Goal: Task Accomplishment & Management: Manage account settings

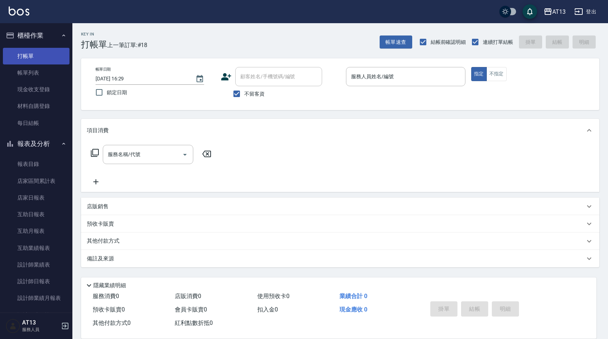
click at [0, 51] on nav "櫃檯作業 打帳單 帳單列表 現金收支登錄 材料自購登錄 每日結帳 報表及分析 報表目錄 店家區間累計表 店家日報表 互助日報表 互助月報表 互助業績報表 設計…" at bounding box center [36, 167] width 72 height 289
drag, startPoint x: 42, startPoint y: 58, endPoint x: 368, endPoint y: 85, distance: 327.8
click at [368, 85] on div "服務人員姓名/編號" at bounding box center [405, 76] width 119 height 19
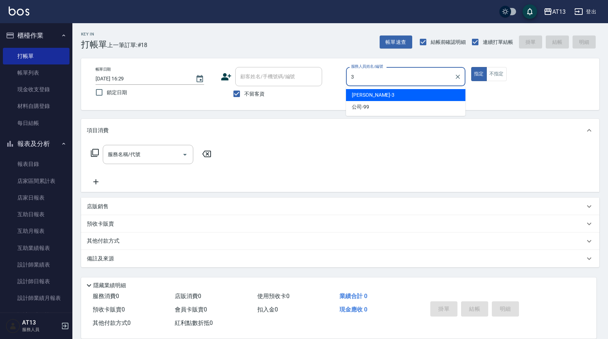
click at [435, 91] on div "[PERSON_NAME] -3" at bounding box center [405, 95] width 119 height 12
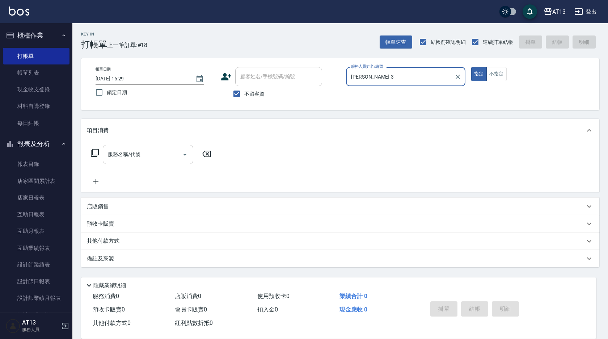
type input "[PERSON_NAME]-3"
click at [120, 158] on input "服務名稱/代號" at bounding box center [142, 154] width 73 height 13
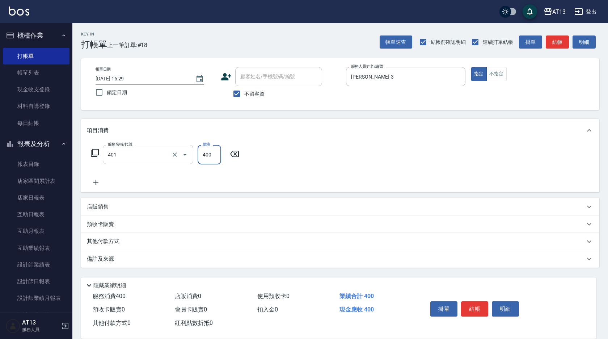
type input "剪髮(401)"
click at [469, 170] on div "服務名稱/代號 剪髮(401) 服務名稱/代號 價格 400 價格" at bounding box center [340, 167] width 518 height 50
click at [468, 298] on div "掛單 結帳 明細" at bounding box center [474, 309] width 94 height 23
click at [470, 302] on button "結帳" at bounding box center [474, 308] width 27 height 15
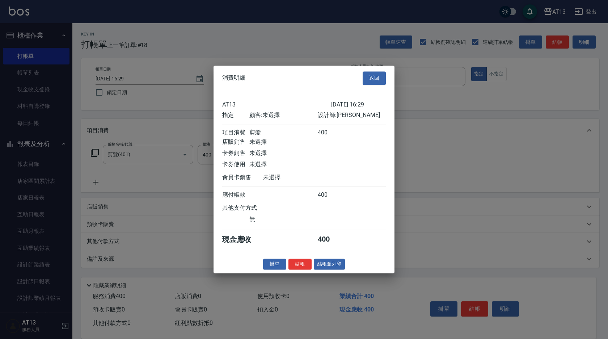
drag, startPoint x: 294, startPoint y: 269, endPoint x: 280, endPoint y: 268, distance: 14.8
click at [294, 269] on button "結帳" at bounding box center [299, 263] width 23 height 11
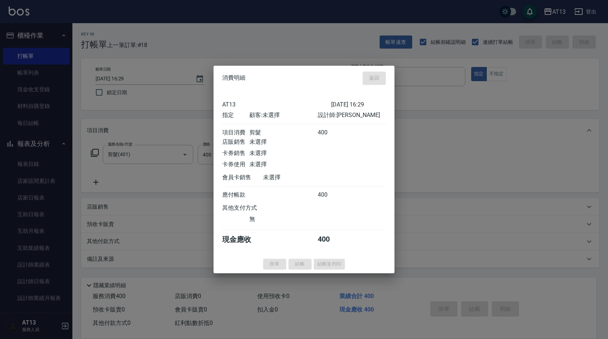
type input "2025/09/26 16:45"
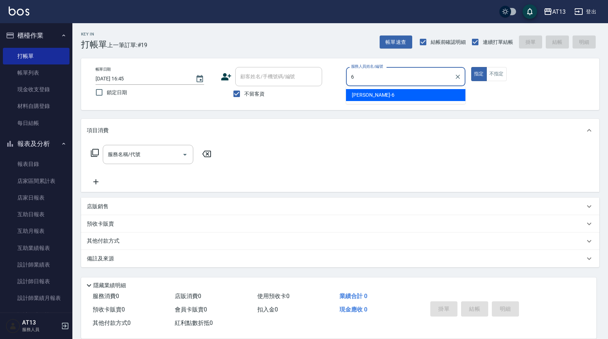
click at [405, 99] on div "[PERSON_NAME] -6" at bounding box center [405, 95] width 119 height 12
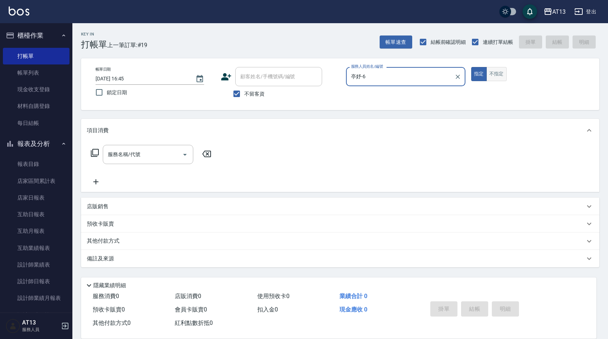
type input "亭妤-6"
click at [492, 78] on button "不指定" at bounding box center [496, 74] width 20 height 14
click at [158, 150] on input "服務名稱/代號" at bounding box center [142, 154] width 73 height 13
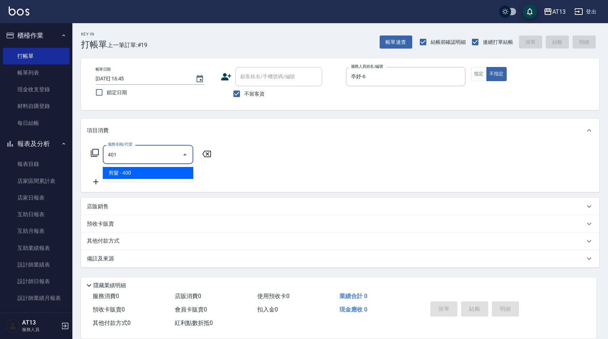
type input "剪髮(401)"
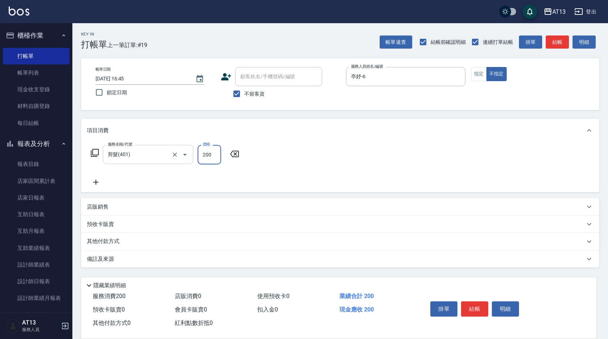
type input "200"
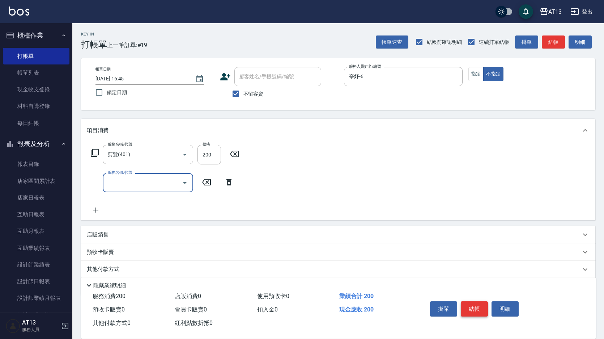
click at [467, 307] on button "結帳" at bounding box center [474, 308] width 27 height 15
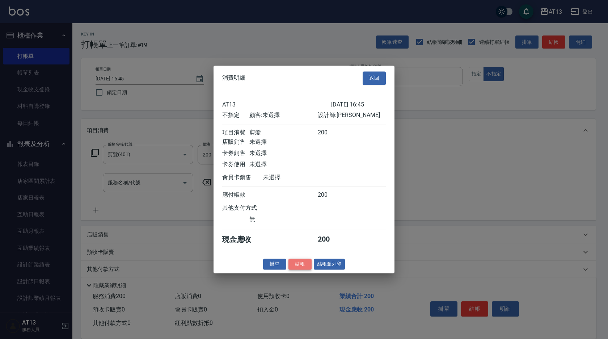
click at [304, 269] on button "結帳" at bounding box center [299, 263] width 23 height 11
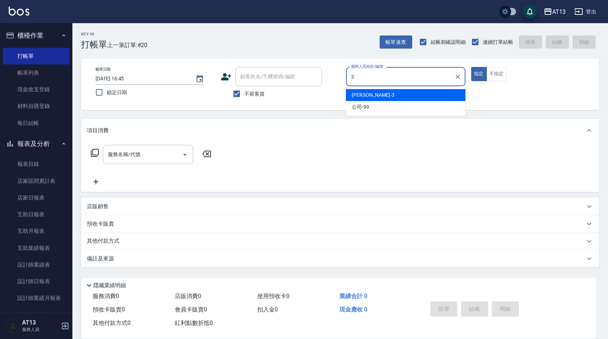
drag, startPoint x: 371, startPoint y: 94, endPoint x: 367, endPoint y: 95, distance: 4.9
click at [371, 94] on div "[PERSON_NAME] -3" at bounding box center [405, 95] width 119 height 12
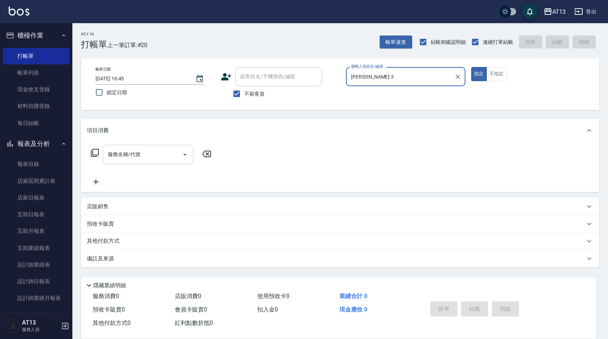
type input "[PERSON_NAME]-3"
click at [129, 148] on div "服務名稱/代號 服務名稱/代號" at bounding box center [148, 154] width 90 height 19
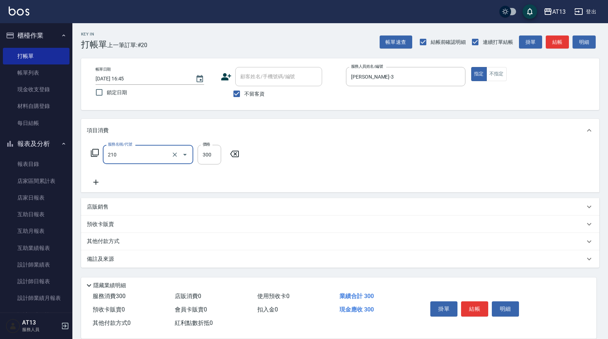
type input "歐娜洗髮精(210)"
type input "[PERSON_NAME]-11"
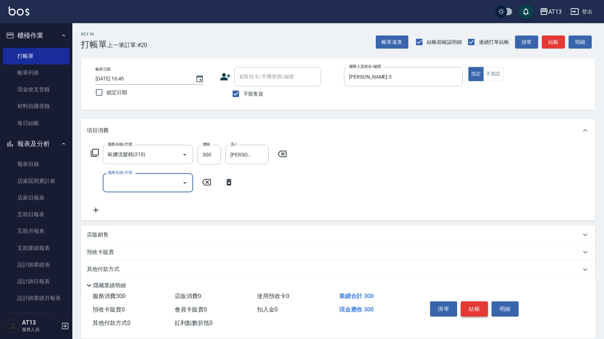
click at [464, 311] on button "結帳" at bounding box center [474, 308] width 27 height 15
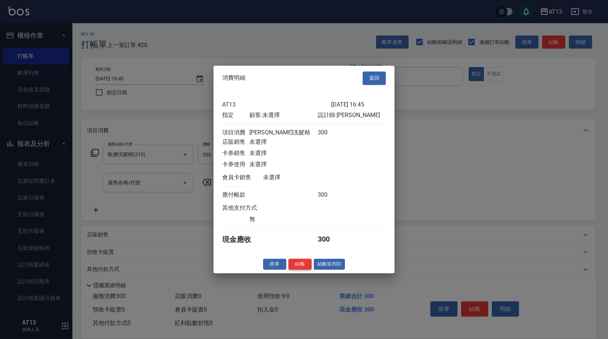
click at [299, 264] on button "結帳" at bounding box center [299, 263] width 23 height 11
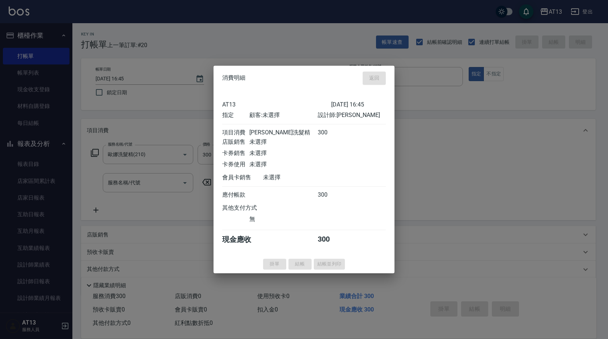
type input "2025/09/26 16:46"
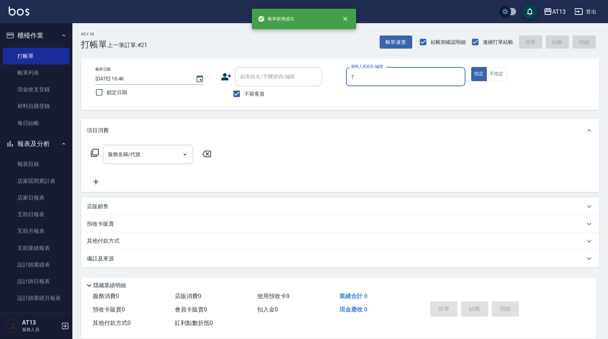
type input "78"
click at [457, 76] on icon "Clear" at bounding box center [457, 77] width 4 height 4
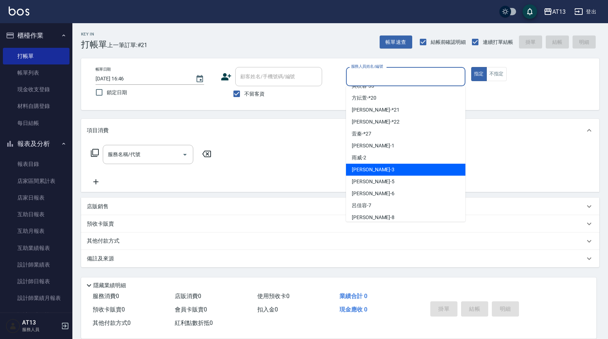
scroll to position [72, 0]
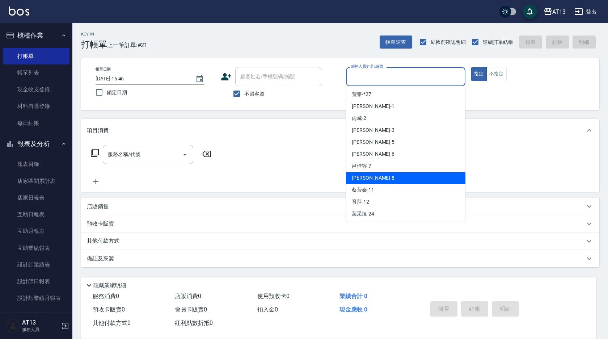
click at [374, 179] on div "[PERSON_NAME] -8" at bounding box center [405, 178] width 119 height 12
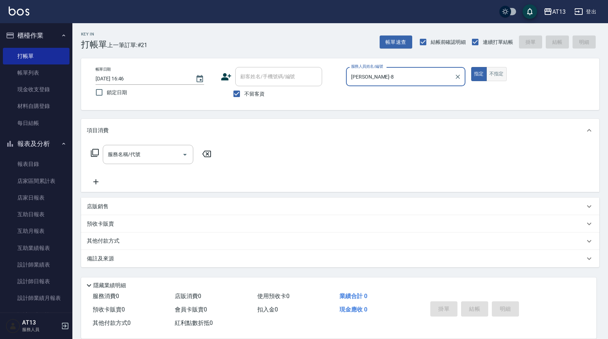
type input "[PERSON_NAME]-8"
click at [493, 69] on button "不指定" at bounding box center [496, 74] width 20 height 14
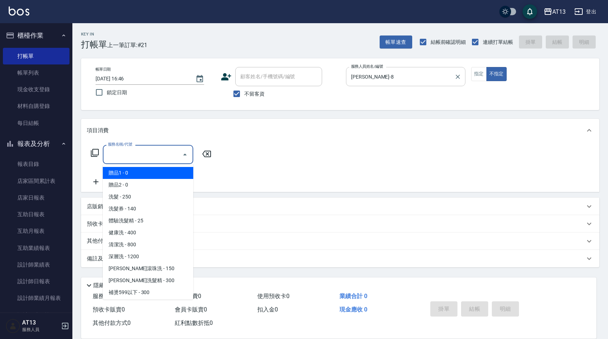
click at [112, 150] on div "服務名稱/代號 服務名稱/代號" at bounding box center [148, 154] width 90 height 19
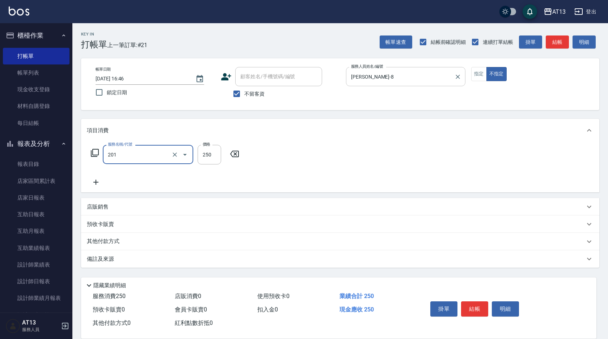
type input "洗髮(201)"
type input "[PERSON_NAME]-8"
click at [481, 301] on button "結帳" at bounding box center [474, 308] width 27 height 15
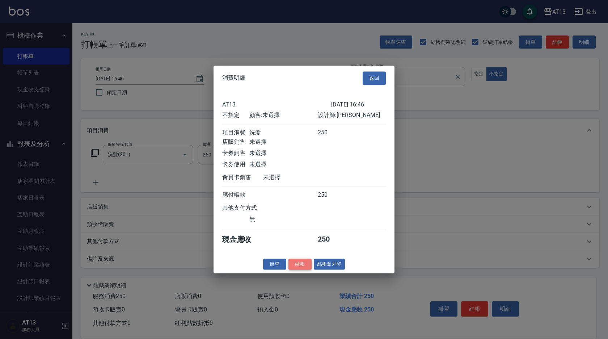
click at [301, 268] on button "結帳" at bounding box center [299, 263] width 23 height 11
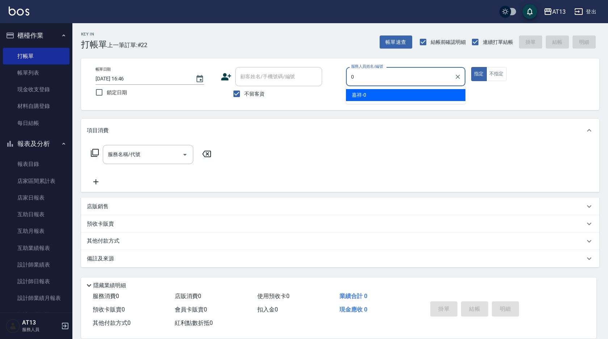
click at [368, 93] on div "嘉祥 -0" at bounding box center [405, 95] width 119 height 12
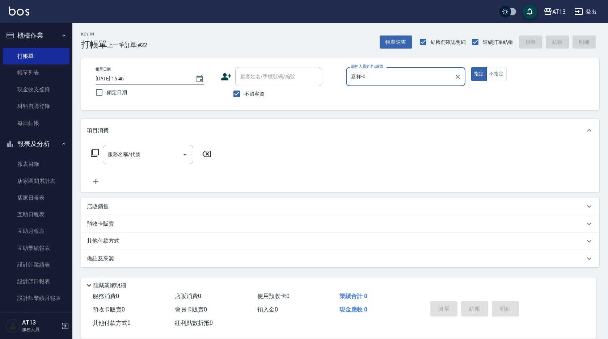
type input "嘉祥-0"
click at [137, 153] on div "服務名稱/代號 服務名稱/代號" at bounding box center [148, 154] width 90 height 19
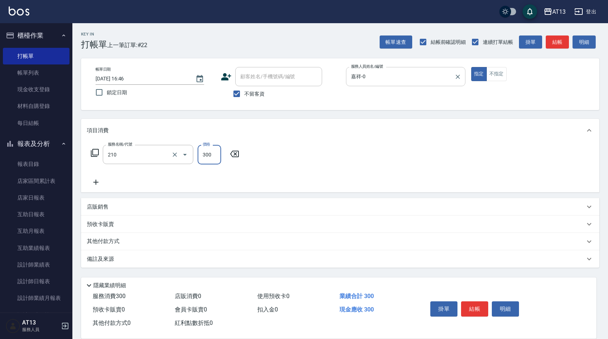
type input "歐娜洗髮精(210)"
type input "[PERSON_NAME]-11"
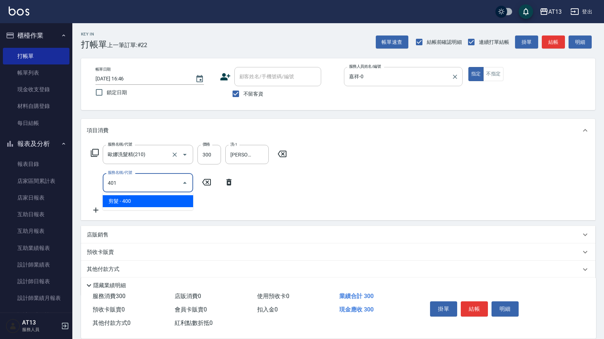
type input "剪髮(401)"
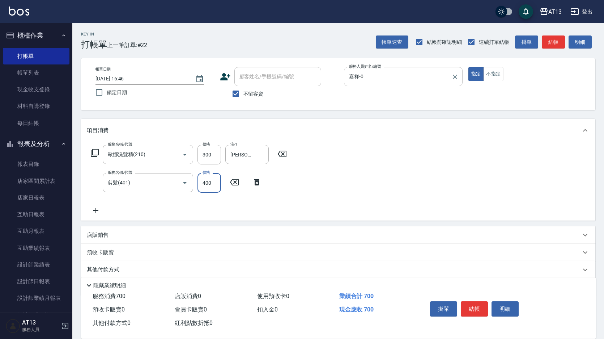
click at [430, 178] on div "服務名稱/代號 歐娜洗髮精(210) 服務名稱/代號 價格 300 價格 洗-1 蔡萓秦-11 洗-1 服務名稱/代號 剪髮(401) 服務名稱/代號 價格 …" at bounding box center [338, 181] width 514 height 78
click at [470, 309] on button "結帳" at bounding box center [474, 308] width 27 height 15
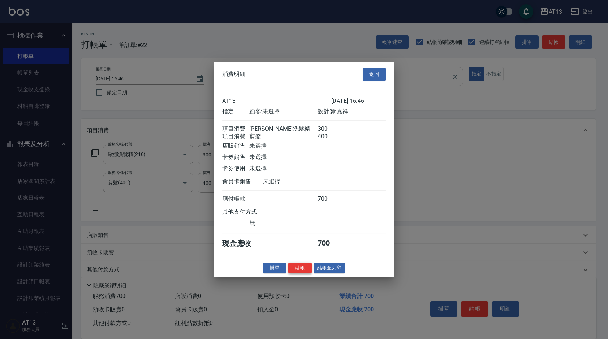
click at [301, 272] on button "結帳" at bounding box center [299, 267] width 23 height 11
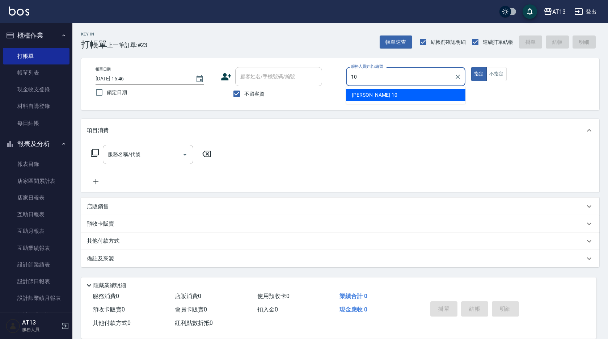
click at [386, 93] on div "稔穎 -10" at bounding box center [405, 95] width 119 height 12
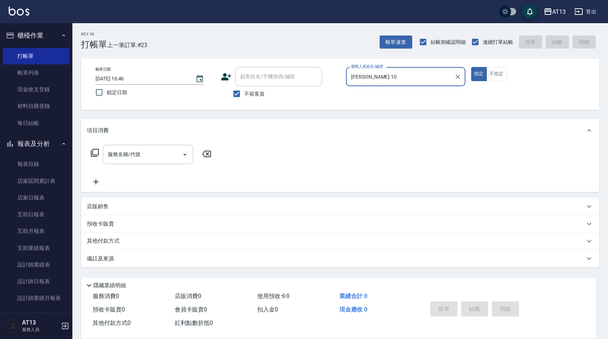
type input "稔穎-10"
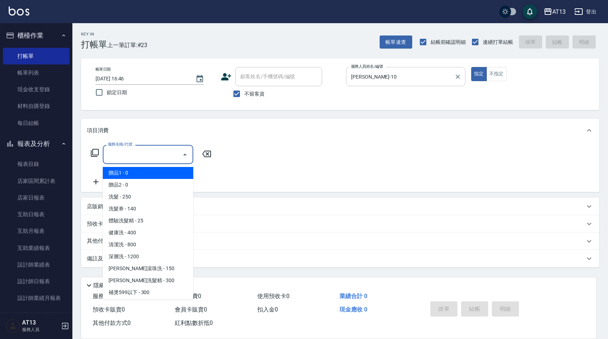
click at [131, 157] on input "服務名稱/代號" at bounding box center [142, 154] width 73 height 13
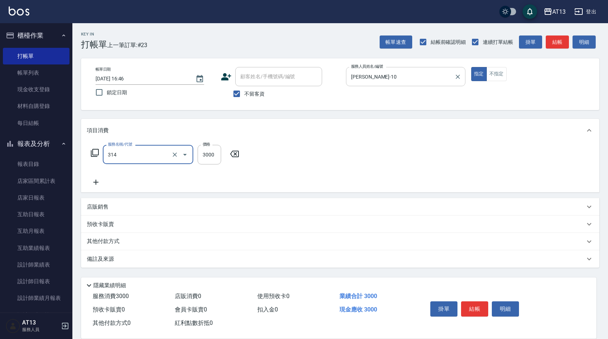
type input "CYA水質感2500UP(314)"
type input "2550"
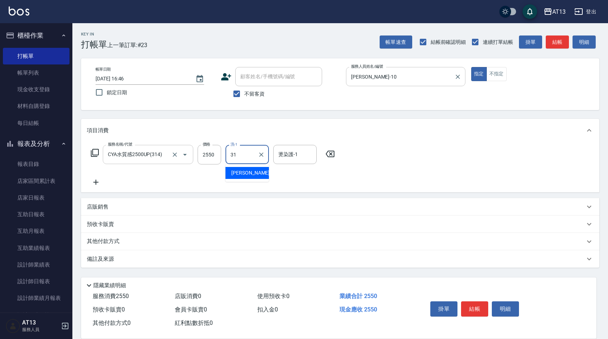
type input "[PERSON_NAME]-31"
click at [101, 202] on div "店販銷售" at bounding box center [340, 206] width 518 height 17
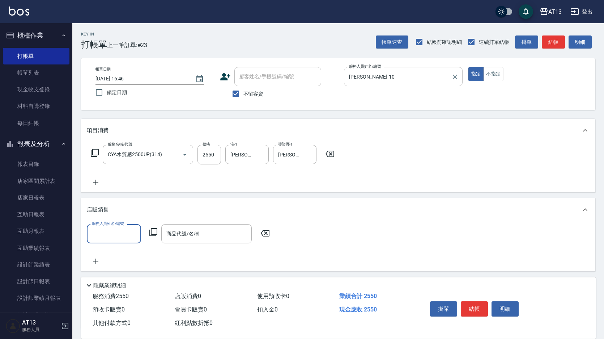
scroll to position [0, 0]
type input "稔穎-10"
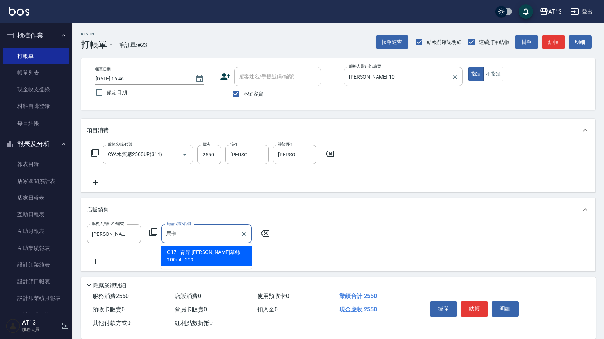
click at [211, 255] on span "G17 - 育昇-[PERSON_NAME]慕絲100ml - 299" at bounding box center [206, 256] width 90 height 20
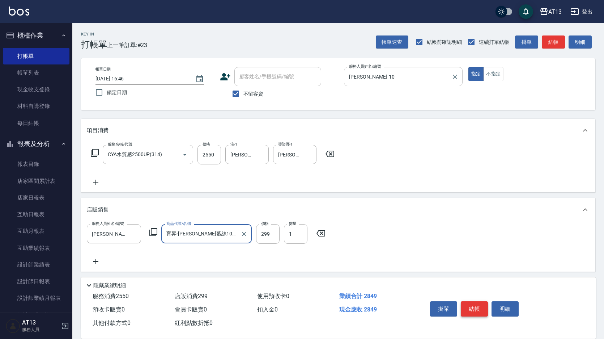
type input "育昇-[PERSON_NAME]慕絲100ml"
click at [479, 303] on button "結帳" at bounding box center [474, 308] width 27 height 15
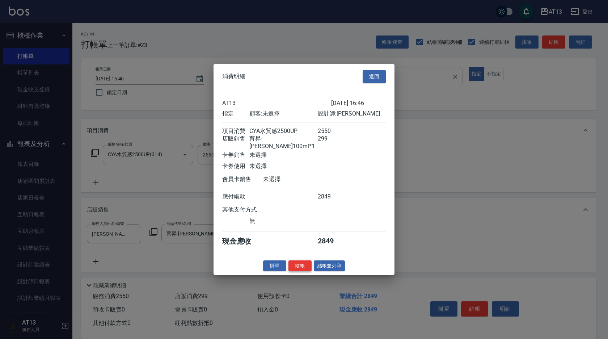
click at [299, 265] on button "結帳" at bounding box center [299, 265] width 23 height 11
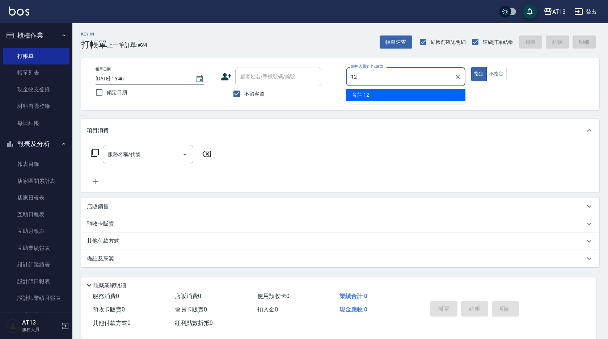
click at [365, 92] on span "育[PERSON_NAME] -12" at bounding box center [360, 95] width 17 height 8
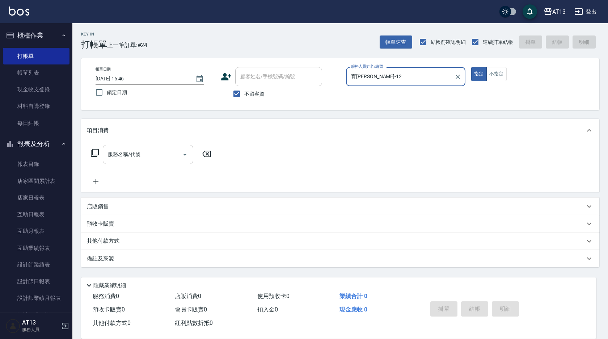
type input "育[PERSON_NAME]-12"
click at [136, 152] on div "服務名稱/代號 服務名稱/代號" at bounding box center [148, 154] width 90 height 19
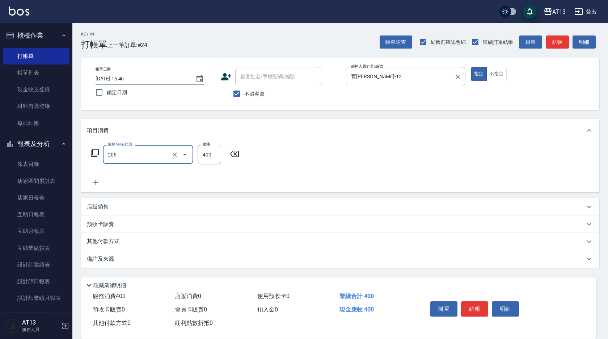
type input "健康洗(206)"
type input "鍾曉恩-26"
click at [479, 303] on button "結帳" at bounding box center [474, 308] width 27 height 15
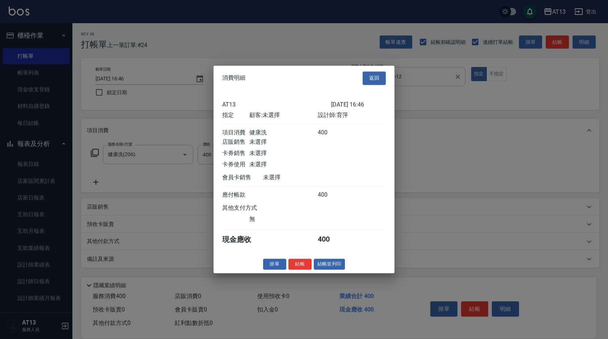
click at [301, 269] on button "結帳" at bounding box center [299, 263] width 23 height 11
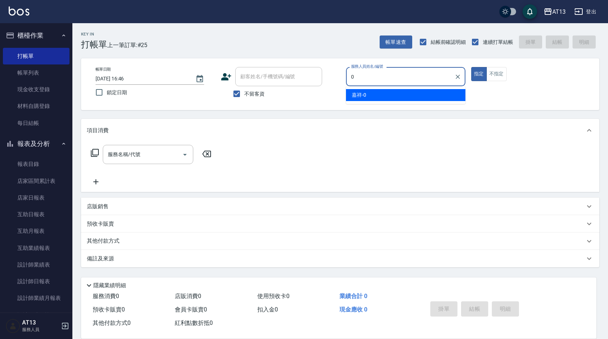
click at [398, 89] on div "嘉祥 -0" at bounding box center [405, 95] width 119 height 12
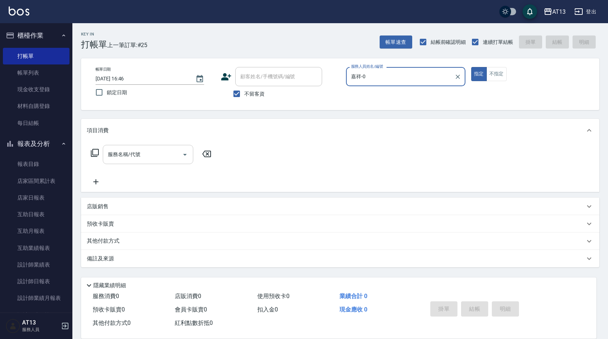
type input "嘉祥-0"
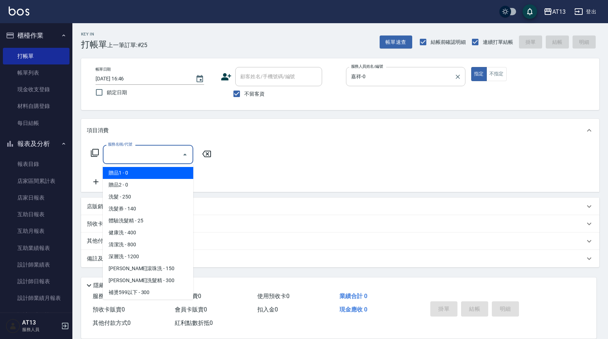
click at [156, 154] on input "服務名稱/代號" at bounding box center [142, 154] width 73 height 13
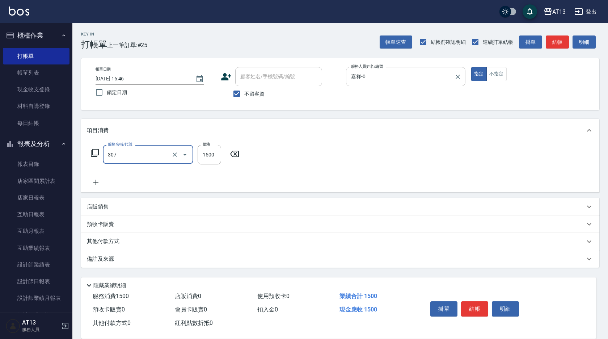
type input "EF麥拉寧燙髮1500(307)"
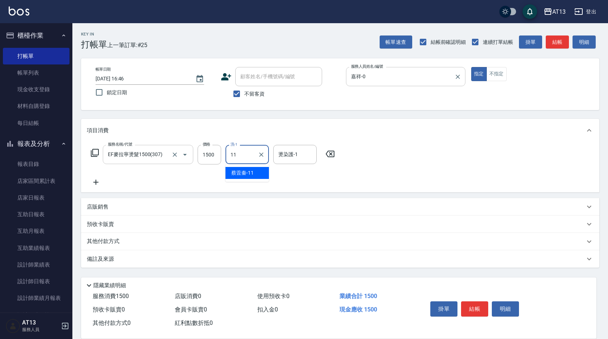
type input "[PERSON_NAME]-11"
click at [464, 302] on button "結帳" at bounding box center [474, 308] width 27 height 15
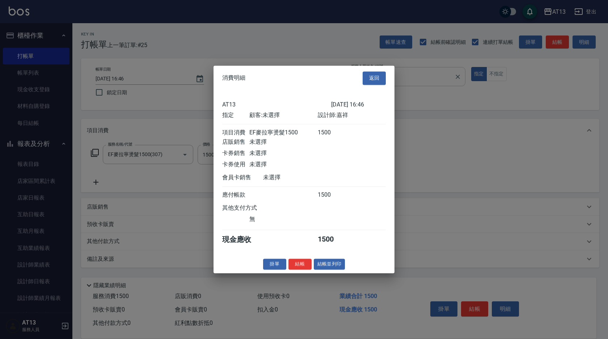
click at [303, 268] on button "結帳" at bounding box center [299, 263] width 23 height 11
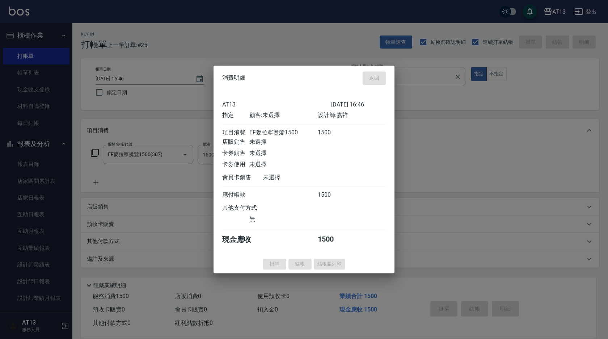
type input "[DATE] 16:47"
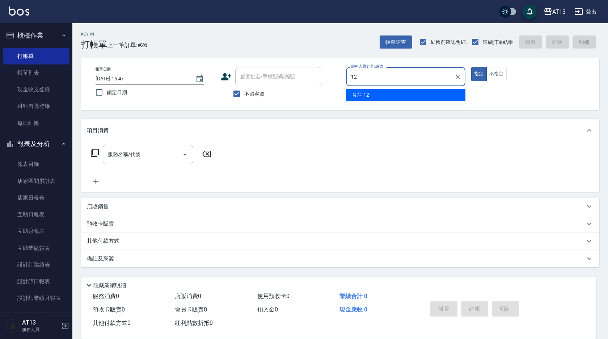
click at [398, 92] on div "育[PERSON_NAME] -12" at bounding box center [405, 95] width 119 height 12
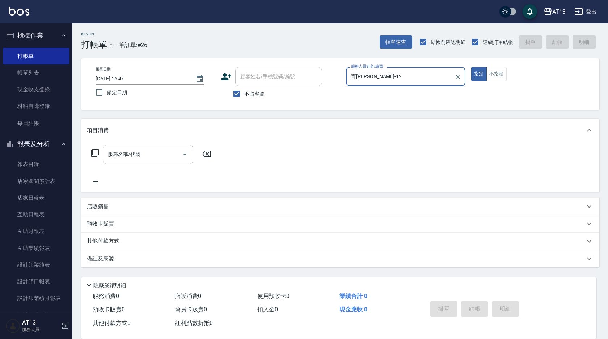
type input "育[PERSON_NAME]-12"
click at [136, 154] on input "服務名稱/代號" at bounding box center [142, 154] width 73 height 13
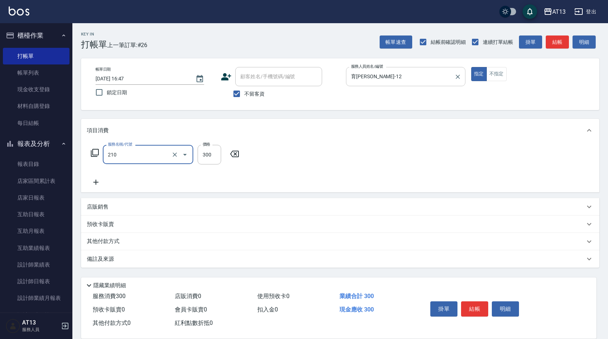
type input "歐娜洗髮精(210)"
type input "26"
drag, startPoint x: 284, startPoint y: 153, endPoint x: 201, endPoint y: 157, distance: 83.3
click at [284, 153] on icon at bounding box center [282, 153] width 9 height 7
type input "歐娜洗髮精(210)"
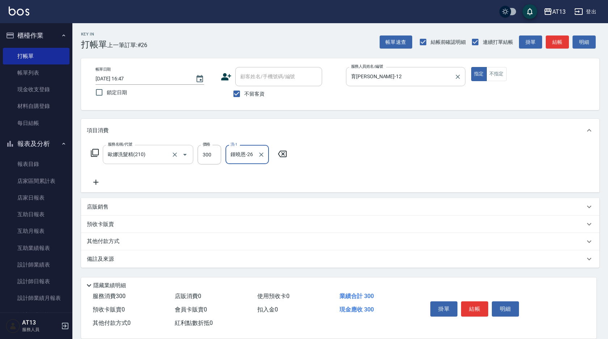
type input "鍾曉恩-26"
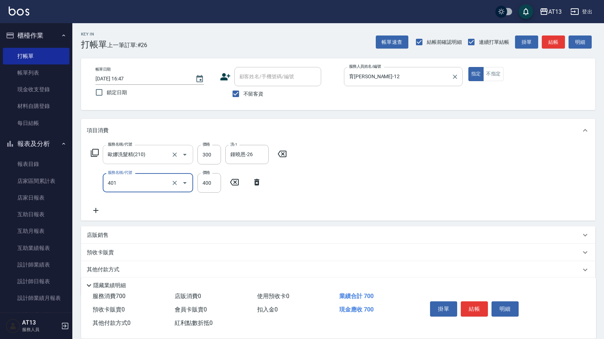
type input "剪髮(401)"
type input "500"
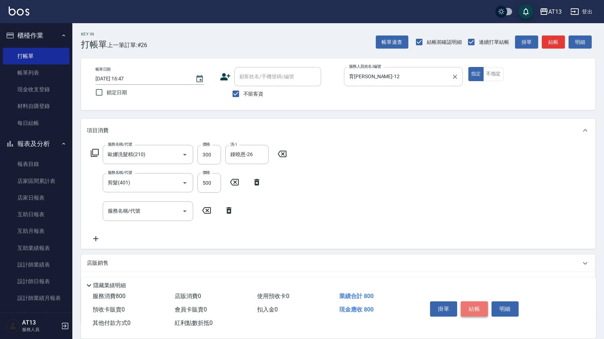
click at [472, 301] on button "結帳" at bounding box center [474, 308] width 27 height 15
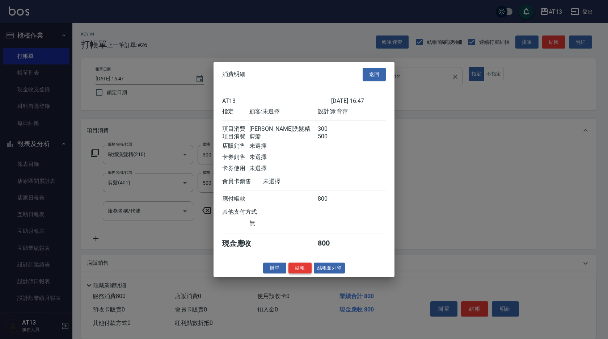
click at [306, 273] on button "結帳" at bounding box center [299, 267] width 23 height 11
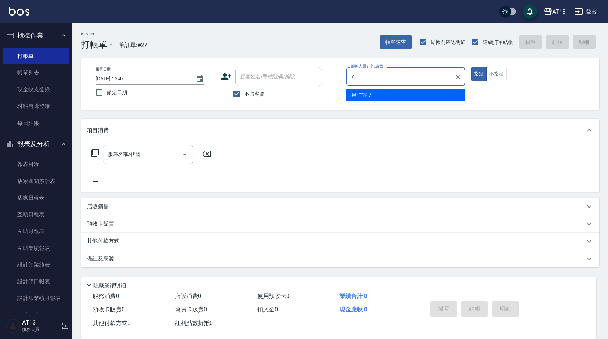
click at [383, 93] on div "呂佳容 -7" at bounding box center [405, 95] width 119 height 12
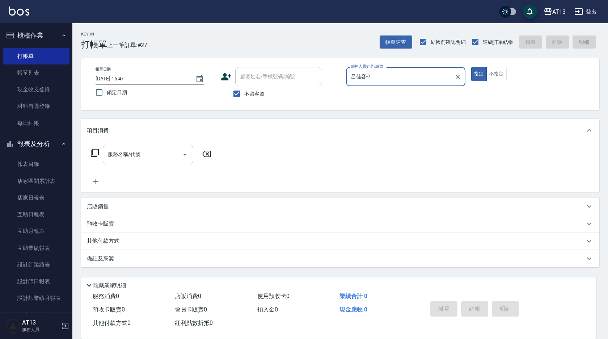
type input "呂佳容-7"
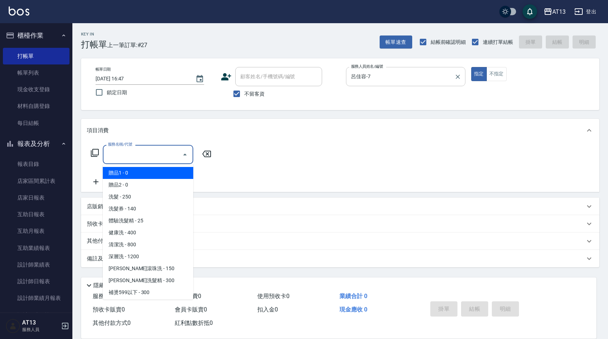
click at [167, 150] on input "服務名稱/代號" at bounding box center [142, 154] width 73 height 13
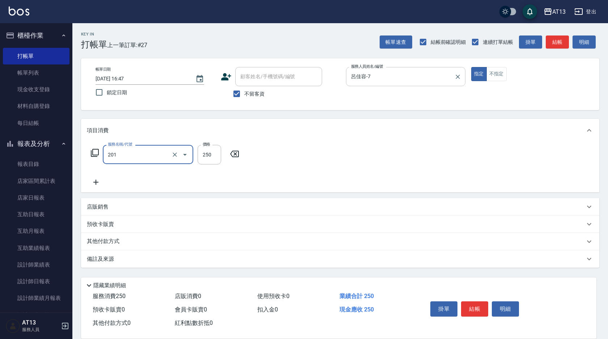
type input "洗髮(201)"
type input "73"
click at [285, 152] on icon at bounding box center [282, 153] width 18 height 9
type input "洗髮(201)"
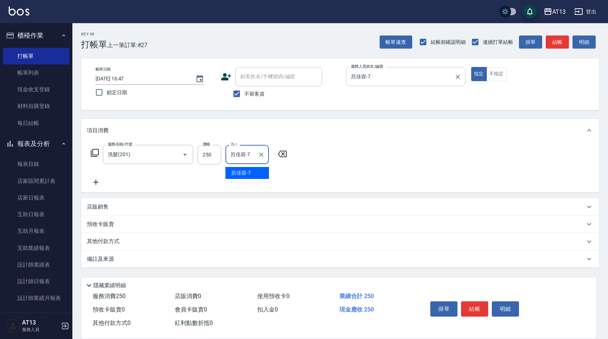
type input "呂佳容-7"
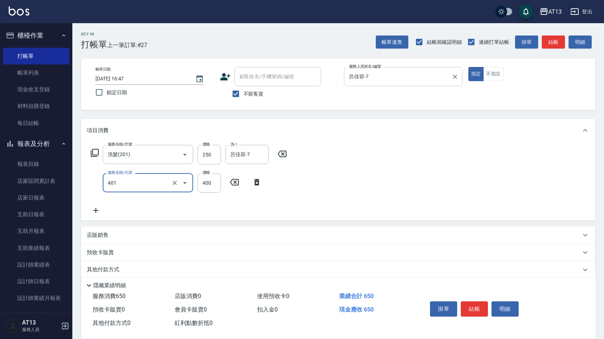
type input "剪髮(401)"
type input "250"
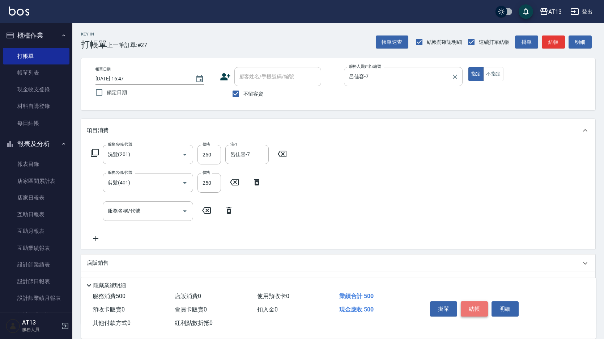
click at [469, 311] on button "結帳" at bounding box center [474, 308] width 27 height 15
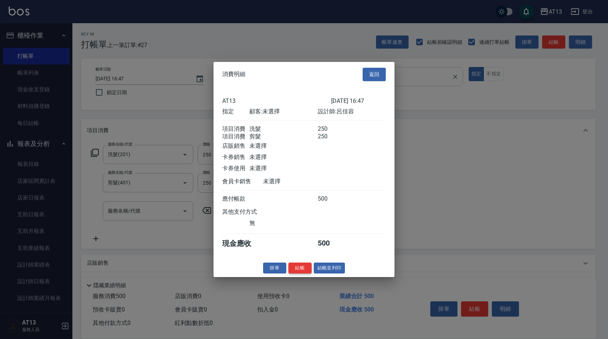
click at [307, 270] on button "結帳" at bounding box center [299, 267] width 23 height 11
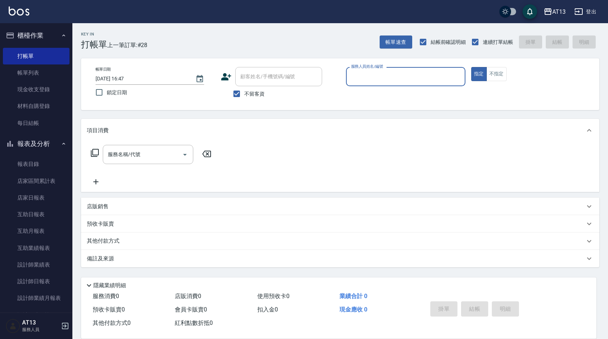
click at [388, 281] on div "隱藏業績明細" at bounding box center [340, 285] width 511 height 9
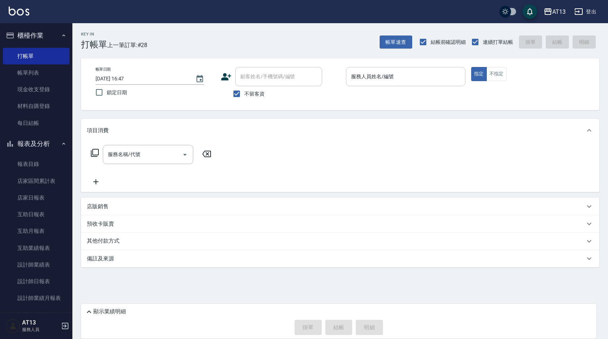
click at [384, 280] on div "Key In 打帳單 上一筆訂單:#28 帳單速查 結帳前確認明細 連續打單結帳 掛單 結帳 明細 帳單日期 2025/09/26 16:47 鎖定日期 顧客…" at bounding box center [339, 165] width 535 height 284
click at [367, 311] on div "顯示業績明細" at bounding box center [340, 311] width 511 height 9
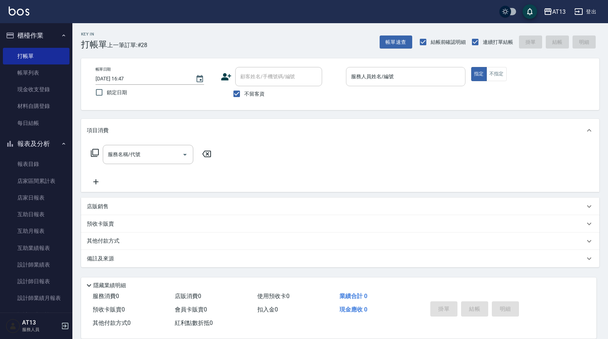
drag, startPoint x: 607, startPoint y: 10, endPoint x: 374, endPoint y: 78, distance: 243.2
click at [374, 78] on input "服務人員姓名/編號" at bounding box center [405, 76] width 113 height 13
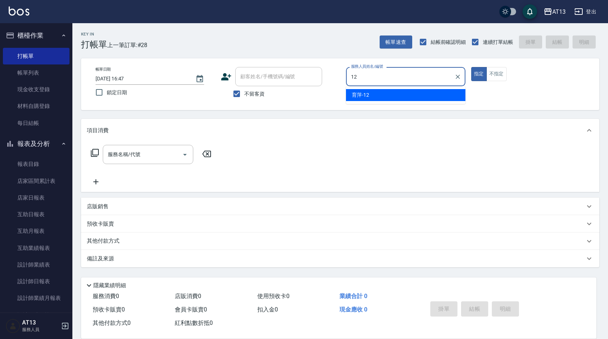
click at [369, 91] on div "育[PERSON_NAME] -12" at bounding box center [405, 95] width 119 height 12
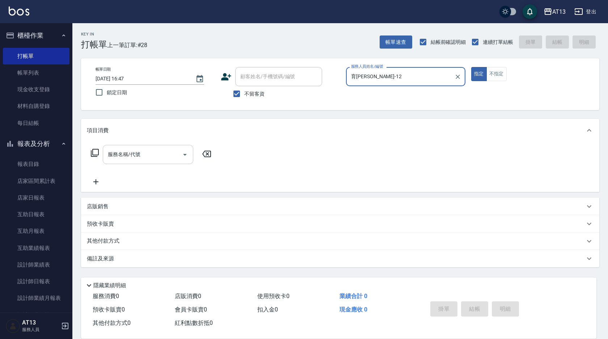
type input "育[PERSON_NAME]-12"
click at [169, 154] on input "服務名稱/代號" at bounding box center [142, 154] width 73 height 13
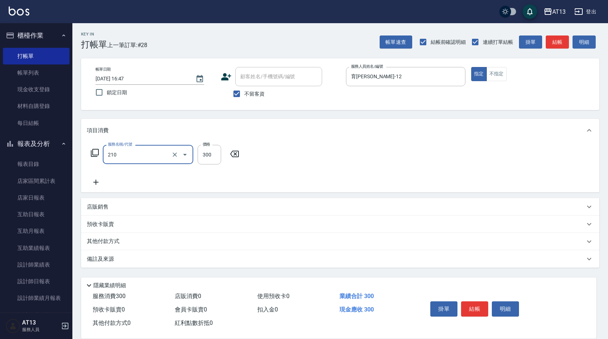
type input "歐娜洗髮精(210)"
type input "[PERSON_NAME]-31"
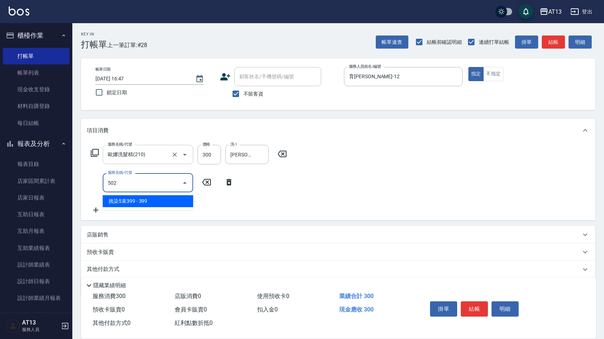
type input "挑染5束399(502)"
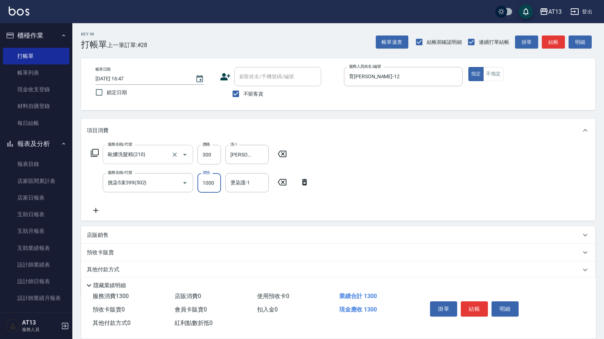
type input "1000"
type input "[PERSON_NAME]-31"
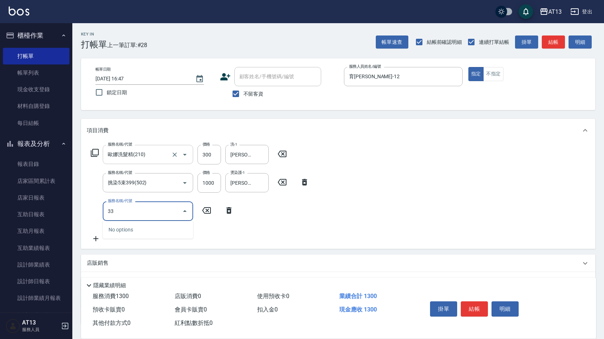
type input "3"
type input "接髮勞本(991)"
type input "3700"
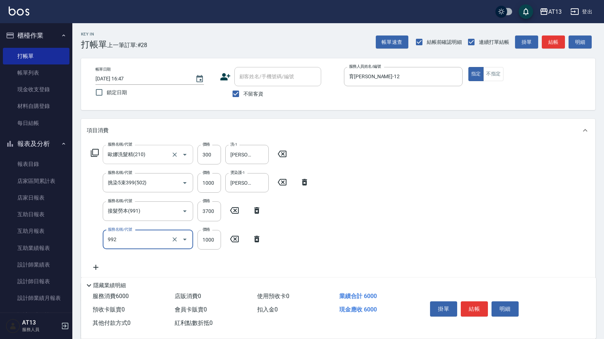
type input "接髮(992)"
type input "10000"
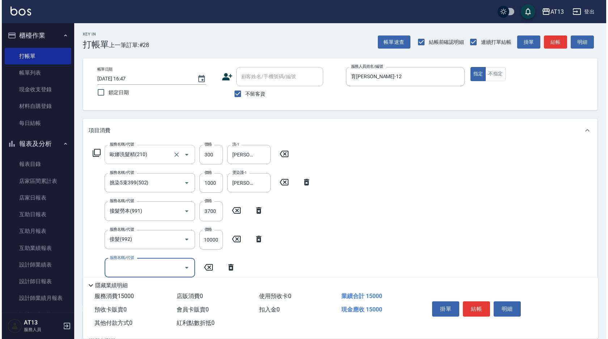
scroll to position [0, 0]
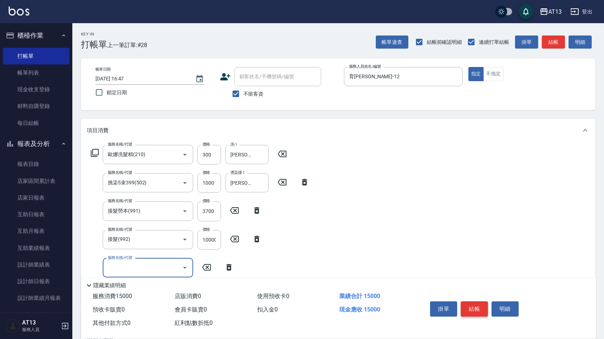
click at [473, 301] on button "結帳" at bounding box center [474, 308] width 27 height 15
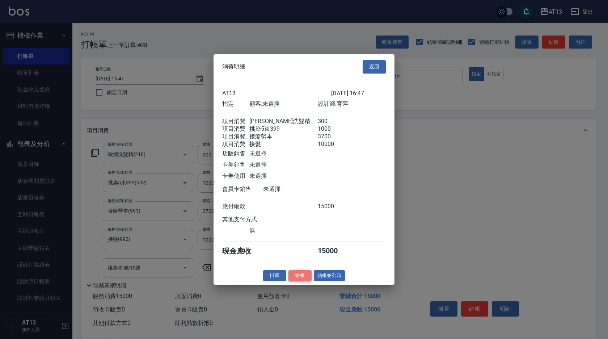
click at [298, 280] on button "結帳" at bounding box center [299, 274] width 23 height 11
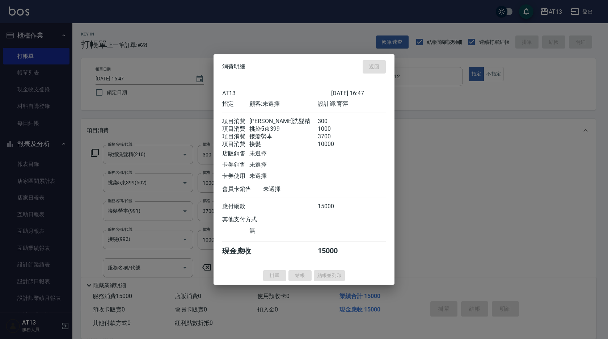
type input "2025/09/26 17:52"
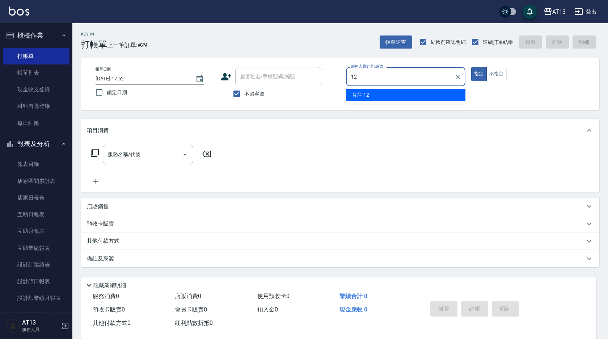
click at [429, 95] on div "育[PERSON_NAME] -12" at bounding box center [405, 95] width 119 height 12
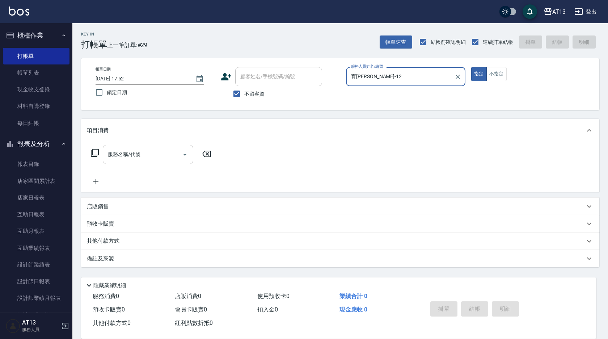
type input "育[PERSON_NAME]-12"
click at [140, 152] on input "服務名稱/代號" at bounding box center [142, 154] width 73 height 13
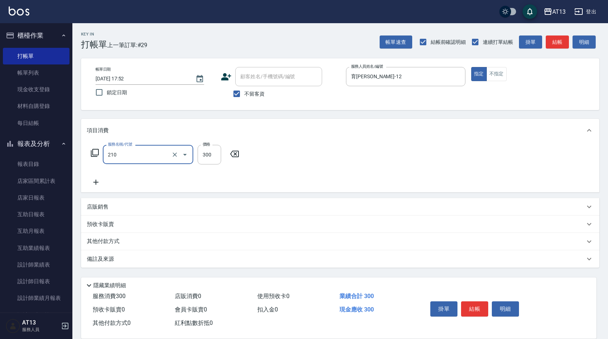
type input "歐娜洗髮精(210)"
type input "2"
type input "[PERSON_NAME]-11"
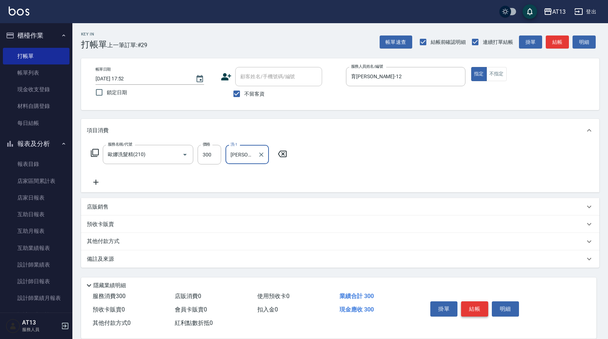
drag, startPoint x: 460, startPoint y: 302, endPoint x: 472, endPoint y: 303, distance: 12.0
click at [460, 302] on div "掛單 結帳 明細" at bounding box center [474, 309] width 94 height 23
click at [475, 304] on button "結帳" at bounding box center [474, 308] width 27 height 15
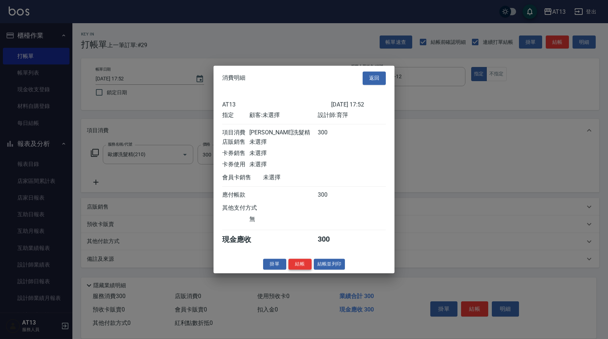
click at [303, 268] on button "結帳" at bounding box center [299, 263] width 23 height 11
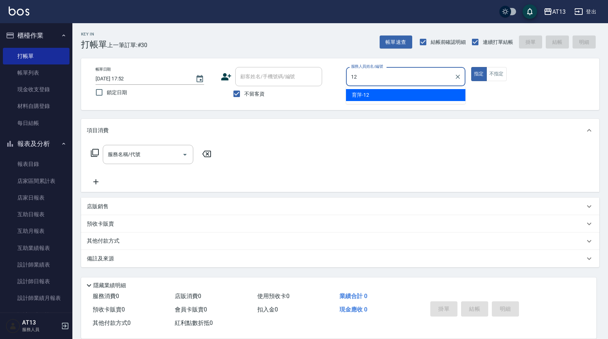
click at [369, 92] on div "育[PERSON_NAME] -12" at bounding box center [405, 95] width 119 height 12
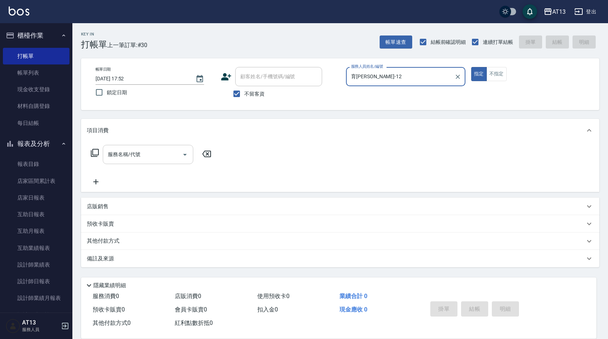
type input "育[PERSON_NAME]-12"
click at [152, 150] on input "服務名稱/代號" at bounding box center [142, 154] width 73 height 13
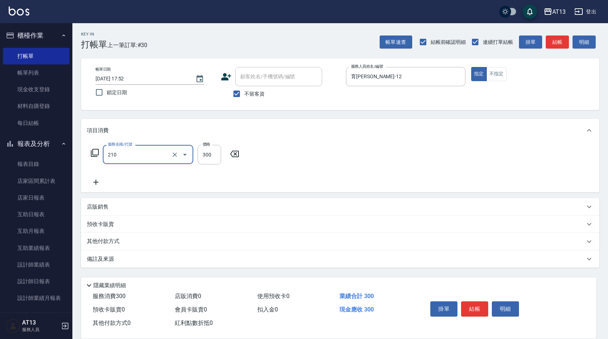
type input "歐娜洗髮精(210)"
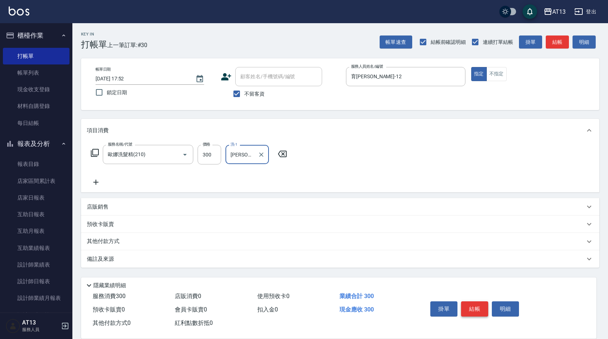
type input "[PERSON_NAME]-29"
click at [476, 304] on button "結帳" at bounding box center [474, 308] width 27 height 15
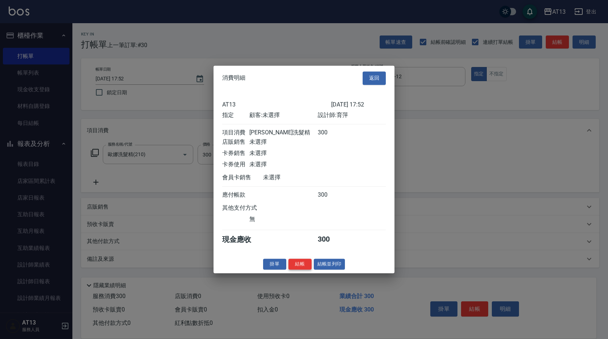
click at [304, 268] on button "結帳" at bounding box center [299, 263] width 23 height 11
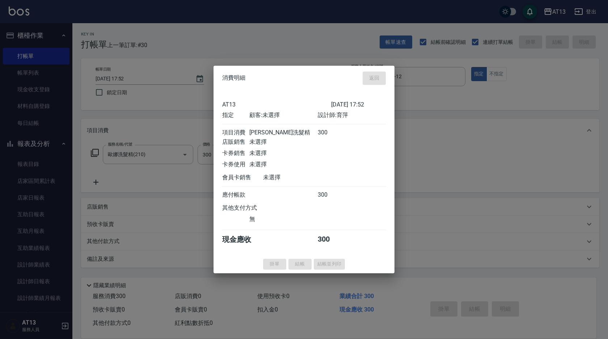
type input "2025/09/26 17:53"
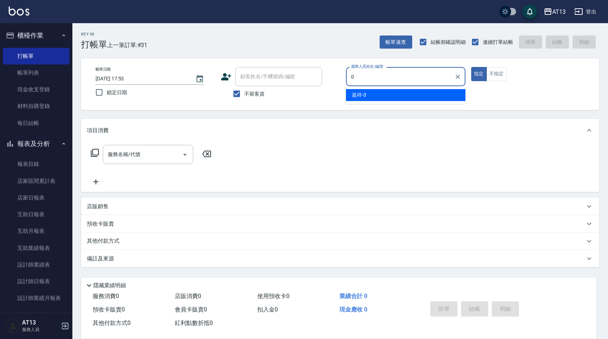
click at [362, 94] on span "嘉祥 -0" at bounding box center [359, 95] width 14 height 8
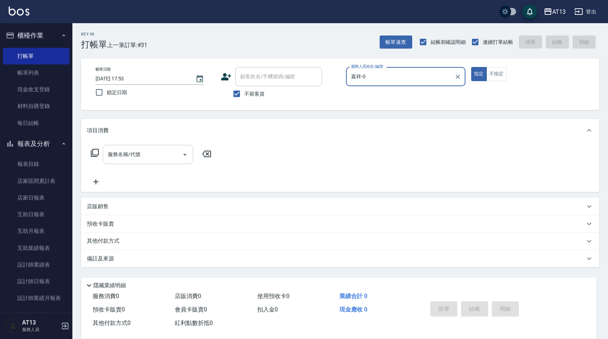
type input "嘉祥-0"
click at [156, 153] on input "服務名稱/代號" at bounding box center [142, 154] width 73 height 13
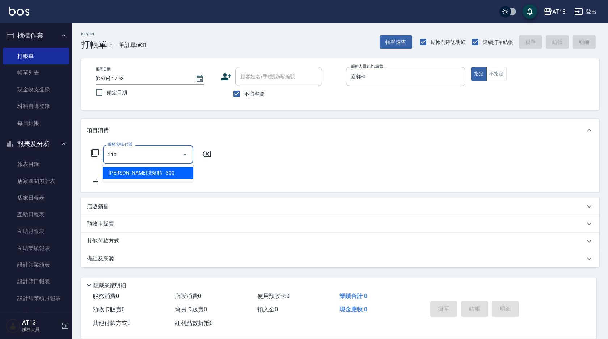
type input "歐娜洗髮精(210)"
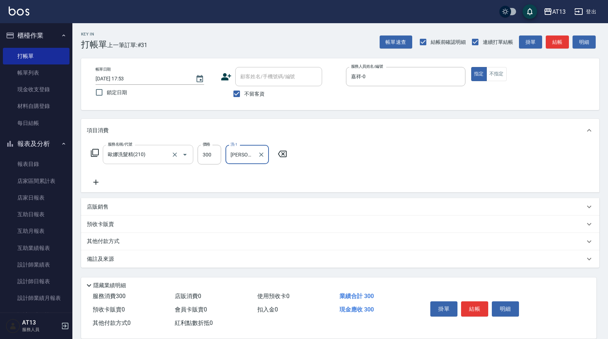
type input "[PERSON_NAME]-11"
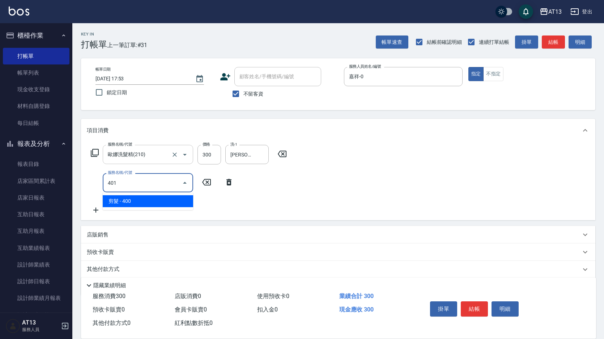
type input "剪髮(401)"
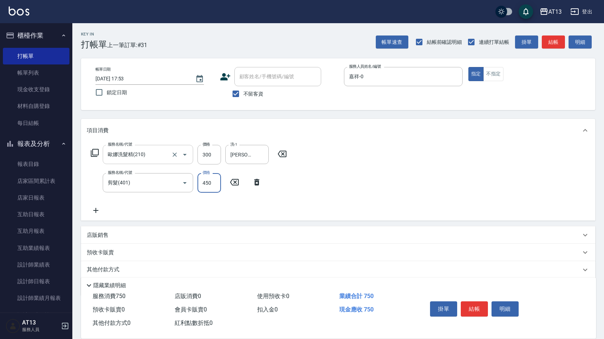
type input "450"
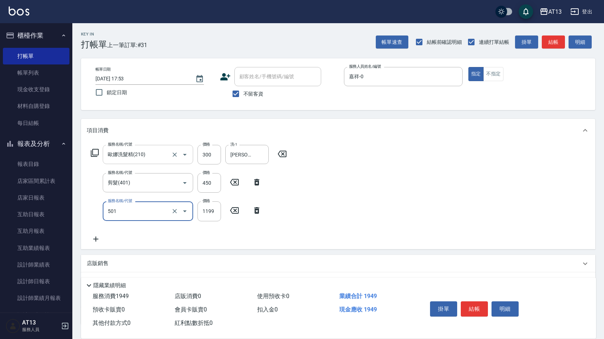
type input "染髮(501)"
type input "2500"
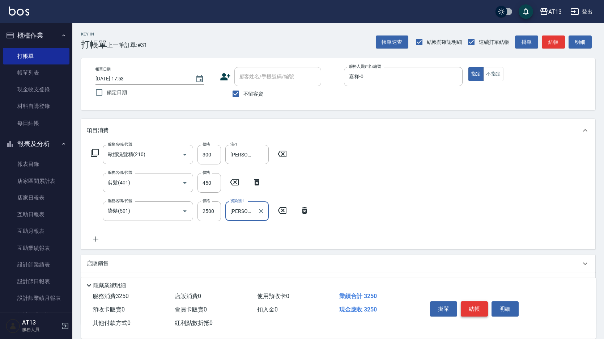
type input "[PERSON_NAME]-11"
click at [470, 301] on button "結帳" at bounding box center [474, 308] width 27 height 15
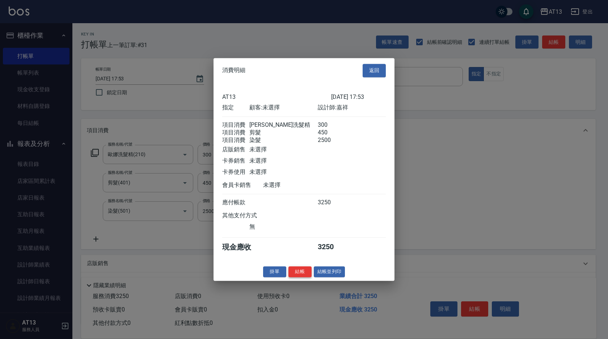
click at [303, 275] on button "結帳" at bounding box center [299, 271] width 23 height 11
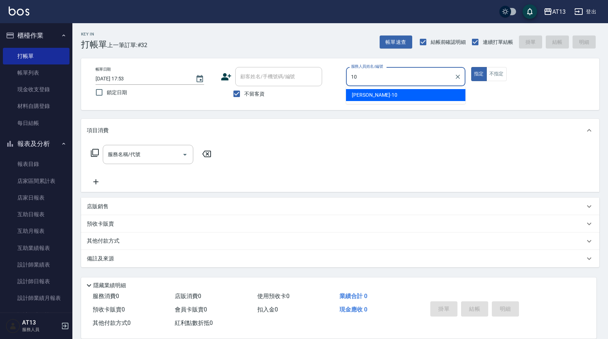
click at [364, 100] on div "稔穎 -10" at bounding box center [405, 95] width 119 height 12
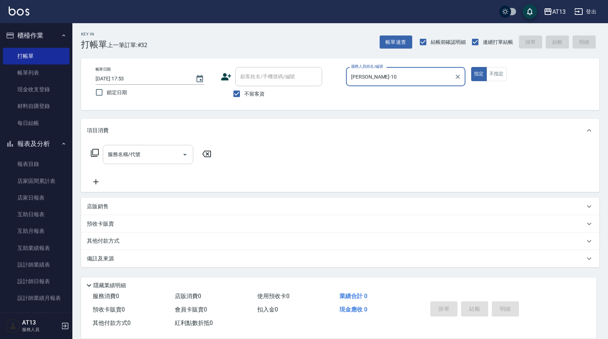
type input "稔穎-10"
click at [159, 156] on input "服務名稱/代號" at bounding box center [142, 154] width 73 height 13
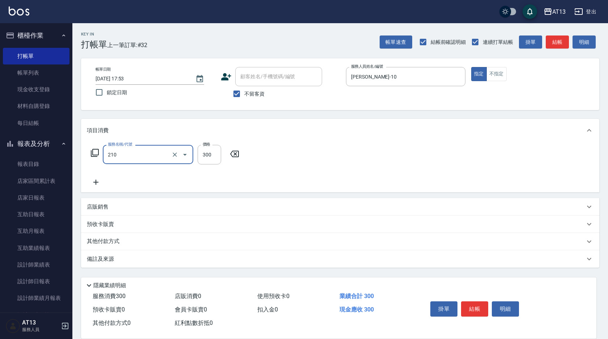
type input "歐娜洗髮精(210)"
type input "[PERSON_NAME]-31"
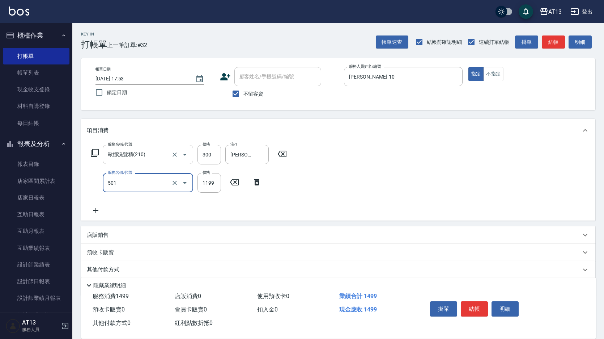
type input "染髮(501)"
type input "2000"
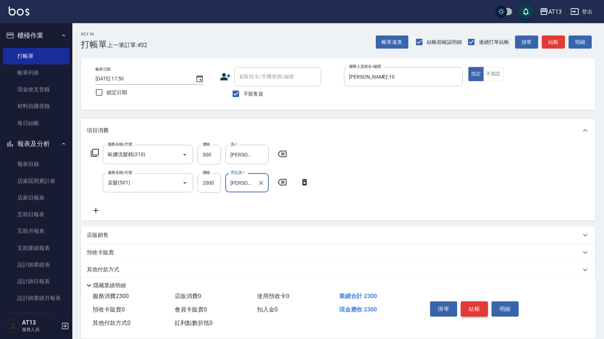
type input "[PERSON_NAME]-31"
click at [472, 302] on button "結帳" at bounding box center [474, 308] width 27 height 15
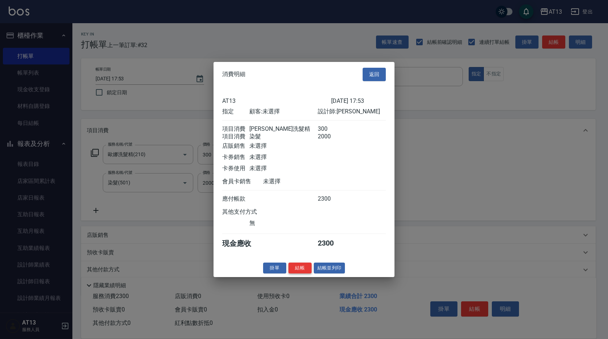
click at [302, 271] on button "結帳" at bounding box center [299, 267] width 23 height 11
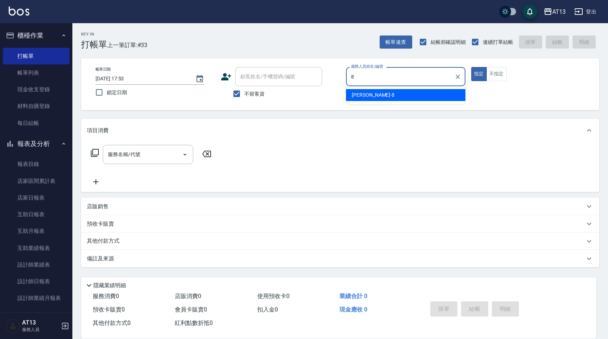
click at [375, 93] on div "[PERSON_NAME] -8" at bounding box center [405, 95] width 119 height 12
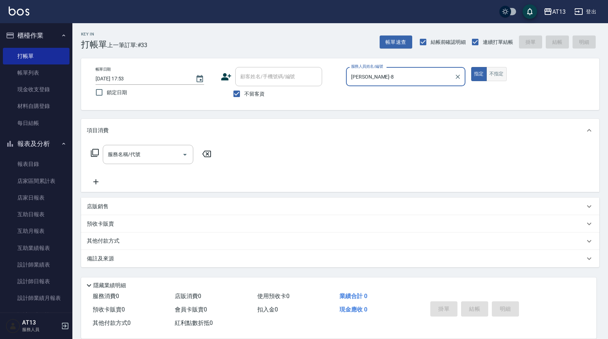
type input "[PERSON_NAME]-8"
click at [496, 73] on button "不指定" at bounding box center [496, 74] width 20 height 14
click at [156, 153] on input "服務名稱/代號" at bounding box center [142, 154] width 73 height 13
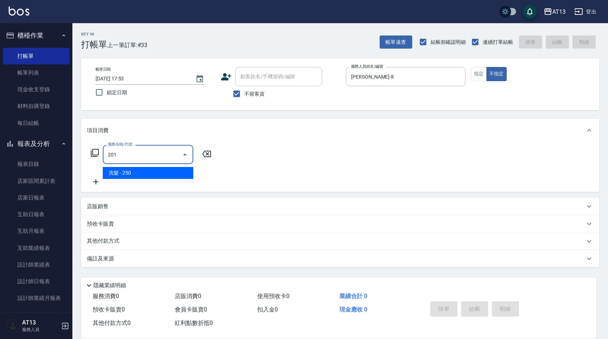
type input "洗髮(201)"
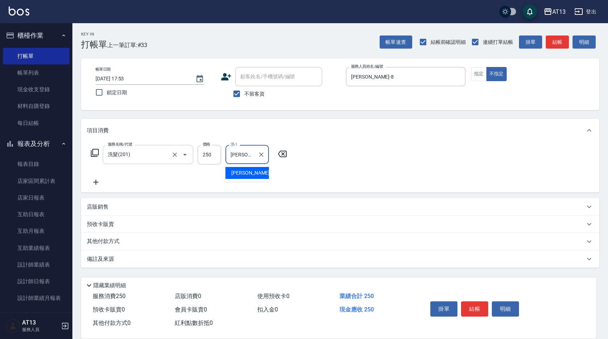
type input "[PERSON_NAME]-8"
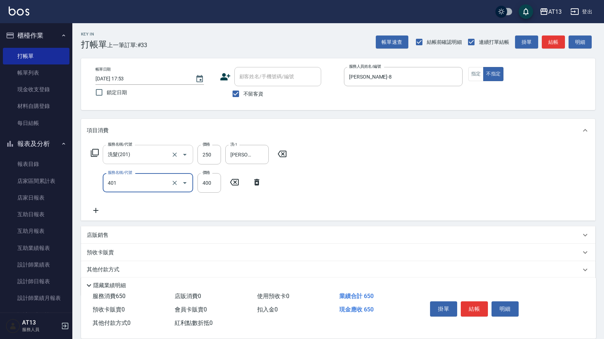
type input "剪髮(401)"
type input "200"
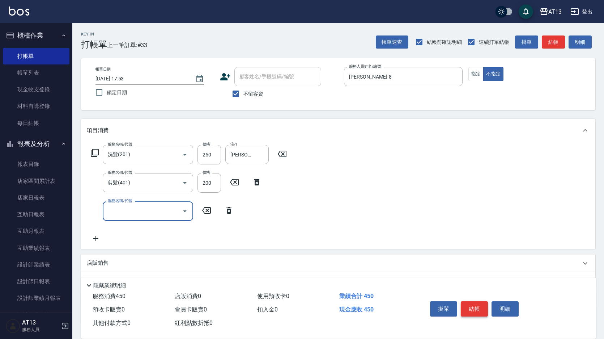
click at [474, 301] on button "結帳" at bounding box center [474, 308] width 27 height 15
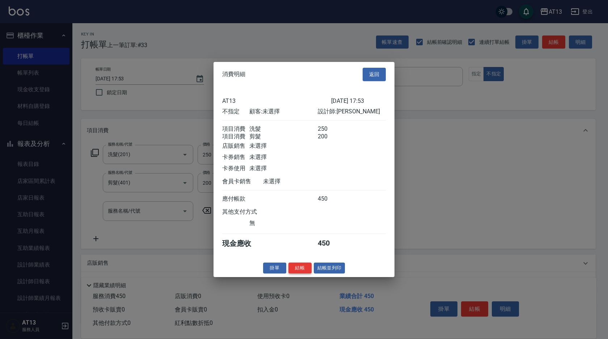
click at [305, 272] on button "結帳" at bounding box center [299, 267] width 23 height 11
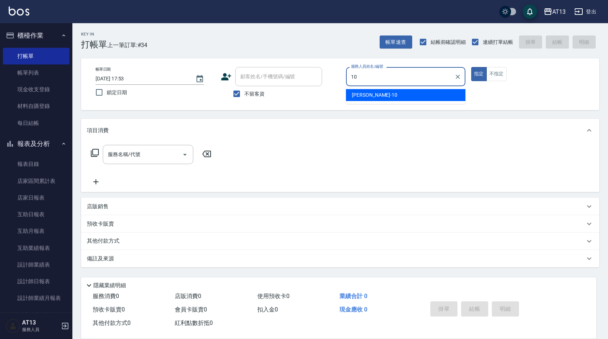
click at [361, 96] on span "稔穎 -10" at bounding box center [375, 95] width 46 height 8
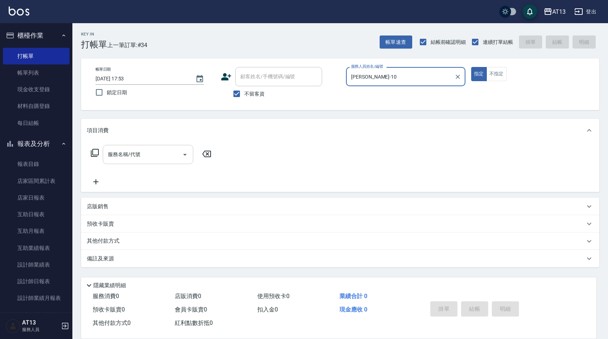
type input "稔穎-10"
click at [165, 156] on input "服務名稱/代號" at bounding box center [142, 154] width 73 height 13
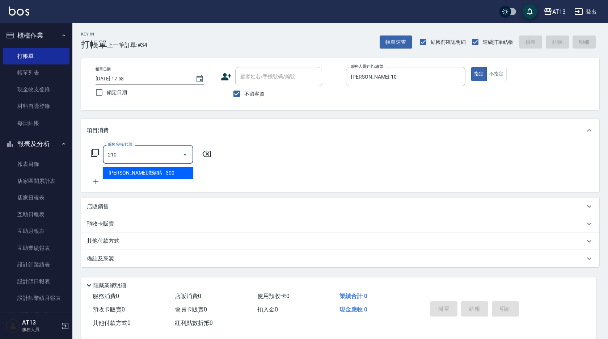
type input "歐娜洗髮精(210)"
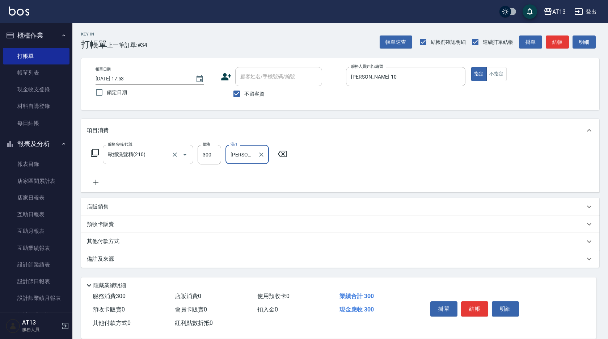
type input "[PERSON_NAME]-31"
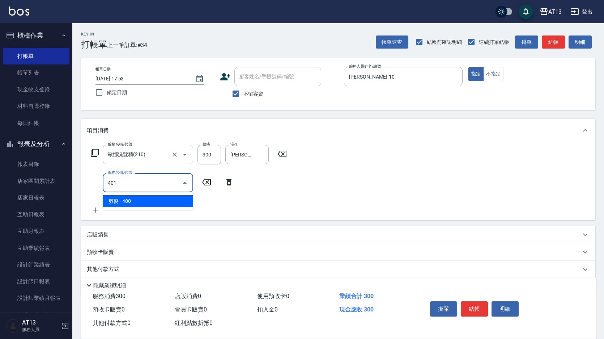
type input "剪髮(401)"
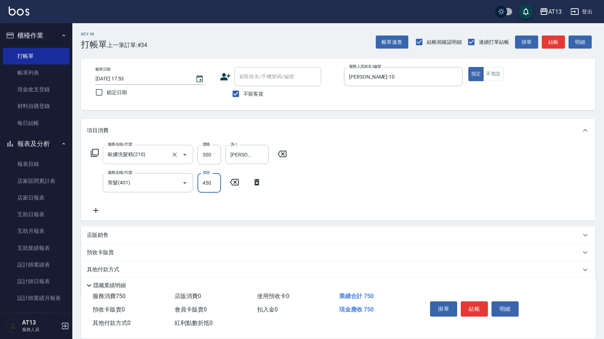
type input "450"
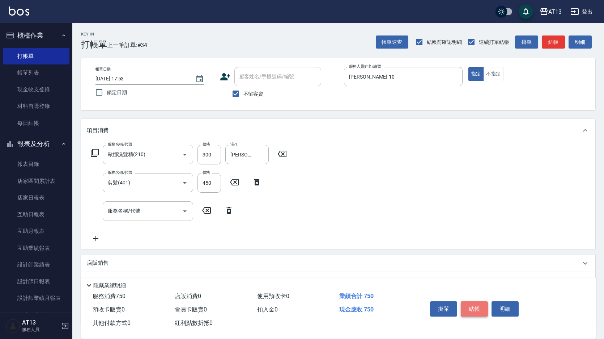
click at [473, 303] on button "結帳" at bounding box center [474, 308] width 27 height 15
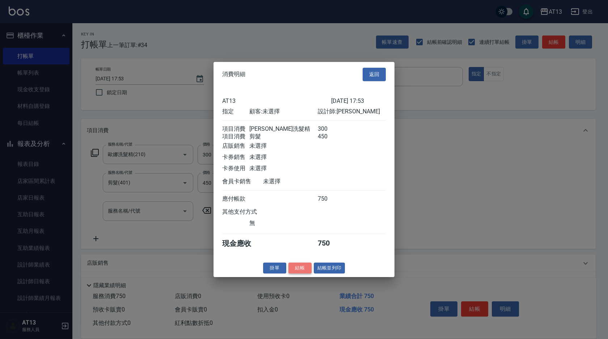
click at [306, 273] on button "結帳" at bounding box center [299, 267] width 23 height 11
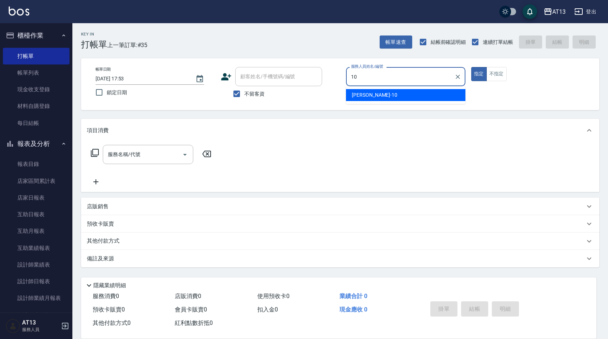
click at [375, 94] on div "稔穎 -10" at bounding box center [405, 95] width 119 height 12
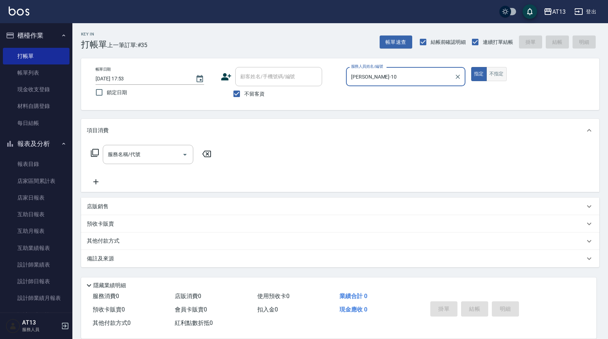
type input "稔穎-10"
click at [494, 73] on button "不指定" at bounding box center [496, 74] width 20 height 14
click at [155, 149] on input "服務名稱/代號" at bounding box center [142, 154] width 73 height 13
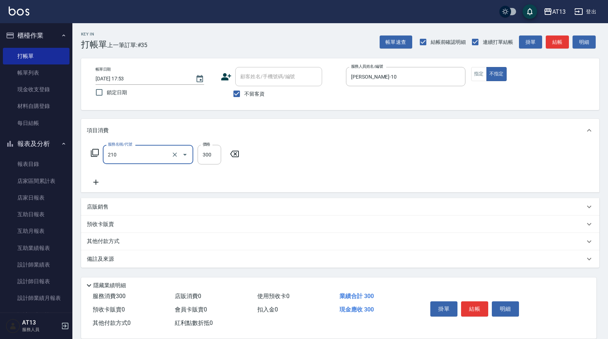
type input "歐娜洗髮精(210)"
type input "[PERSON_NAME]-31"
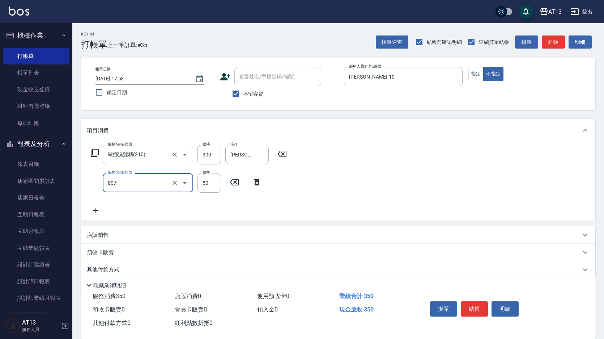
type input "TG護髮素(潤絲)(807)"
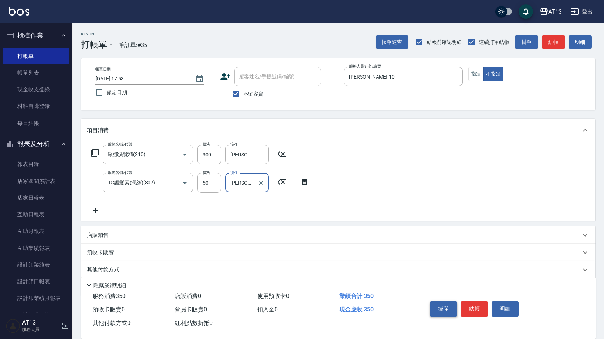
type input "[PERSON_NAME]-31"
click at [472, 302] on button "結帳" at bounding box center [474, 308] width 27 height 15
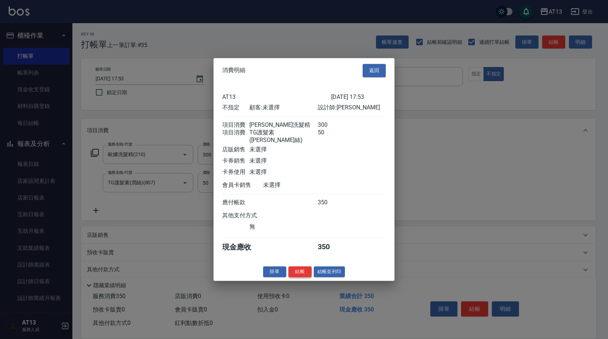
click at [302, 272] on button "結帳" at bounding box center [299, 271] width 23 height 11
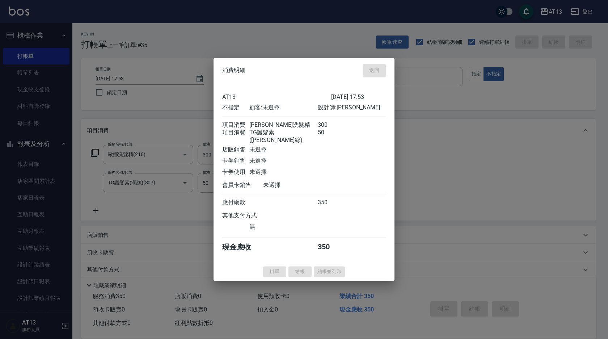
type input "2025/09/26 17:54"
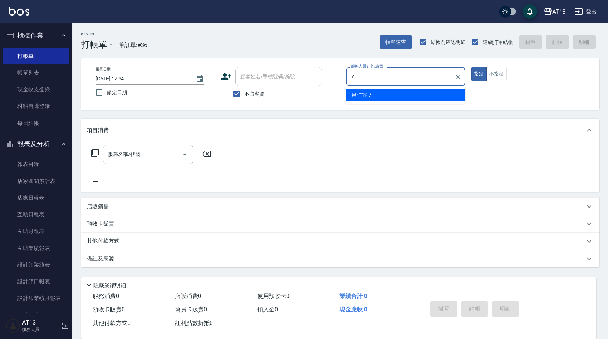
click at [381, 97] on div "呂佳容 -7" at bounding box center [405, 95] width 119 height 12
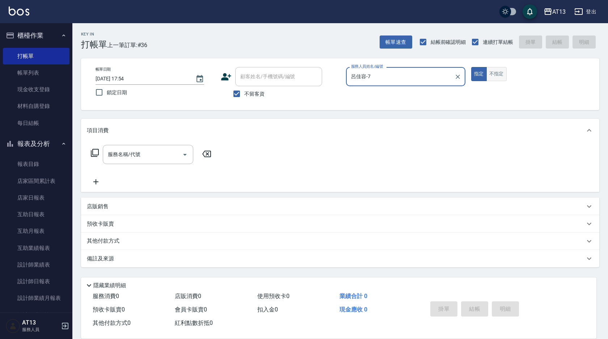
type input "呂佳容-7"
click at [495, 75] on button "不指定" at bounding box center [496, 74] width 20 height 14
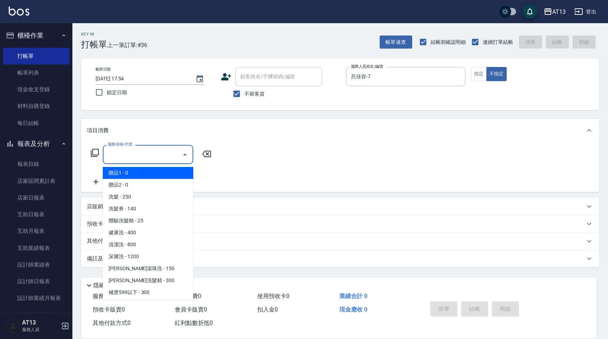
click at [153, 154] on input "服務名稱/代號" at bounding box center [142, 154] width 73 height 13
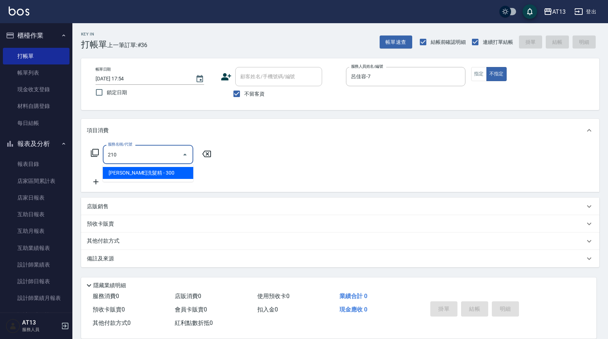
type input "歐娜洗髮精(210)"
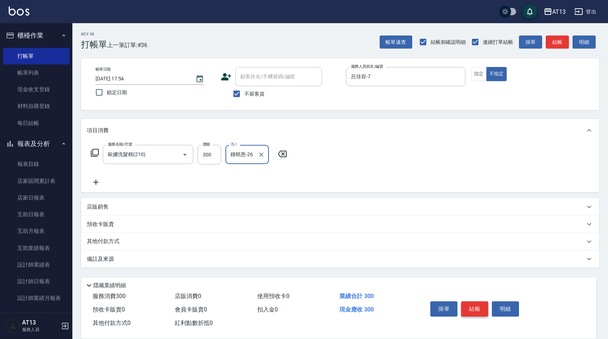
type input "鍾曉恩-26"
click at [477, 301] on button "結帳" at bounding box center [474, 308] width 27 height 15
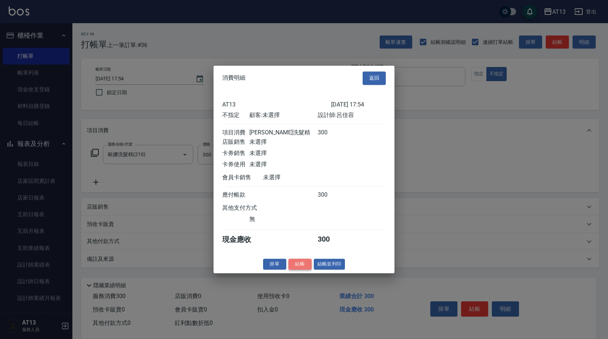
click at [302, 269] on button "結帳" at bounding box center [299, 263] width 23 height 11
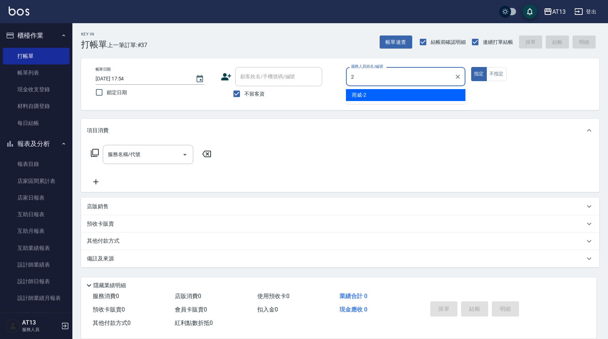
click at [368, 91] on div "雨威 -2" at bounding box center [405, 95] width 119 height 12
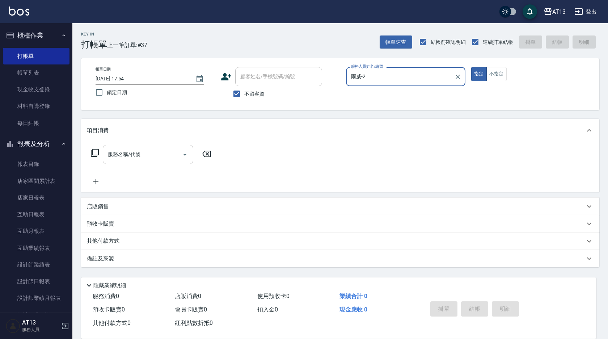
type input "雨威-2"
click at [159, 151] on input "服務名稱/代號" at bounding box center [142, 154] width 73 height 13
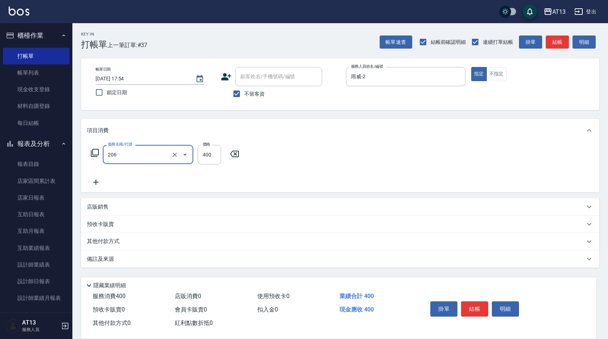
type input "健康洗(206)"
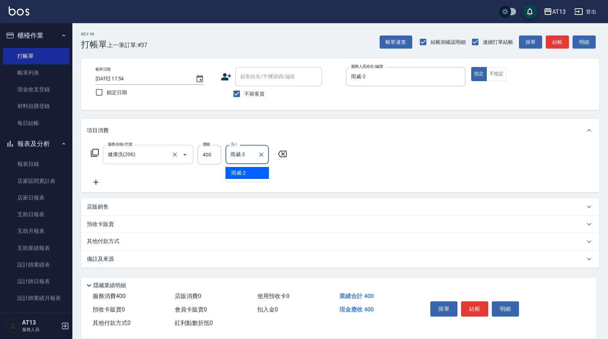
type input "雨威-2"
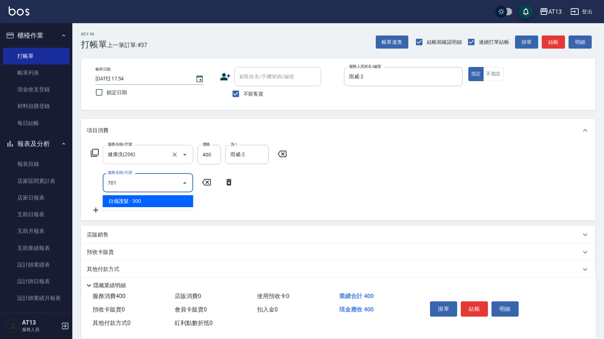
type input "自備護髮(701)"
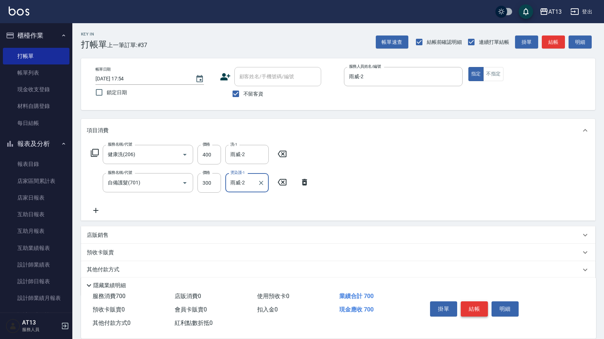
type input "雨威-2"
click at [477, 302] on button "結帳" at bounding box center [474, 308] width 27 height 15
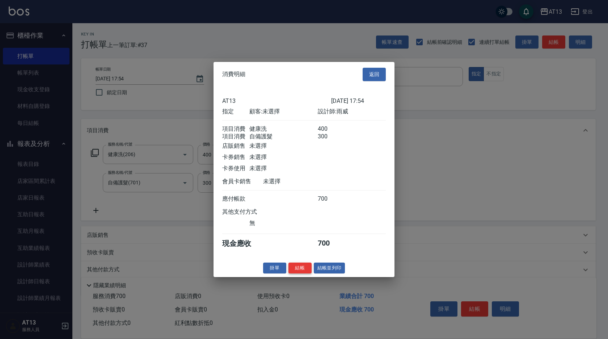
click at [298, 271] on button "結帳" at bounding box center [299, 267] width 23 height 11
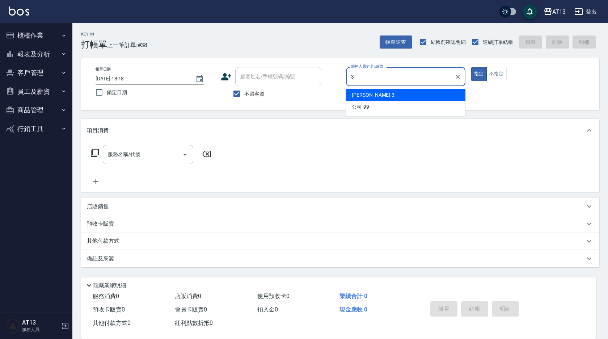
click at [400, 94] on div "[PERSON_NAME] -3" at bounding box center [405, 95] width 119 height 12
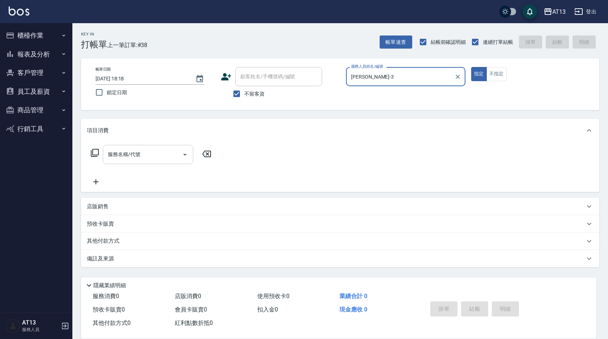
type input "[PERSON_NAME]-3"
click at [163, 151] on input "服務名稱/代號" at bounding box center [142, 154] width 73 height 13
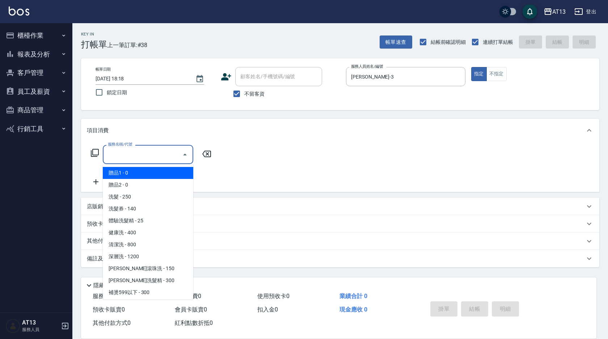
click at [247, 166] on div "服務名稱/代號 服務名稱/代號" at bounding box center [340, 167] width 518 height 50
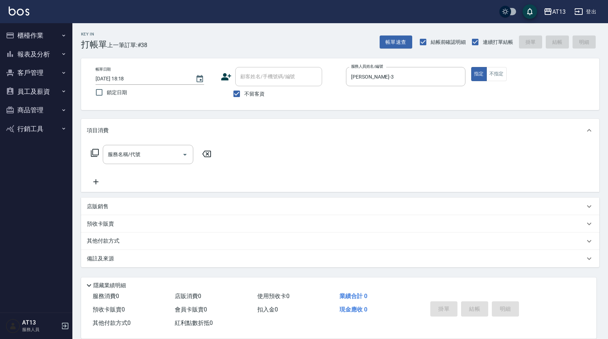
click at [123, 204] on div "店販銷售" at bounding box center [336, 207] width 498 height 8
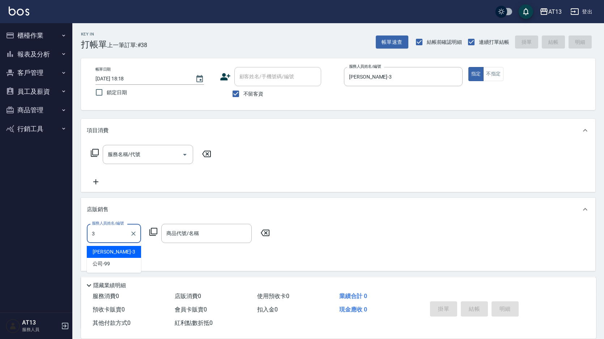
click at [127, 252] on div "[PERSON_NAME] -3" at bounding box center [114, 252] width 54 height 12
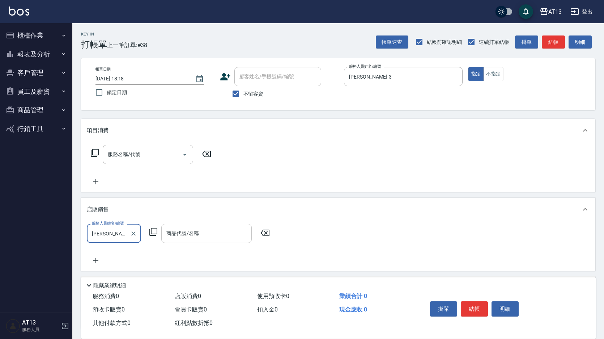
type input "[PERSON_NAME]-3"
click at [181, 229] on div "商品代號/名稱 商品代號/名稱" at bounding box center [206, 233] width 90 height 19
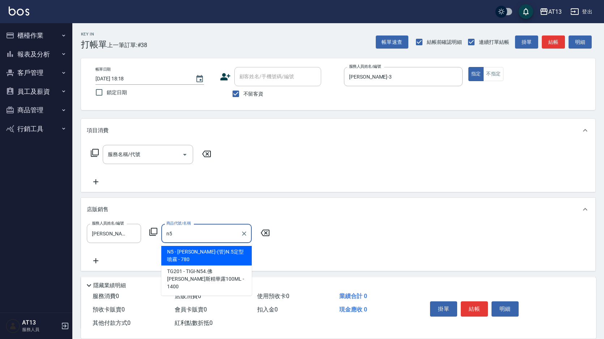
click at [211, 252] on span "N5 - [PERSON_NAME]-(管)N.5定型噴霧 - 780" at bounding box center [206, 256] width 90 height 20
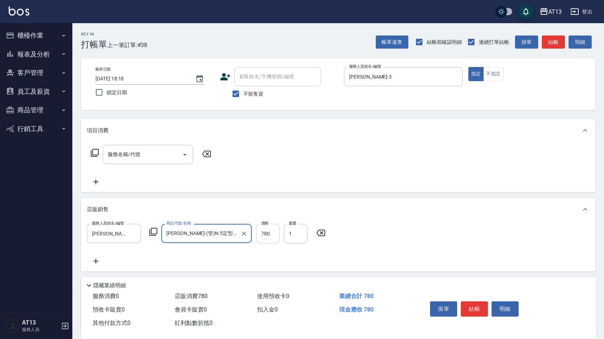
type input "[PERSON_NAME]-(管)N.5定型噴霧"
click at [264, 234] on input "780" at bounding box center [268, 234] width 24 height 20
type input "610"
click at [372, 150] on div "服務名稱/代號 服務名稱/代號" at bounding box center [338, 167] width 514 height 50
click at [472, 301] on button "結帳" at bounding box center [474, 308] width 27 height 15
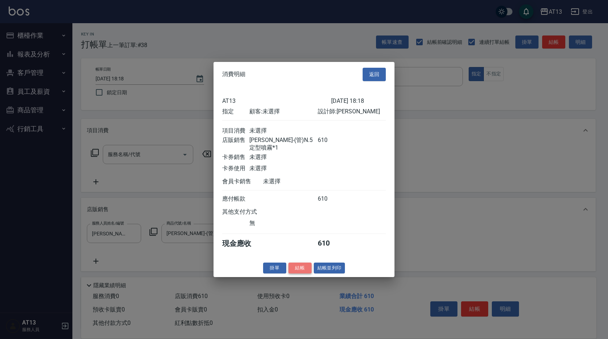
click at [304, 270] on button "結帳" at bounding box center [299, 267] width 23 height 11
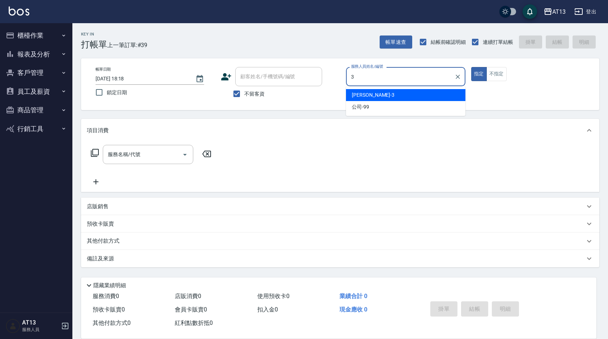
drag, startPoint x: 383, startPoint y: 90, endPoint x: 337, endPoint y: 103, distance: 48.3
click at [383, 90] on div "[PERSON_NAME] -3" at bounding box center [405, 95] width 119 height 12
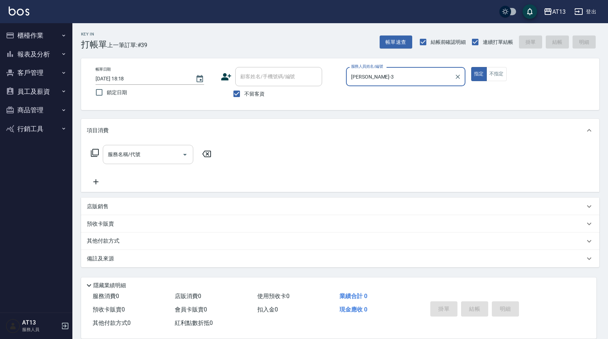
type input "[PERSON_NAME]-3"
click at [162, 152] on input "服務名稱/代號" at bounding box center [142, 154] width 73 height 13
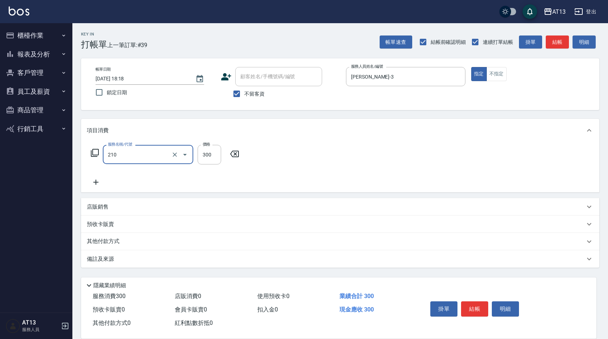
type input "歐娜洗髮精(210)"
type input "[PERSON_NAME]-29"
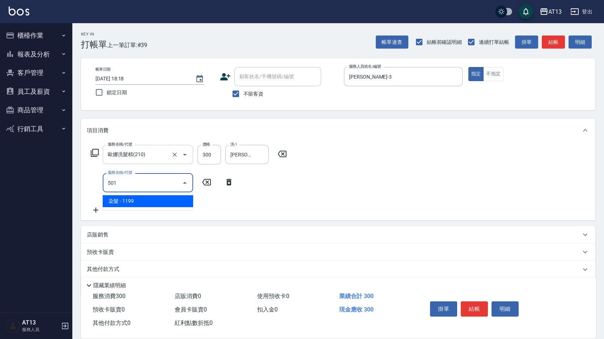
type input "染髮(501)"
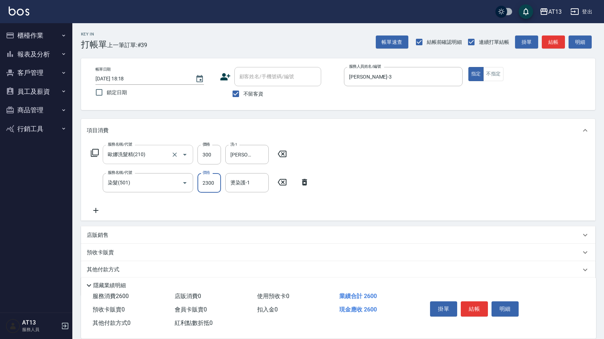
type input "2300"
type input "[PERSON_NAME]-29"
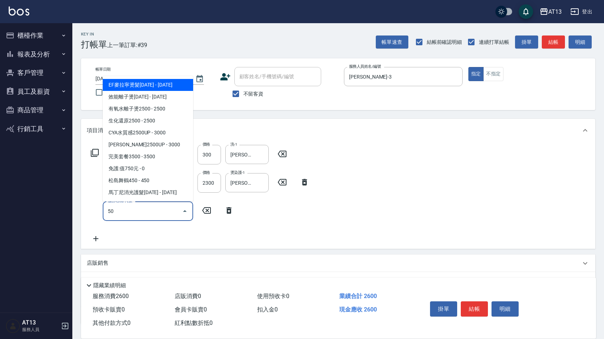
type input "501"
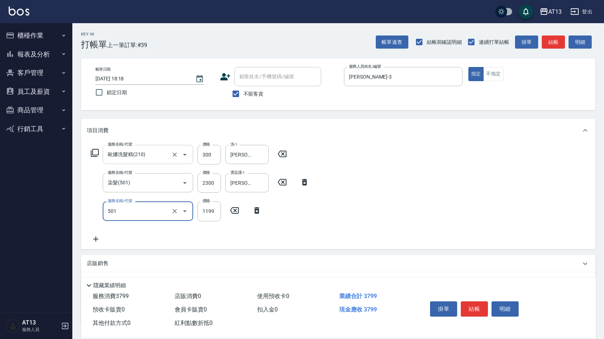
type input "染髮(501)"
type input "1500"
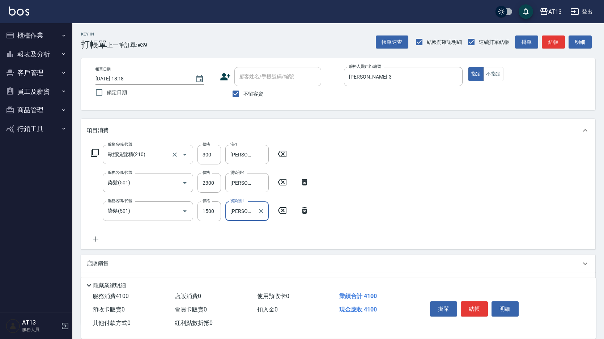
type input "[PERSON_NAME]-29"
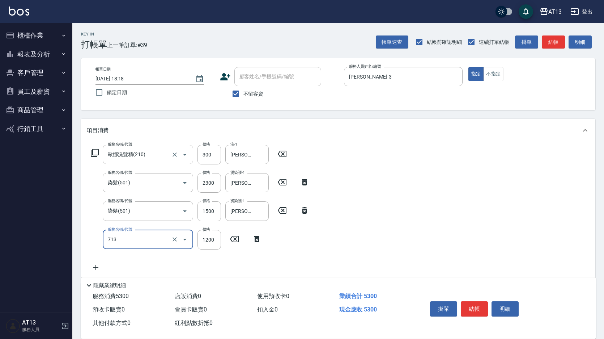
type input "水樣結構式1200(713)"
type input "840"
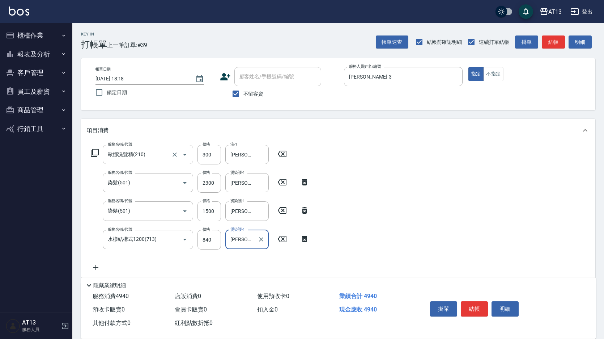
type input "[PERSON_NAME]-29"
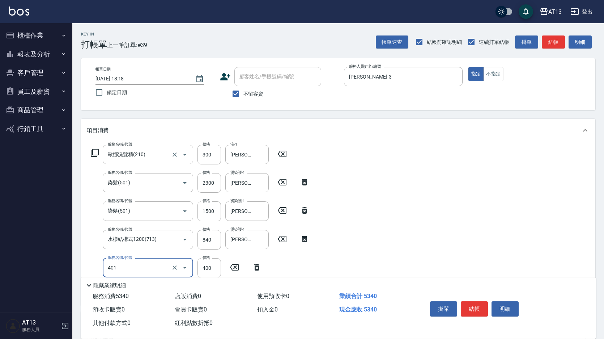
type input "剪髮(401)"
type input "350"
click at [381, 213] on div "服務名稱/代號 [PERSON_NAME]洗髮精(210) 服務名稱/代號 價格 300 價格 洗-1 [PERSON_NAME]-29 洗-1 服務名稱/代…" at bounding box center [338, 237] width 514 height 191
click at [480, 308] on button "結帳" at bounding box center [474, 308] width 27 height 15
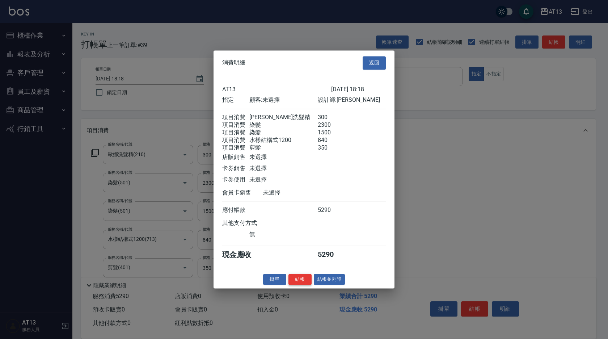
click at [301, 284] on button "結帳" at bounding box center [299, 278] width 23 height 11
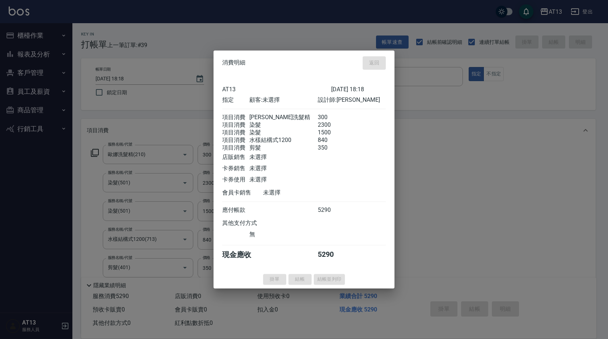
type input "[DATE] 18:19"
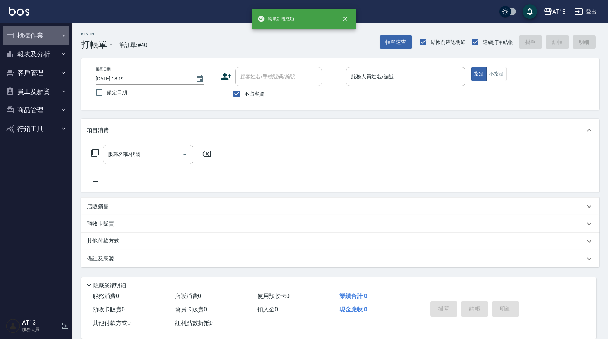
click at [24, 35] on button "櫃檯作業" at bounding box center [36, 35] width 67 height 19
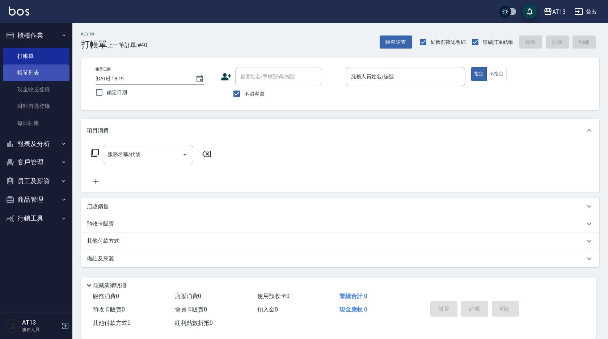
click at [36, 68] on link "帳單列表" at bounding box center [36, 72] width 67 height 17
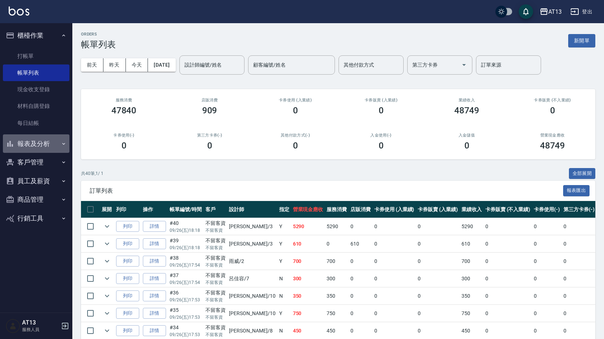
click at [33, 140] on button "報表及分析" at bounding box center [36, 143] width 67 height 19
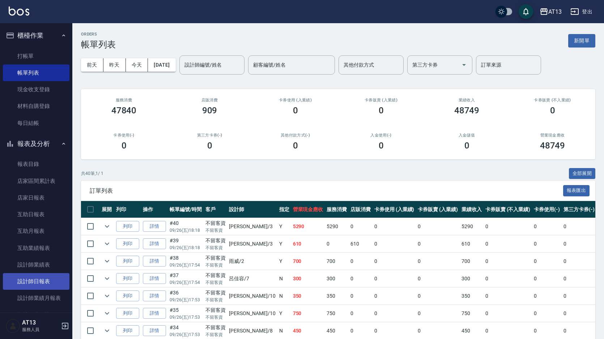
click at [41, 278] on link "設計師日報表" at bounding box center [36, 281] width 67 height 17
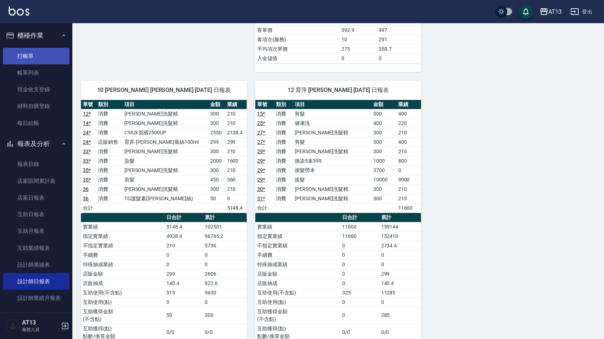
scroll to position [687, 0]
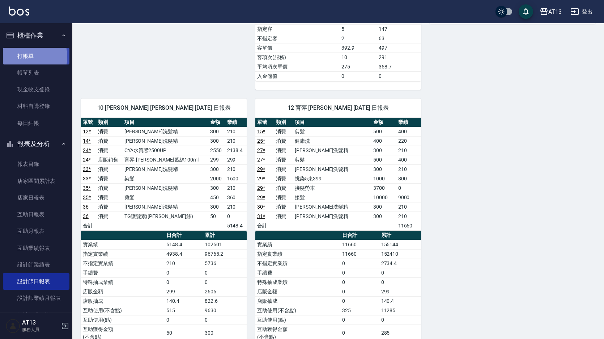
click at [24, 56] on link "打帳單" at bounding box center [36, 56] width 67 height 17
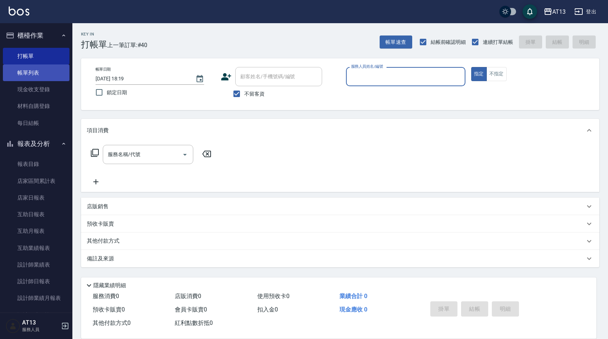
click at [22, 73] on link "帳單列表" at bounding box center [36, 72] width 67 height 17
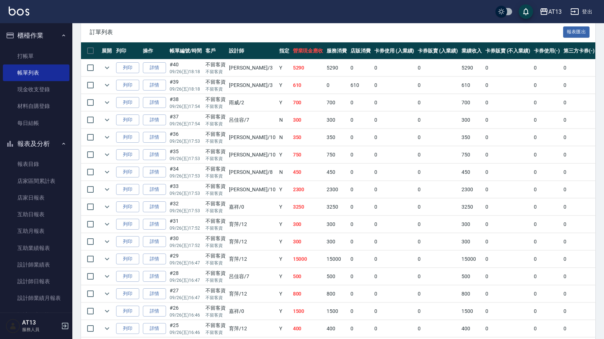
scroll to position [181, 0]
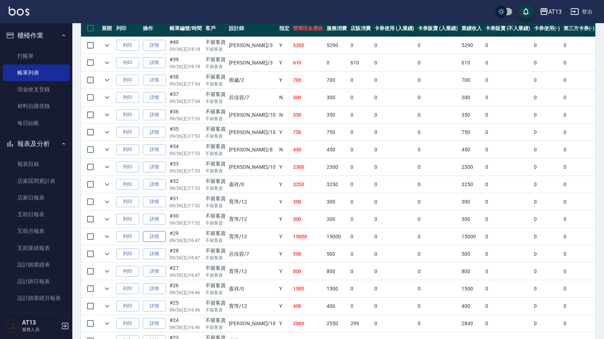
click at [155, 240] on link "詳情" at bounding box center [154, 236] width 23 height 11
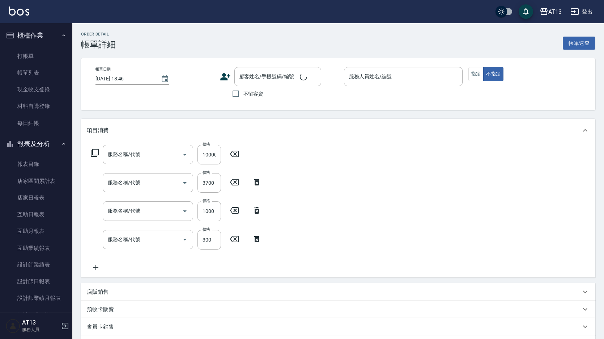
type input "接髮(992)"
type input "接髮勞本(991)"
type input "挑染5束399(502)"
type input "歐娜洗髮精(210)"
type input "[DATE] 16:47"
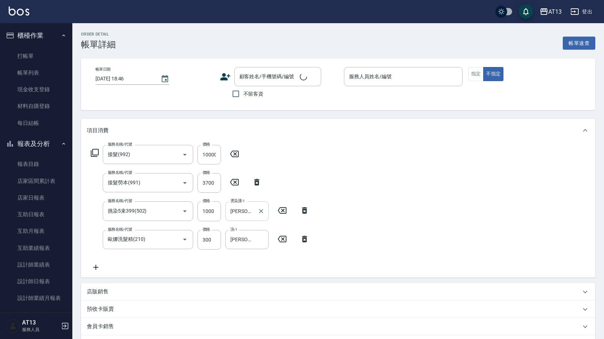
checkbox input "true"
type input "育[PERSON_NAME]-12"
click at [263, 210] on icon "Clear" at bounding box center [261, 210] width 7 height 7
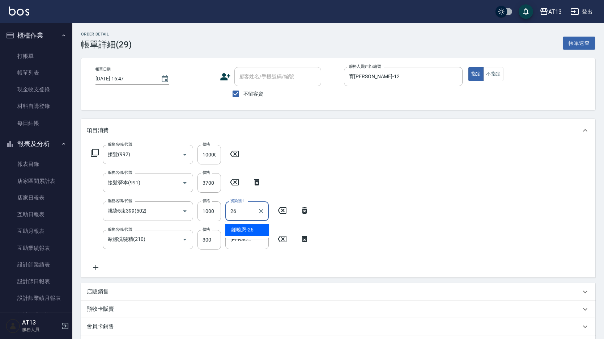
click at [237, 226] on span "[PERSON_NAME]-26" at bounding box center [242, 230] width 22 height 8
click at [260, 237] on icon "Clear" at bounding box center [261, 238] width 7 height 7
type input "鍾曉恩-26"
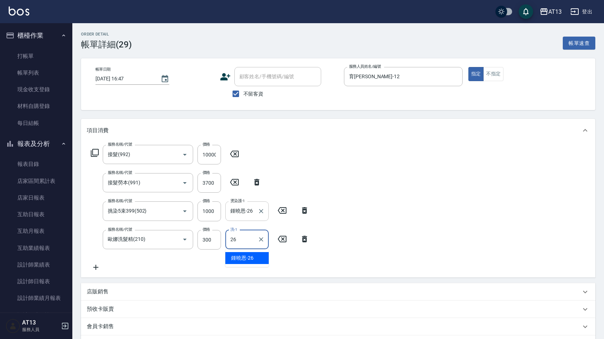
drag, startPoint x: 254, startPoint y: 259, endPoint x: 273, endPoint y: 258, distance: 19.5
click at [254, 259] on div "[PERSON_NAME]-26" at bounding box center [246, 258] width 43 height 12
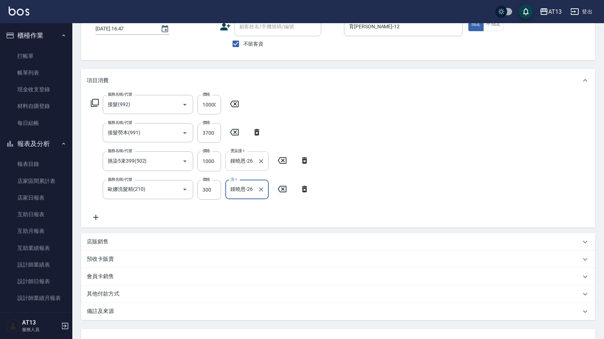
scroll to position [109, 0]
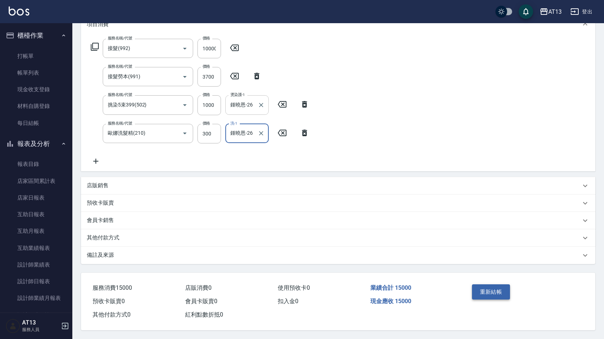
type input "鍾曉恩-26"
click at [500, 290] on button "重新結帳" at bounding box center [491, 291] width 38 height 15
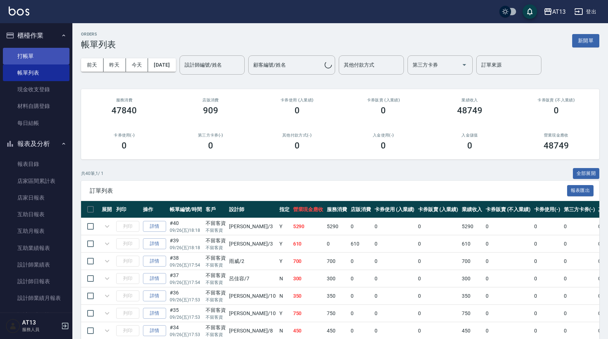
click at [21, 55] on link "打帳單" at bounding box center [36, 56] width 67 height 17
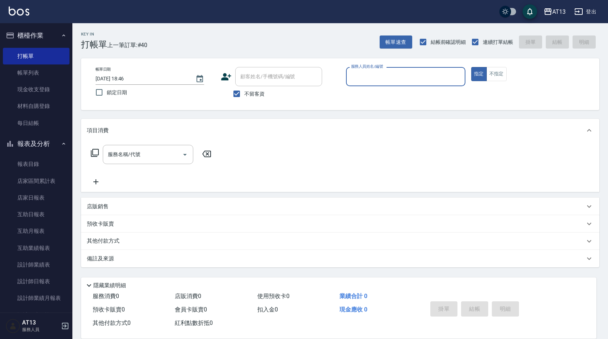
drag, startPoint x: 0, startPoint y: 8, endPoint x: 0, endPoint y: 126, distance: 117.6
click at [454, 157] on div "服務名稱/代號 服務名稱/代號" at bounding box center [340, 167] width 518 height 50
click at [442, 143] on div "服務名稱/代號 服務名稱/代號" at bounding box center [340, 167] width 518 height 50
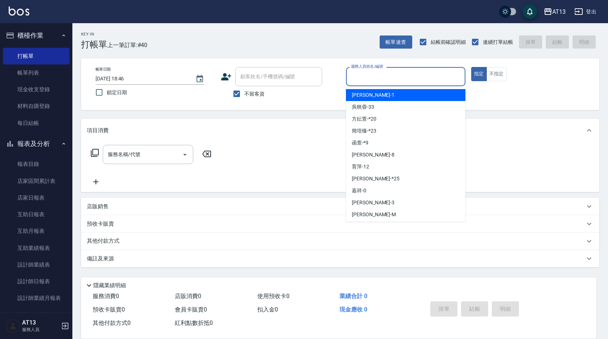
click at [361, 78] on input "服務人員姓名/編號" at bounding box center [405, 76] width 113 height 13
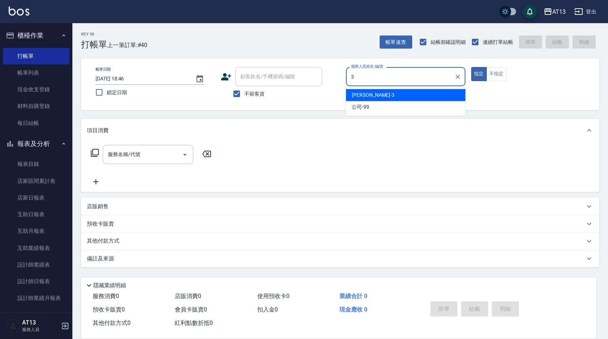
click at [364, 92] on span "[PERSON_NAME] -3" at bounding box center [373, 95] width 43 height 8
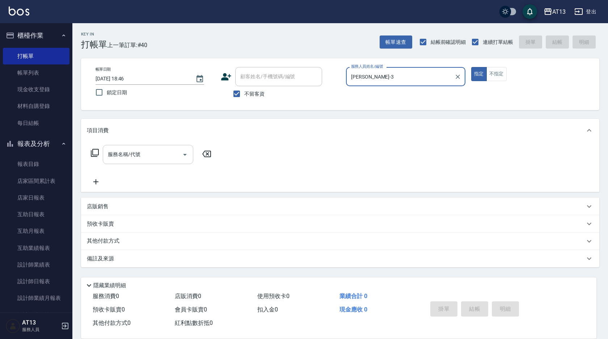
type input "[PERSON_NAME]-3"
click at [136, 154] on div "服務名稱/代號 服務名稱/代號" at bounding box center [148, 154] width 90 height 19
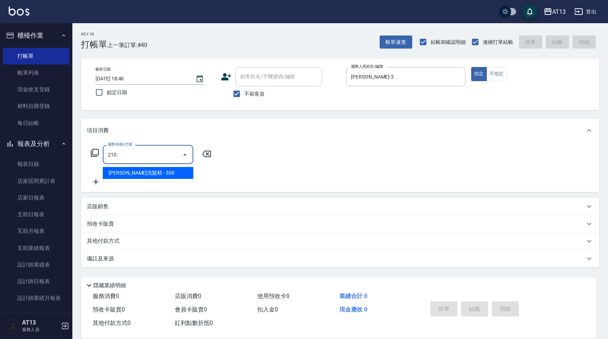
type input "歐娜洗髮精(210)"
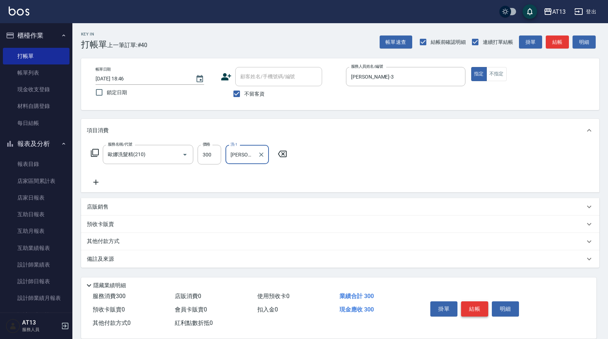
type input "[PERSON_NAME]-33"
click at [480, 302] on button "結帳" at bounding box center [474, 308] width 27 height 15
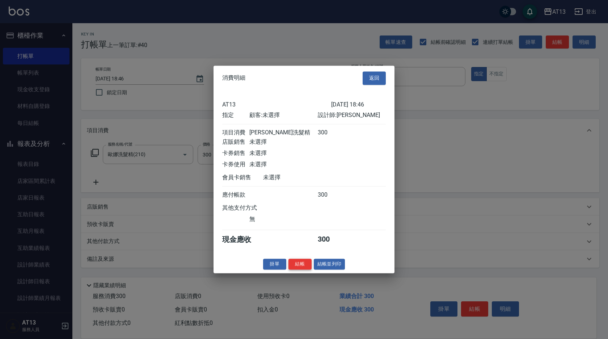
click at [292, 264] on button "結帳" at bounding box center [299, 263] width 23 height 11
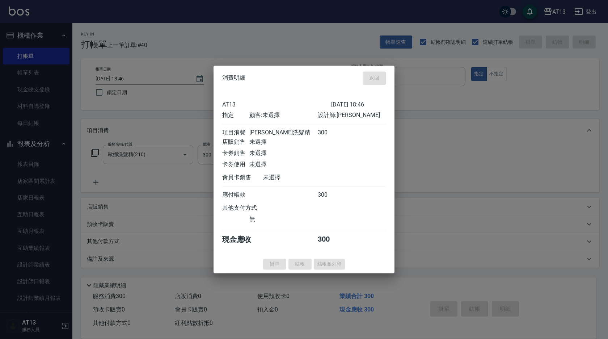
type input "[DATE] 18:57"
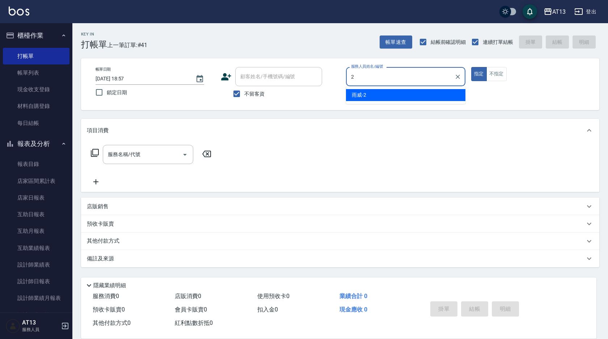
click at [367, 97] on div "雨威 -2" at bounding box center [405, 95] width 119 height 12
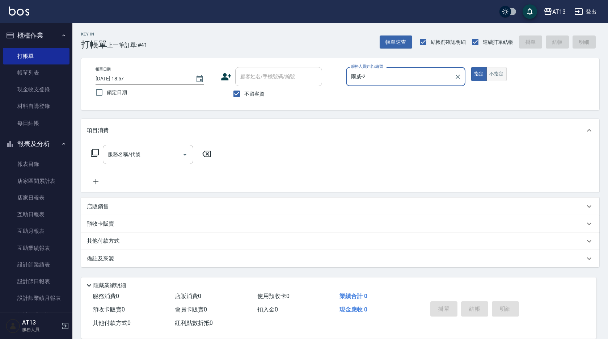
type input "雨威-2"
click at [497, 71] on button "不指定" at bounding box center [496, 74] width 20 height 14
click at [168, 148] on div "服務名稱/代號" at bounding box center [148, 154] width 90 height 19
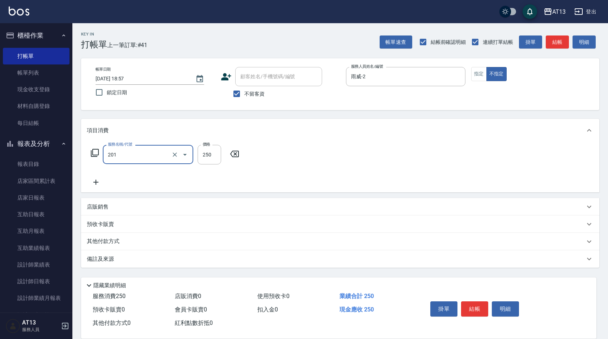
type input "洗髮(201)"
type input "[PERSON_NAME]-31"
click at [479, 305] on button "結帳" at bounding box center [474, 308] width 27 height 15
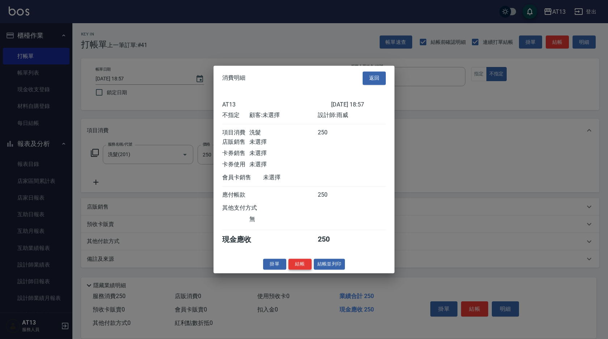
click at [301, 269] on button "結帳" at bounding box center [299, 263] width 23 height 11
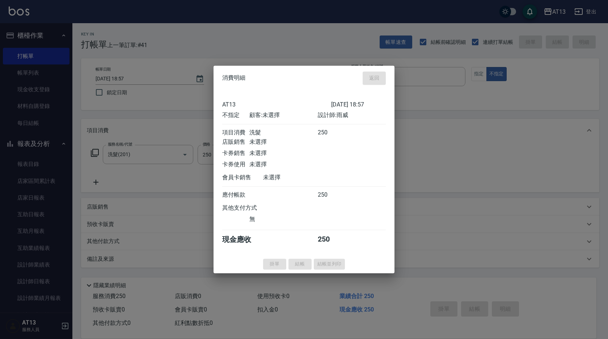
type input "[DATE] 18:58"
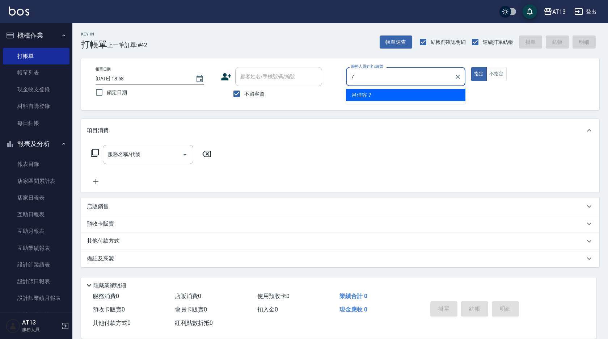
click at [368, 93] on span "呂佳容 -7" at bounding box center [362, 95] width 20 height 8
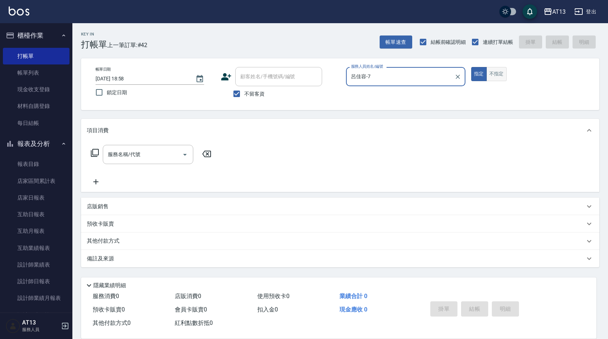
type input "呂佳容-7"
click at [504, 73] on button "不指定" at bounding box center [496, 74] width 20 height 14
click at [123, 153] on div "服務名稱/代號 服務名稱/代號" at bounding box center [148, 154] width 90 height 19
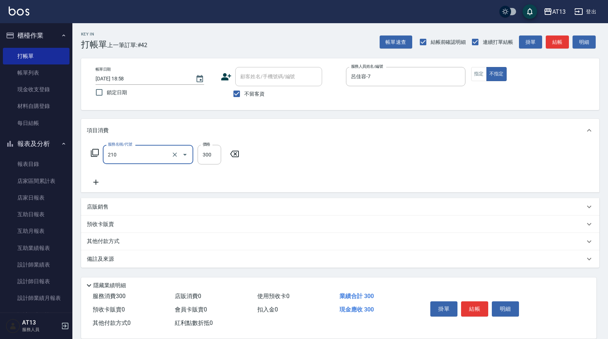
type input "歐娜洗髮精(210)"
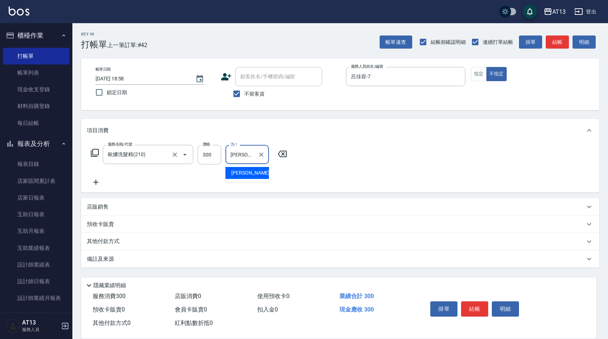
type input "[PERSON_NAME]-29"
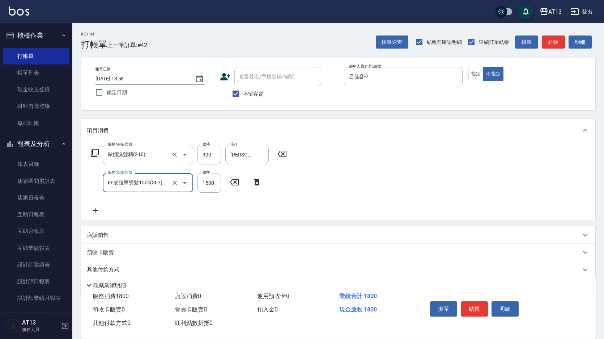
type input "EF麥拉寧燙髮1500(307)"
type input "1200"
click at [353, 179] on icon at bounding box center [352, 182] width 5 height 7
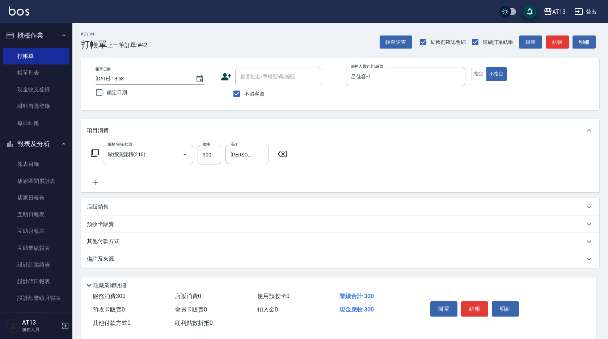
click at [94, 180] on icon at bounding box center [96, 182] width 18 height 9
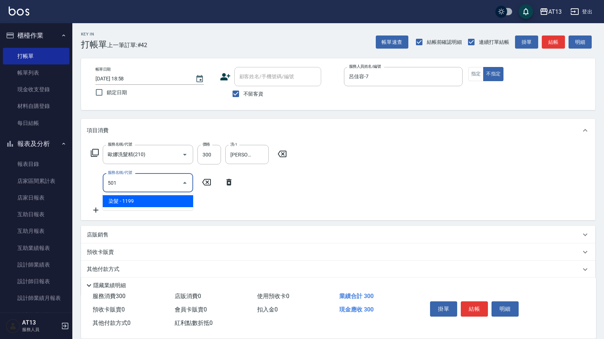
type input "染髮(501)"
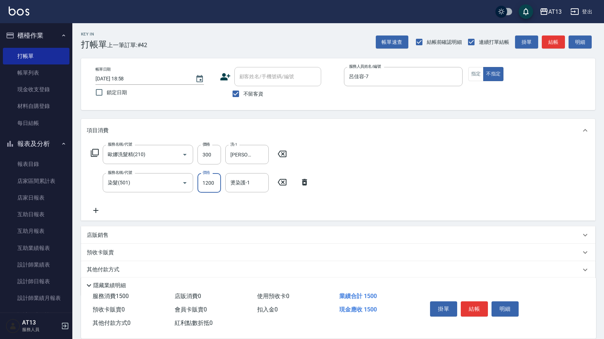
type input "1200"
type input "[PERSON_NAME]-29"
click at [471, 305] on button "結帳" at bounding box center [474, 308] width 27 height 15
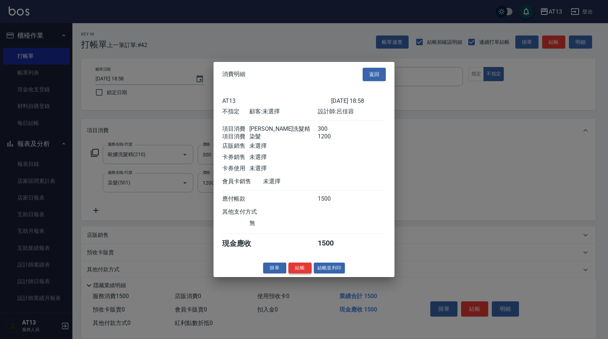
click at [307, 271] on button "結帳" at bounding box center [299, 267] width 23 height 11
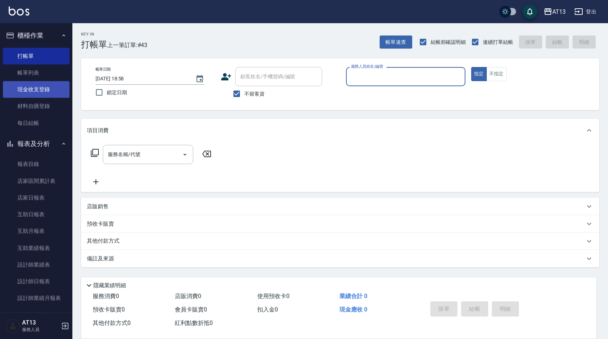
click at [42, 86] on link "現金收支登錄" at bounding box center [36, 89] width 67 height 17
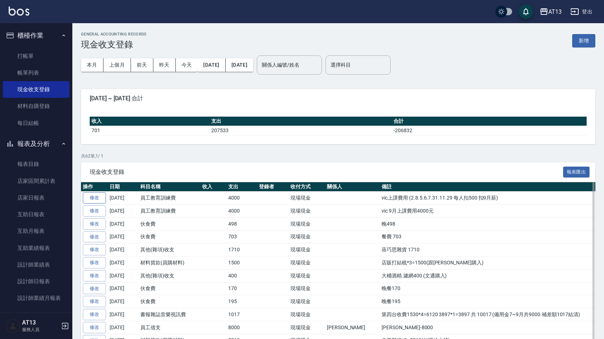
click at [99, 199] on link "修改" at bounding box center [94, 197] width 23 height 11
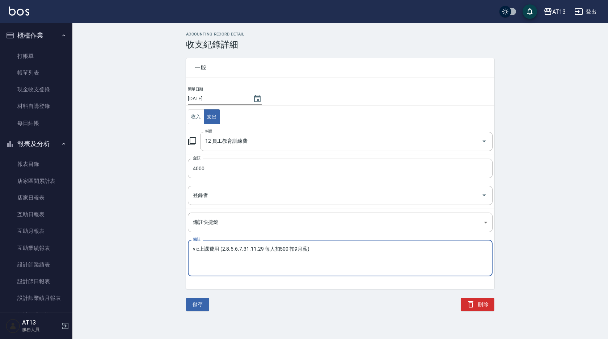
click at [217, 251] on textarea "vic上課費用 (2.8.5.6.7.31.11.29 每人扣500 扣9月薪)" at bounding box center [340, 258] width 294 height 25
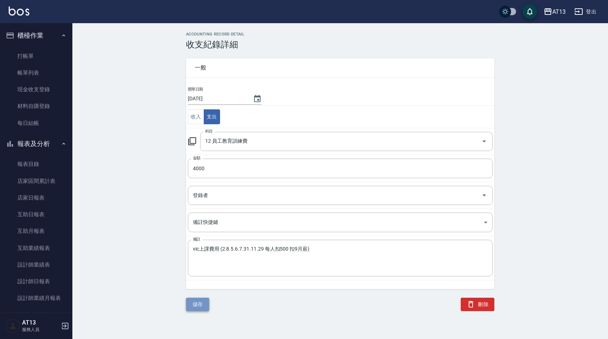
click at [206, 302] on button "儲存" at bounding box center [197, 303] width 23 height 13
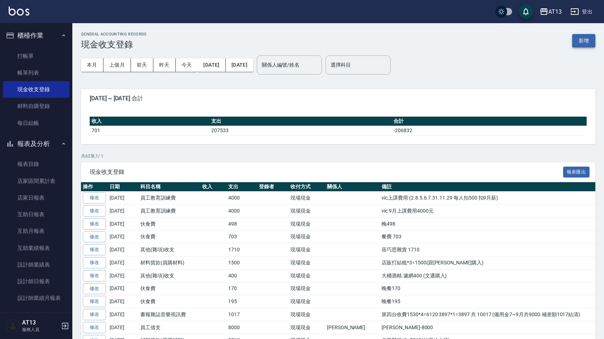
click at [579, 37] on button "新增" at bounding box center [583, 40] width 23 height 13
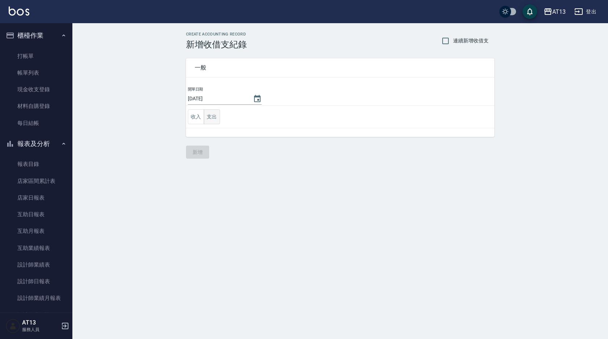
click at [215, 116] on button "支出" at bounding box center [212, 116] width 16 height 15
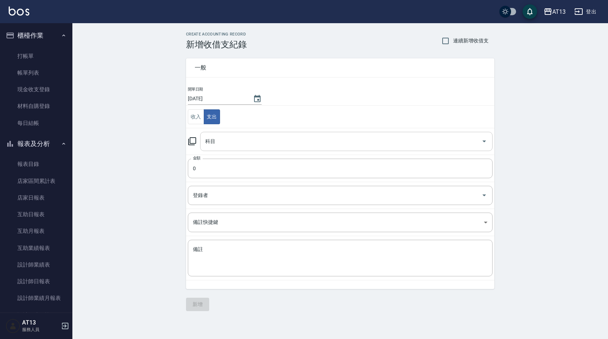
click at [484, 144] on icon "Open" at bounding box center [484, 141] width 9 height 9
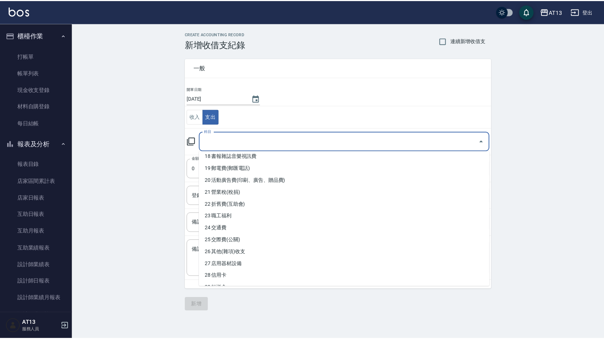
scroll to position [221, 0]
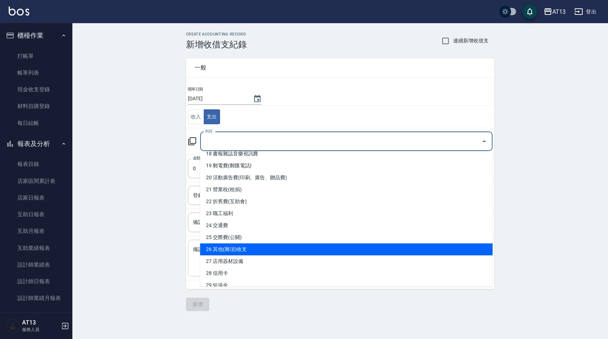
click at [327, 247] on li "26 其他(雜項)收支" at bounding box center [346, 249] width 292 height 12
type input "26 其他(雜項)收支"
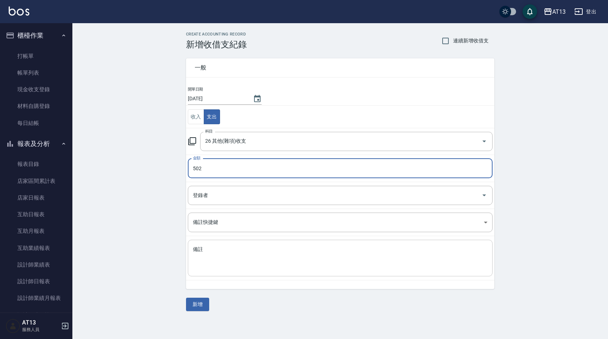
type input "502"
click at [236, 263] on textarea "備註" at bounding box center [340, 258] width 294 height 25
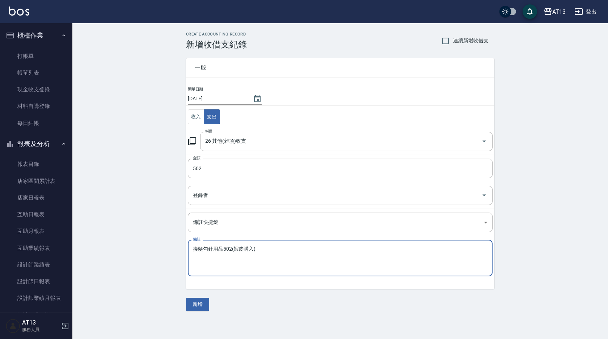
click at [275, 256] on textarea "接髮勾針用品502(蝦皮購入)" at bounding box center [340, 258] width 294 height 25
type textarea "接髮勾針用品502(蝦皮購入)"
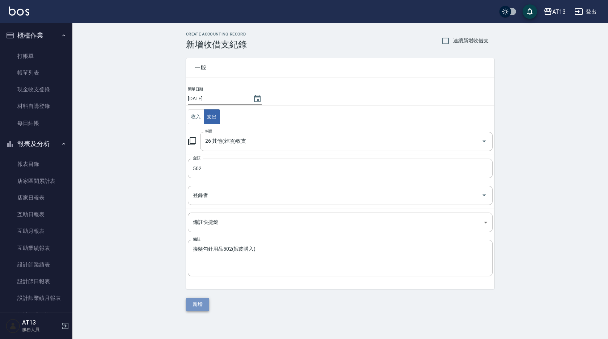
click at [199, 302] on button "新增" at bounding box center [197, 303] width 23 height 13
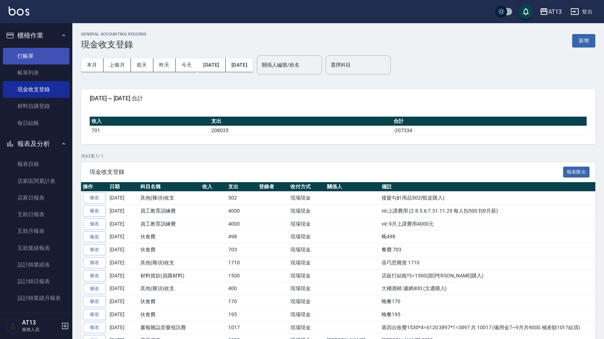
click at [29, 51] on link "打帳單" at bounding box center [36, 56] width 67 height 17
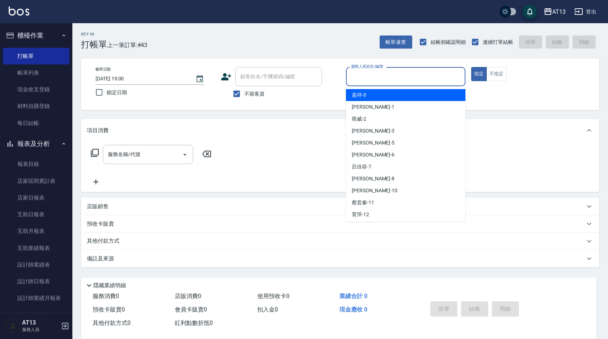
click at [378, 79] on input "服務人員姓名/編號" at bounding box center [405, 76] width 113 height 13
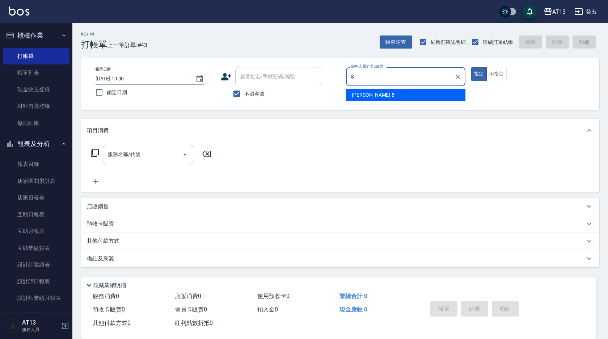
click at [432, 92] on div "[PERSON_NAME] -8" at bounding box center [405, 95] width 119 height 12
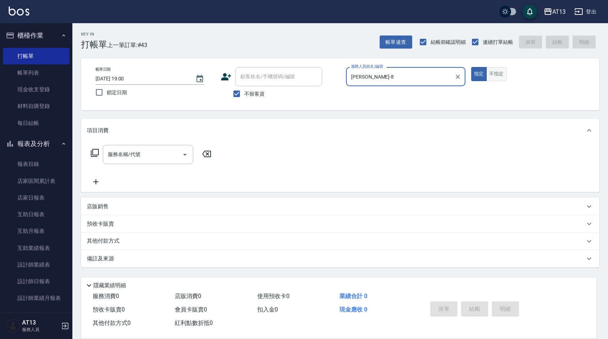
type input "[PERSON_NAME]-8"
click at [489, 70] on button "不指定" at bounding box center [496, 74] width 20 height 14
click at [155, 153] on input "服務名稱/代號" at bounding box center [142, 154] width 73 height 13
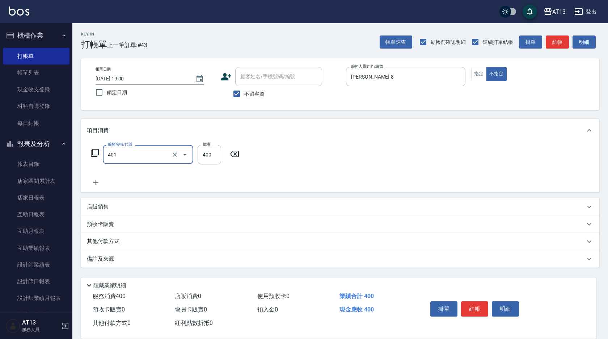
type input "剪髮(401)"
type input "200"
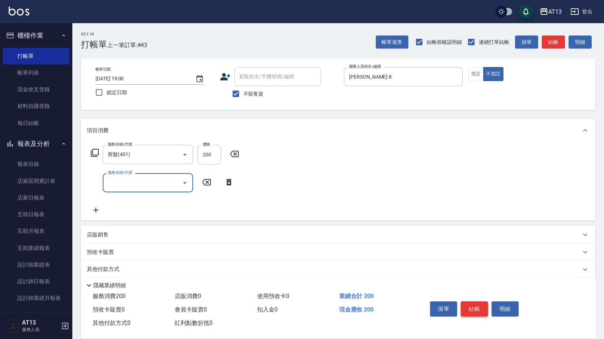
click at [478, 303] on button "結帳" at bounding box center [474, 308] width 27 height 15
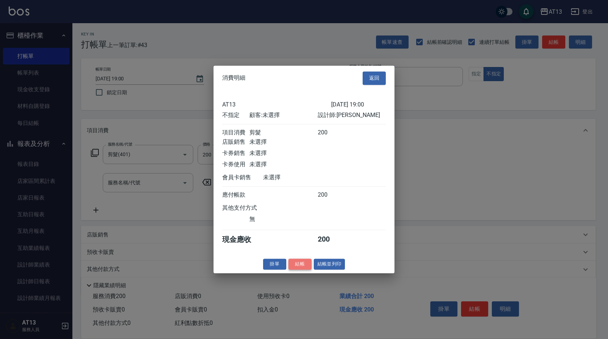
click at [300, 267] on button "結帳" at bounding box center [299, 263] width 23 height 11
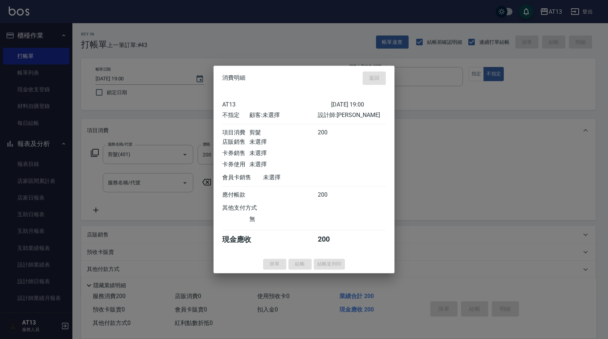
type input "[DATE] 19:30"
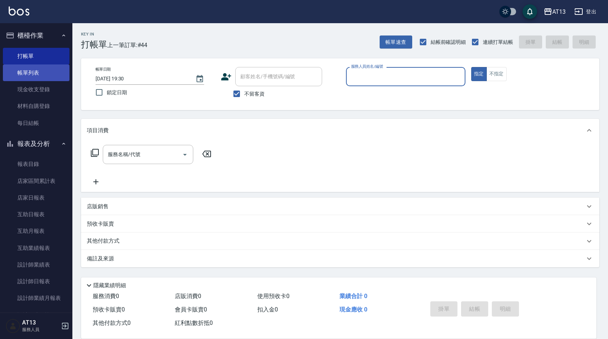
click at [38, 70] on link "帳單列表" at bounding box center [36, 72] width 67 height 17
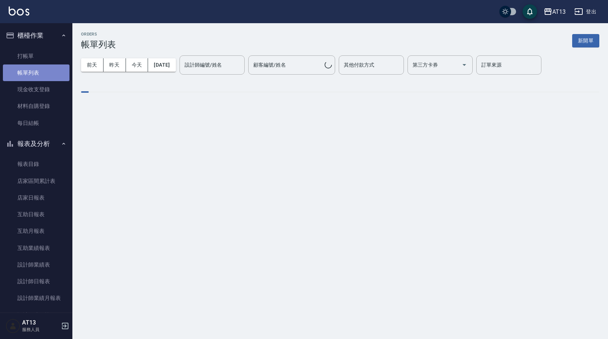
click at [38, 72] on link "帳單列表" at bounding box center [36, 72] width 67 height 17
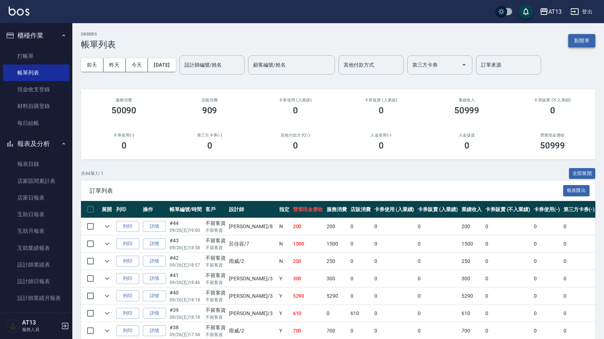
click at [582, 39] on button "新開單" at bounding box center [581, 40] width 27 height 13
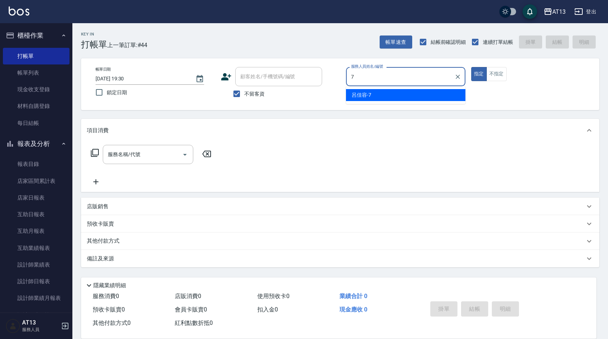
click at [456, 93] on div "呂佳容 -7" at bounding box center [405, 95] width 119 height 12
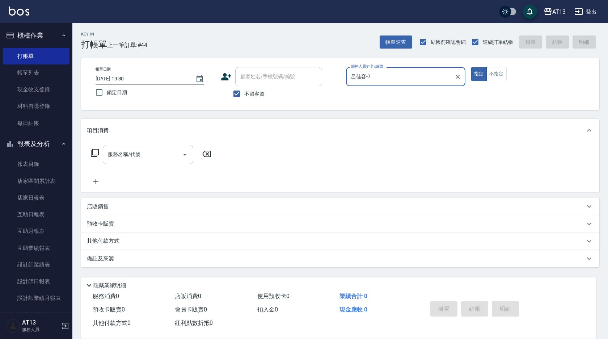
type input "呂佳容-7"
click at [148, 156] on input "服務名稱/代號" at bounding box center [142, 154] width 73 height 13
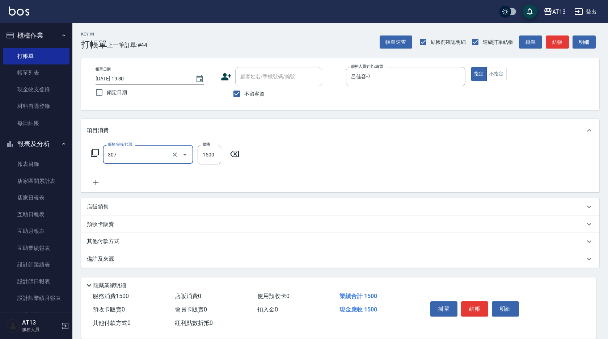
type input "EF麥拉寧燙髮1500(307)"
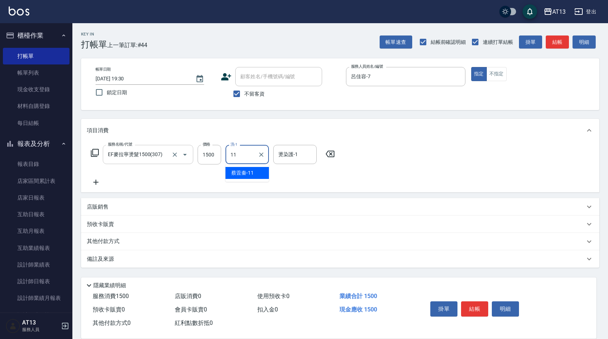
type input "[PERSON_NAME]-11"
click at [330, 154] on icon at bounding box center [330, 153] width 9 height 7
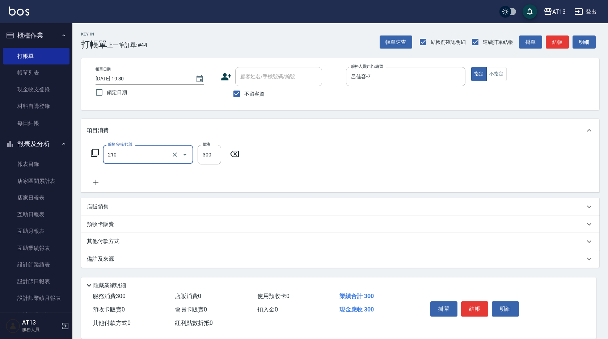
type input "歐娜洗髮精(210)"
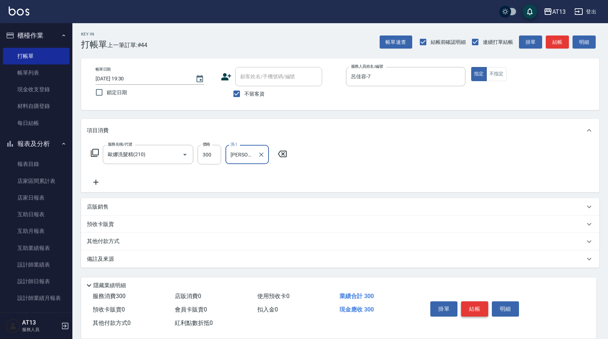
type input "[PERSON_NAME]-11"
click at [475, 301] on button "結帳" at bounding box center [474, 308] width 27 height 15
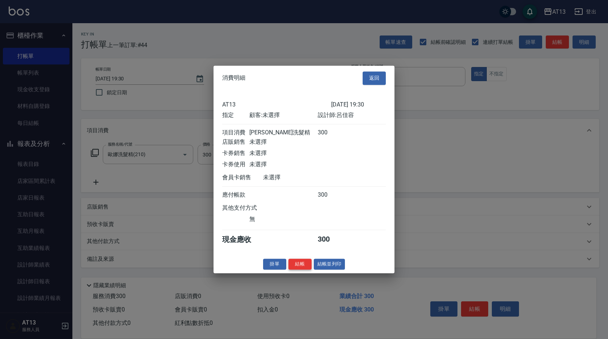
click at [301, 267] on button "結帳" at bounding box center [299, 263] width 23 height 11
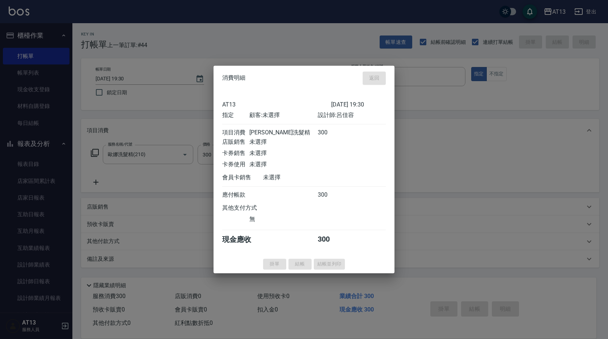
type input "[DATE] 19:31"
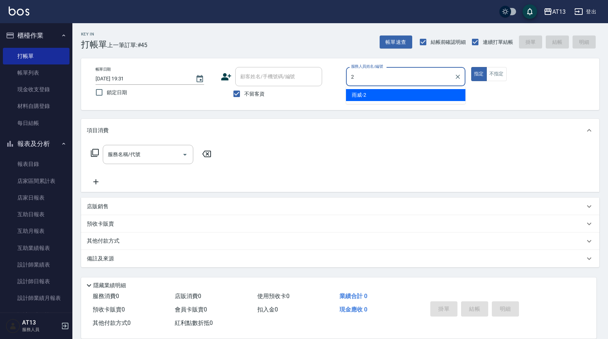
click at [370, 94] on div "雨威 -2" at bounding box center [405, 95] width 119 height 12
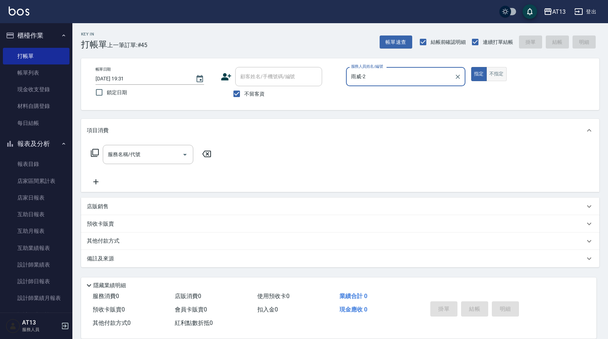
type input "雨威-2"
click at [492, 75] on button "不指定" at bounding box center [496, 74] width 20 height 14
click at [140, 153] on input "服務名稱/代號" at bounding box center [142, 154] width 73 height 13
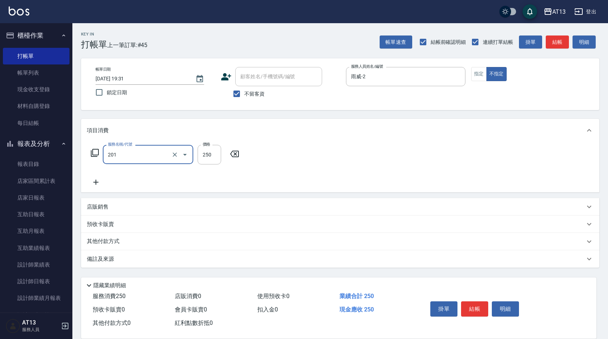
type input "洗髮(201)"
type input "雨威-2"
click at [475, 301] on button "結帳" at bounding box center [474, 308] width 27 height 15
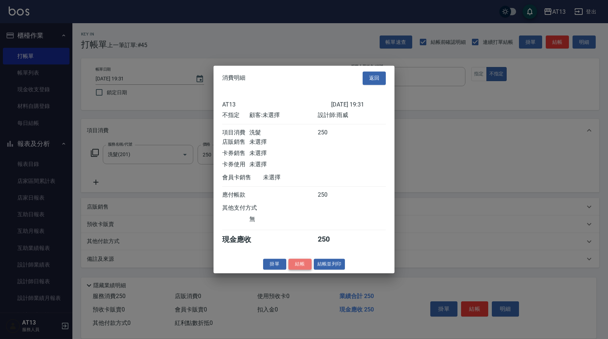
click at [300, 268] on button "結帳" at bounding box center [299, 263] width 23 height 11
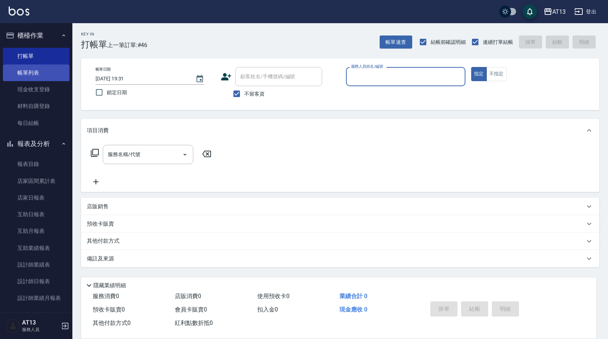
click at [44, 71] on link "帳單列表" at bounding box center [36, 72] width 67 height 17
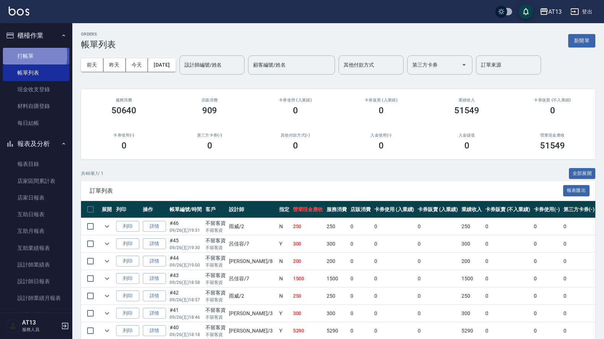
click at [23, 55] on link "打帳單" at bounding box center [36, 56] width 67 height 17
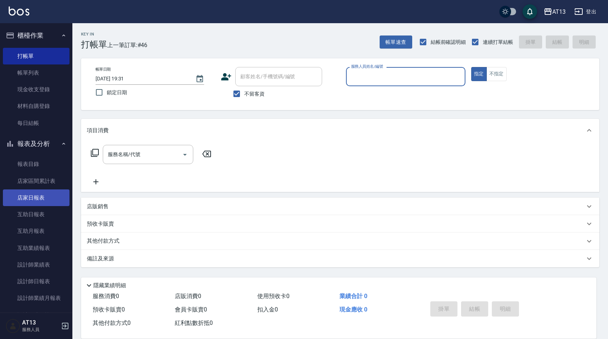
click at [38, 194] on link "店家日報表" at bounding box center [36, 197] width 67 height 17
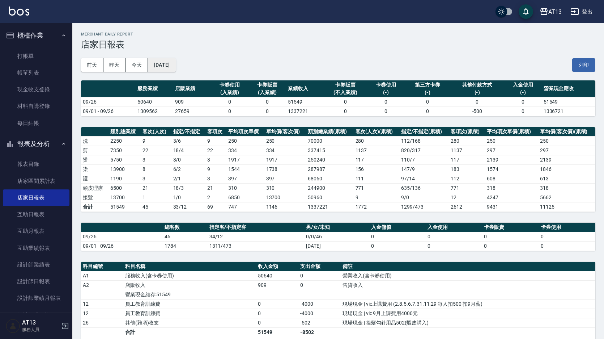
click at [160, 63] on button "[DATE]" at bounding box center [161, 64] width 27 height 13
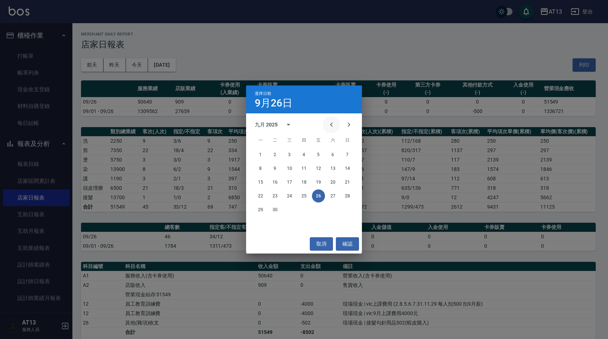
click at [334, 124] on icon "Previous month" at bounding box center [331, 124] width 9 height 9
click at [348, 211] on button "31" at bounding box center [347, 209] width 13 height 13
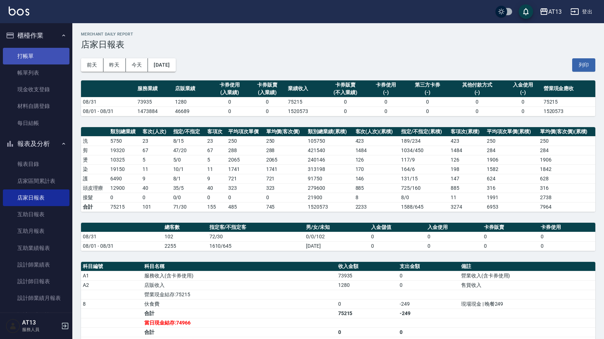
click at [46, 57] on link "打帳單" at bounding box center [36, 56] width 67 height 17
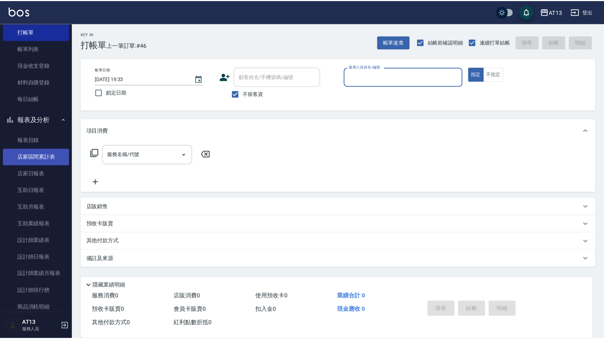
scroll to position [36, 0]
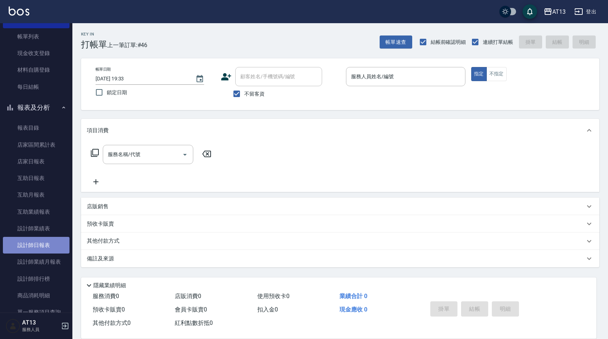
click at [44, 244] on link "設計師日報表" at bounding box center [36, 245] width 67 height 17
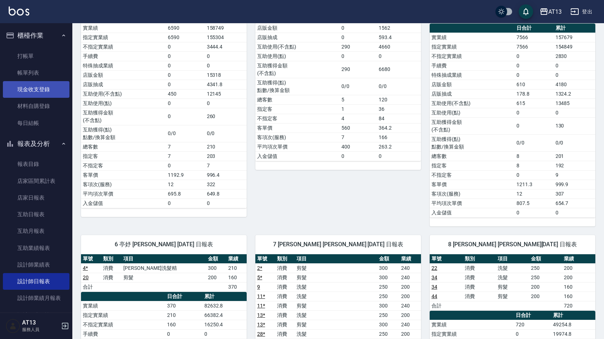
scroll to position [109, 0]
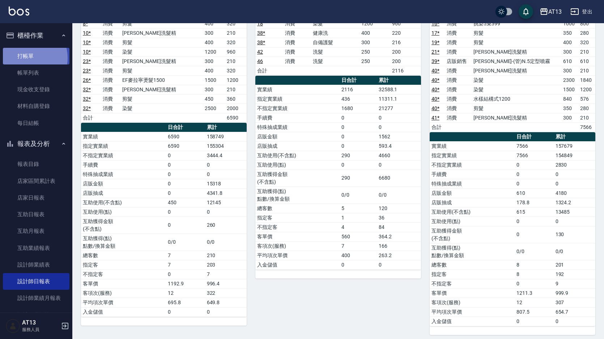
click at [27, 58] on link "打帳單" at bounding box center [36, 56] width 67 height 17
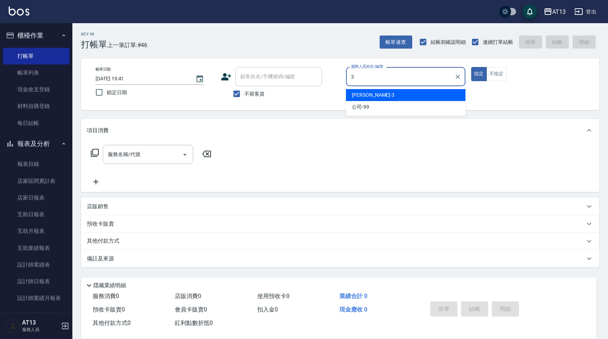
click at [379, 89] on div "[PERSON_NAME] -3" at bounding box center [405, 95] width 119 height 12
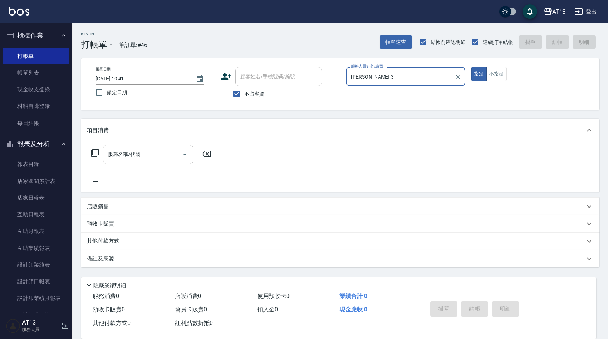
type input "[PERSON_NAME]-3"
click at [138, 152] on div "服務名稱/代號 服務名稱/代號" at bounding box center [148, 154] width 90 height 19
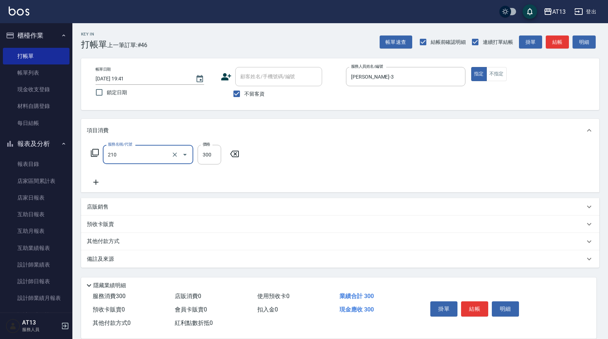
type input "歐娜洗髮精(210)"
type input "[PERSON_NAME]-31"
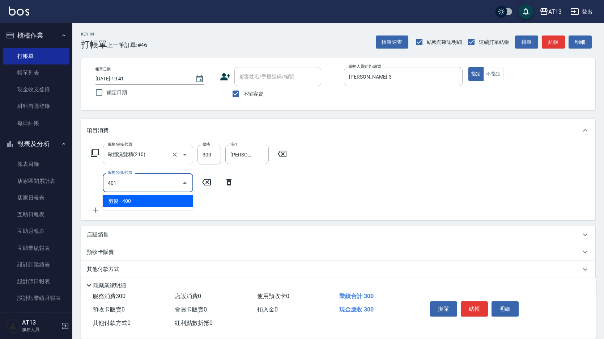
type input "剪髮(401)"
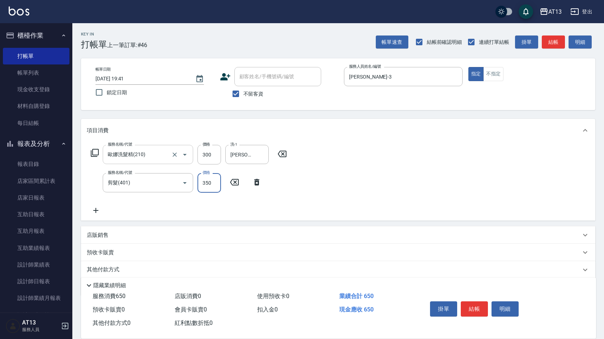
type input "350"
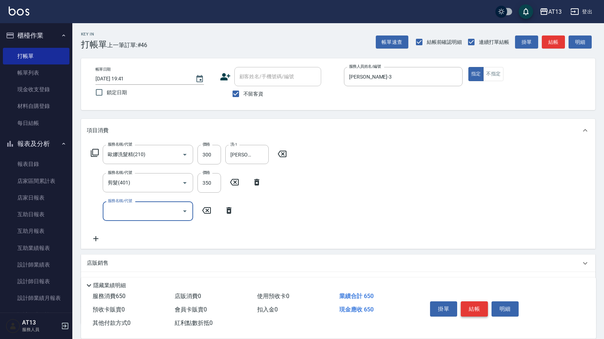
click at [482, 304] on button "結帳" at bounding box center [474, 308] width 27 height 15
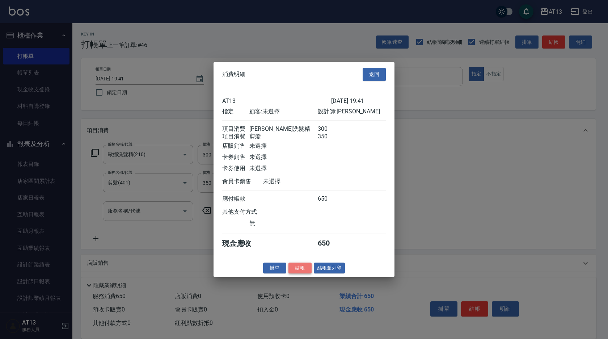
click at [307, 273] on button "結帳" at bounding box center [299, 267] width 23 height 11
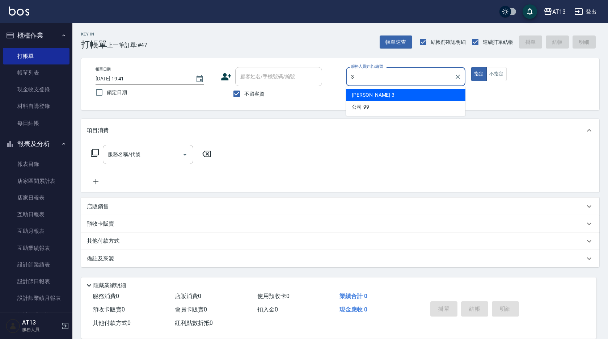
click at [441, 93] on div "[PERSON_NAME] -3" at bounding box center [405, 95] width 119 height 12
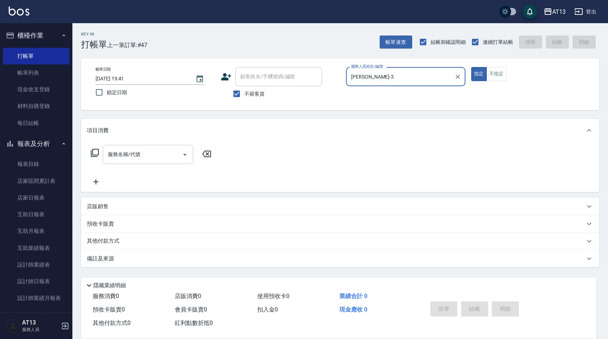
type input "[PERSON_NAME]-3"
click at [144, 156] on input "服務名稱/代號" at bounding box center [142, 154] width 73 height 13
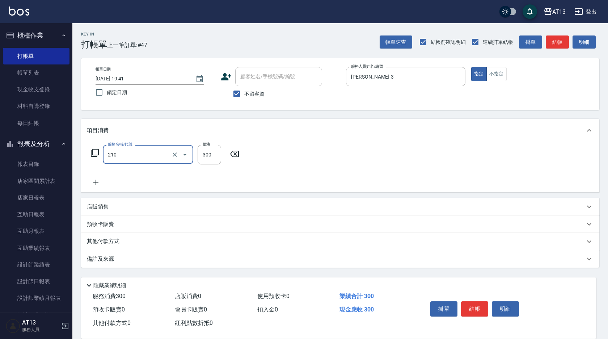
type input "歐娜洗髮精(210)"
type input "[PERSON_NAME]-33"
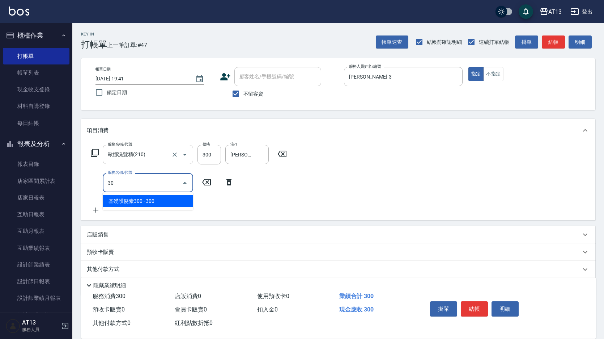
type input "3"
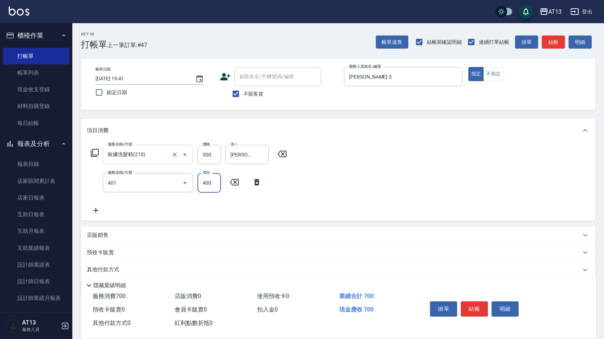
type input "剪髮(401)"
type input "300"
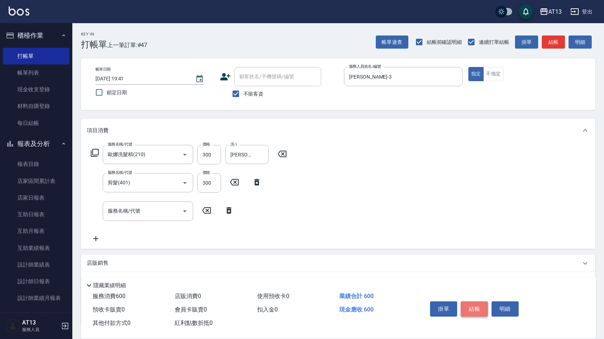
click at [481, 304] on button "結帳" at bounding box center [474, 308] width 27 height 15
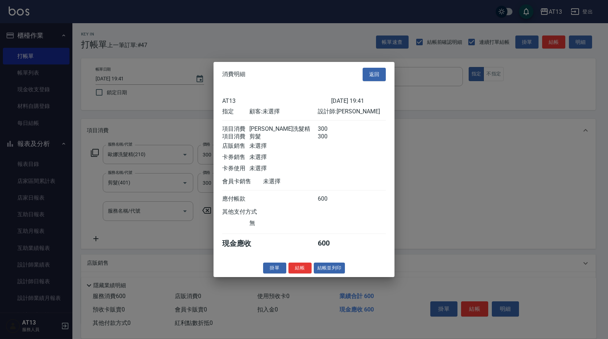
click at [301, 267] on div "消費明細 返回 AT13 [DATE] 19:41 指定 顧客: 未選擇 設計師: 敏玹 項目消費 歐娜洗髮精 300 項目消費 剪髮 300 店販銷售 未選…" at bounding box center [303, 169] width 181 height 215
click at [298, 270] on button "結帳" at bounding box center [299, 267] width 23 height 11
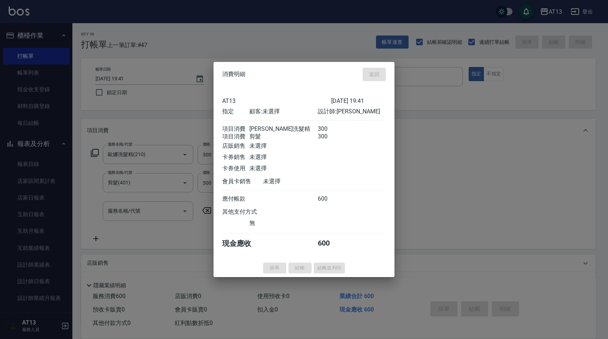
type input "[DATE] 19:42"
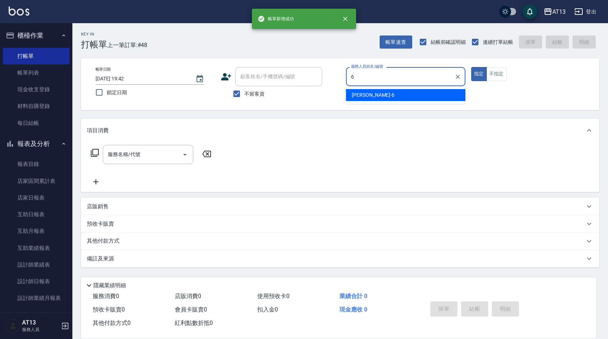
click at [385, 92] on div "[PERSON_NAME] -6" at bounding box center [405, 95] width 119 height 12
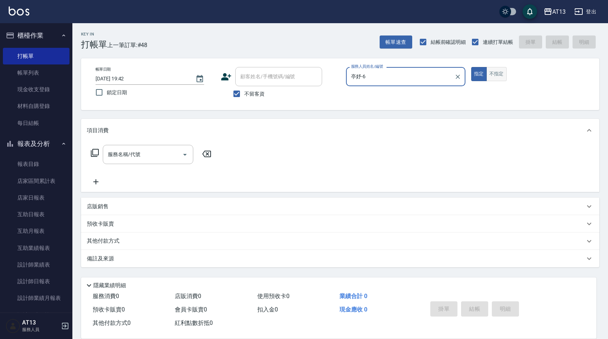
type input "亭妤-6"
click at [504, 74] on button "不指定" at bounding box center [496, 74] width 20 height 14
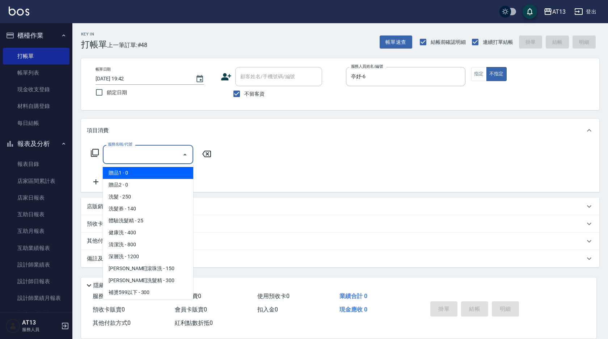
click at [145, 152] on input "服務名稱/代號" at bounding box center [142, 154] width 73 height 13
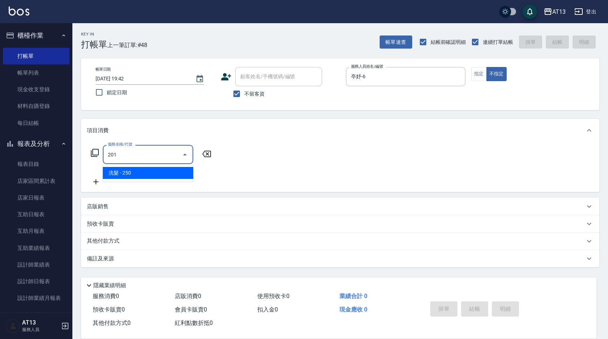
type input "洗髮(201)"
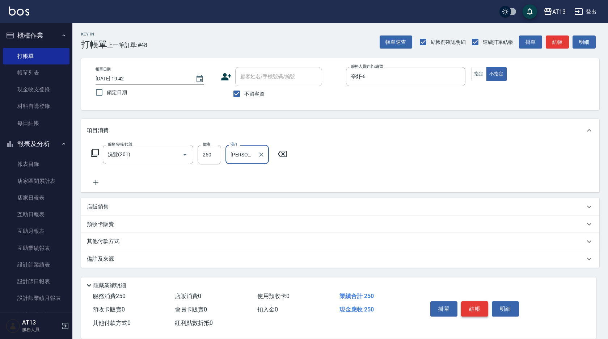
type input "[PERSON_NAME]-11"
click at [478, 305] on button "結帳" at bounding box center [474, 308] width 27 height 15
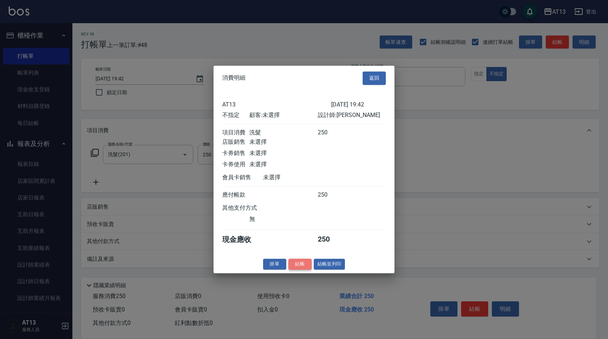
click at [307, 266] on button "結帳" at bounding box center [299, 263] width 23 height 11
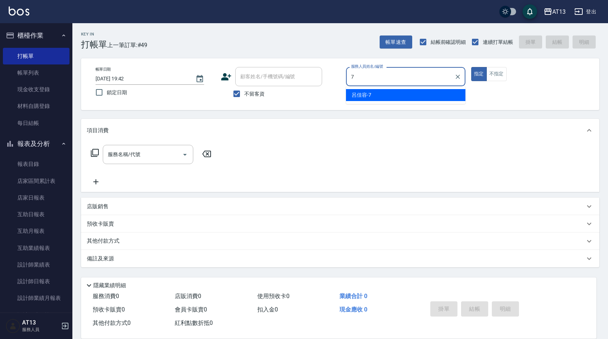
click at [428, 94] on div "呂佳容 -7" at bounding box center [405, 95] width 119 height 12
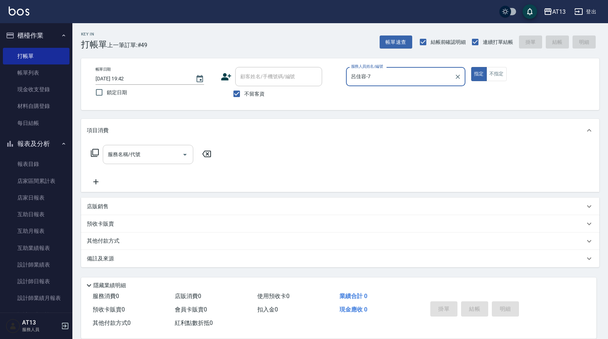
type input "呂佳容-7"
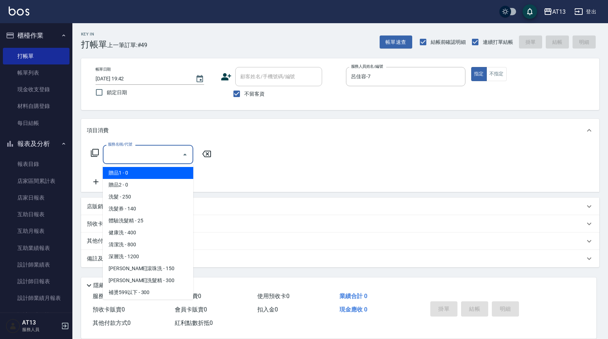
click at [133, 157] on input "服務名稱/代號" at bounding box center [142, 154] width 73 height 13
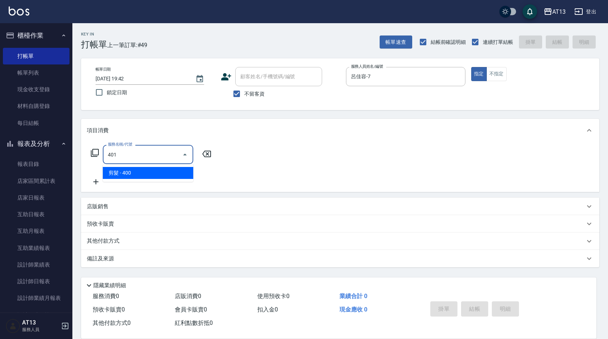
type input "剪髮(401)"
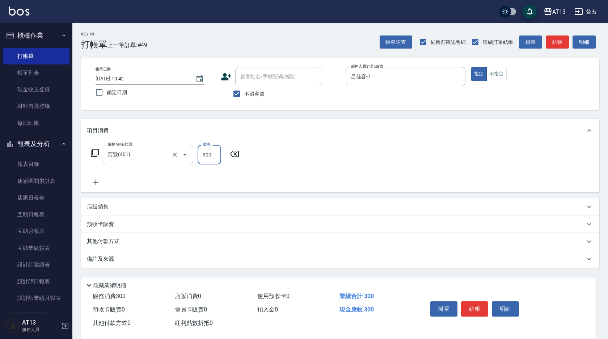
type input "300"
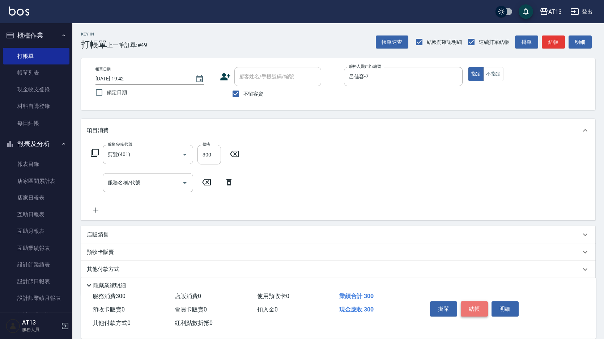
click at [472, 307] on button "結帳" at bounding box center [474, 308] width 27 height 15
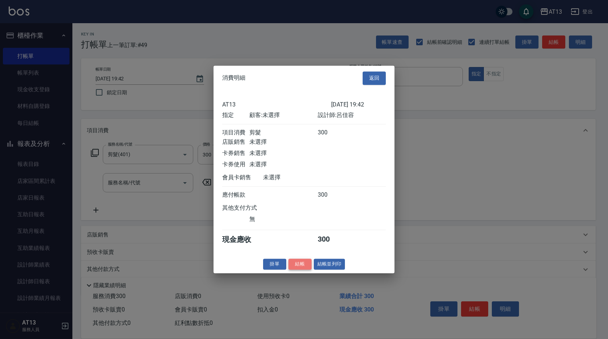
click at [303, 269] on button "結帳" at bounding box center [299, 263] width 23 height 11
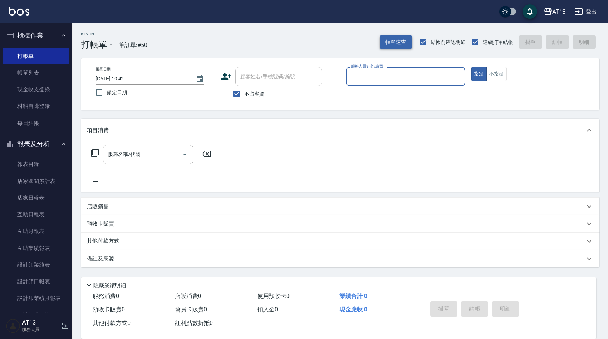
click at [407, 45] on button "帳單速查" at bounding box center [395, 41] width 33 height 13
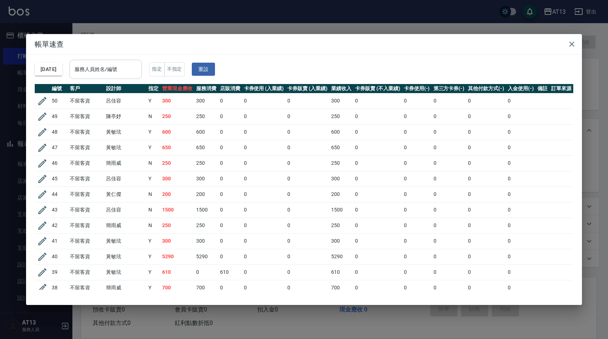
click at [139, 71] on input "服務人員姓名/編號" at bounding box center [106, 69] width 66 height 13
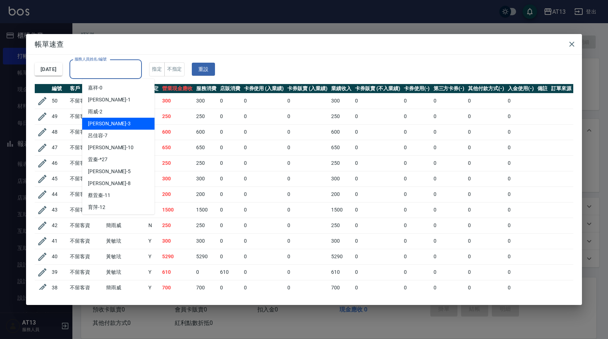
click at [142, 123] on div "[PERSON_NAME] -3" at bounding box center [118, 124] width 72 height 12
type input "[PERSON_NAME]-3"
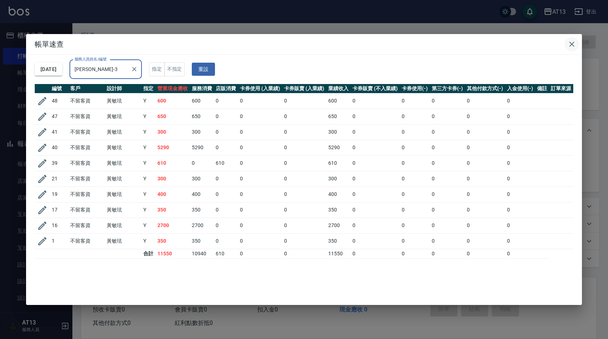
click at [567, 41] on button "button" at bounding box center [571, 44] width 14 height 14
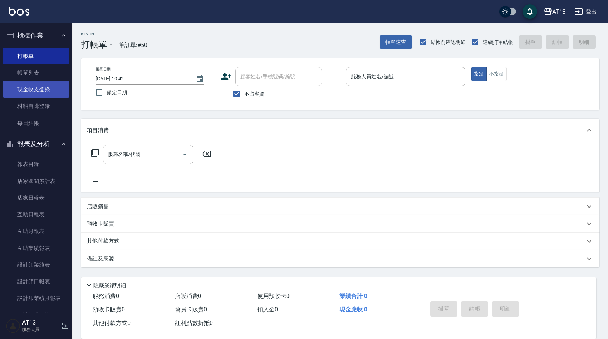
click at [33, 87] on link "現金收支登錄" at bounding box center [36, 89] width 67 height 17
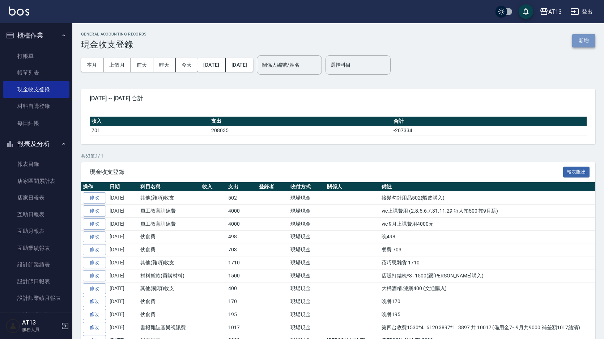
click at [581, 40] on button "新增" at bounding box center [583, 40] width 23 height 13
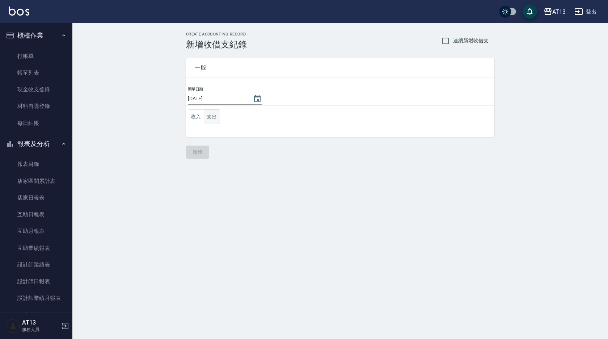
click at [213, 115] on button "支出" at bounding box center [212, 116] width 16 height 15
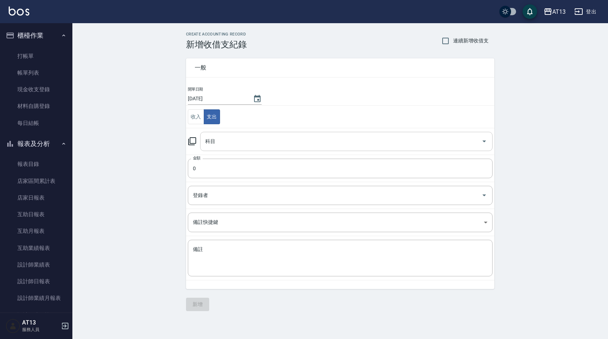
click at [484, 144] on icon "Open" at bounding box center [484, 141] width 9 height 9
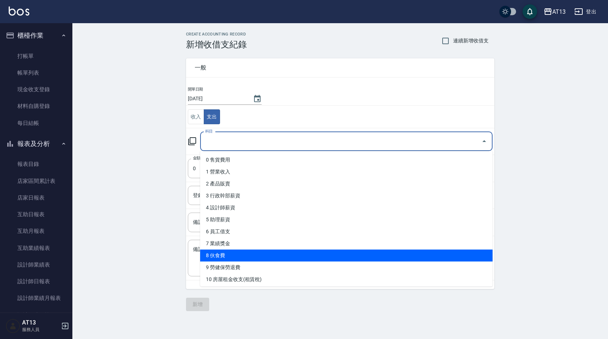
click at [261, 257] on li "8 伙食費" at bounding box center [346, 255] width 292 height 12
type input "8 伙食費"
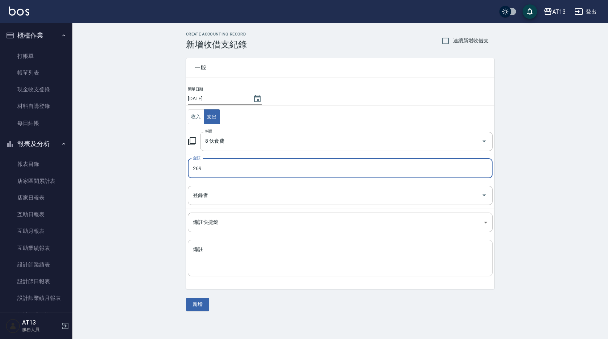
type input "269"
click at [219, 257] on textarea "備註" at bounding box center [340, 258] width 294 height 25
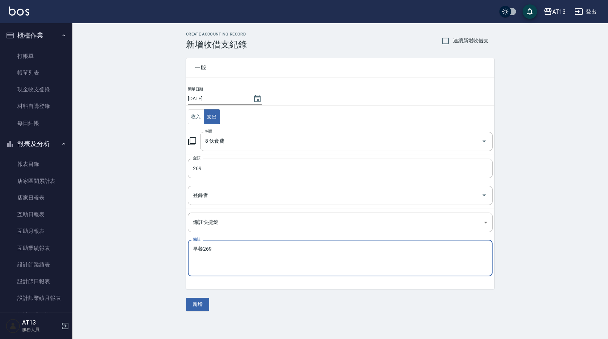
click at [221, 257] on textarea "早餐269" at bounding box center [340, 258] width 294 height 25
type textarea "早餐269"
click at [197, 305] on button "新增" at bounding box center [197, 303] width 23 height 13
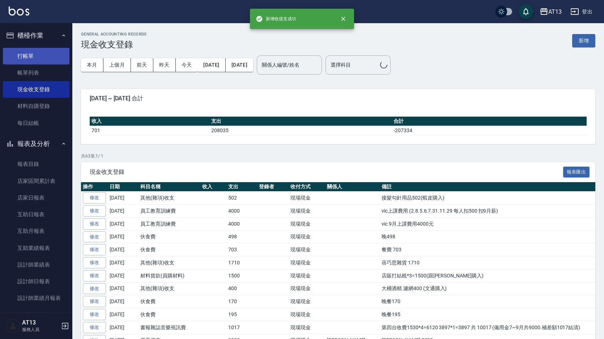
click at [27, 56] on link "打帳單" at bounding box center [36, 56] width 67 height 17
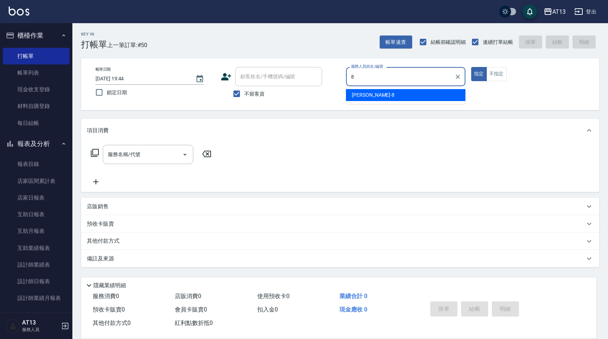
click at [387, 95] on div "[PERSON_NAME] -8" at bounding box center [405, 95] width 119 height 12
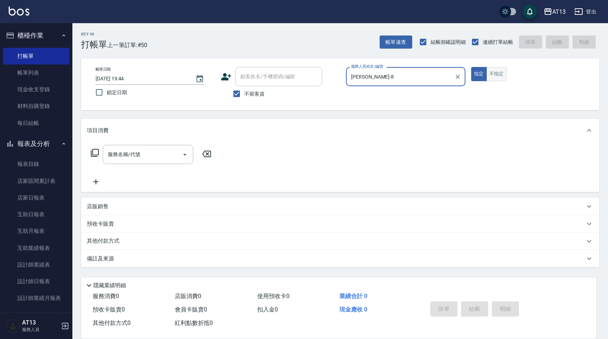
type input "[PERSON_NAME]-8"
click at [493, 77] on button "不指定" at bounding box center [496, 74] width 20 height 14
click at [152, 153] on input "服務名稱/代號" at bounding box center [142, 154] width 73 height 13
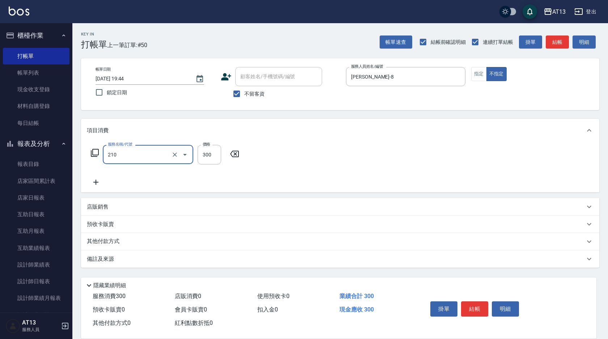
type input "歐娜洗髮精(210)"
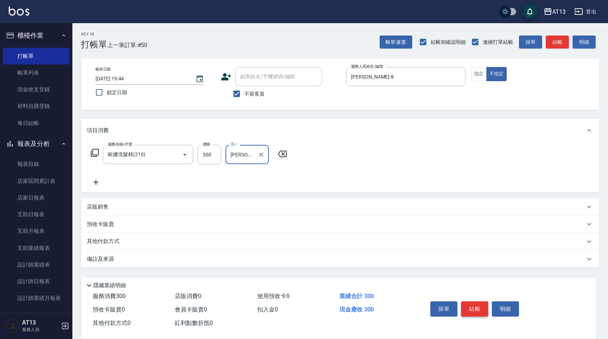
type input "[PERSON_NAME]-33"
click at [477, 309] on button "結帳" at bounding box center [474, 308] width 27 height 15
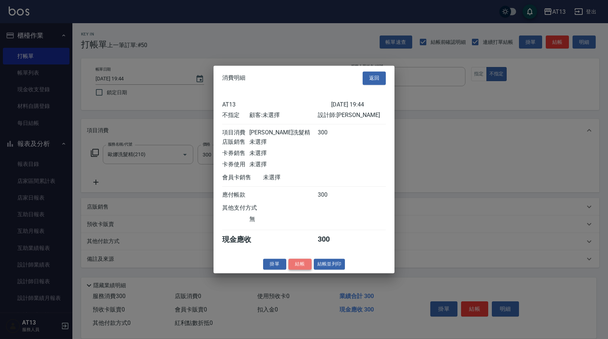
click at [299, 267] on button "結帳" at bounding box center [299, 263] width 23 height 11
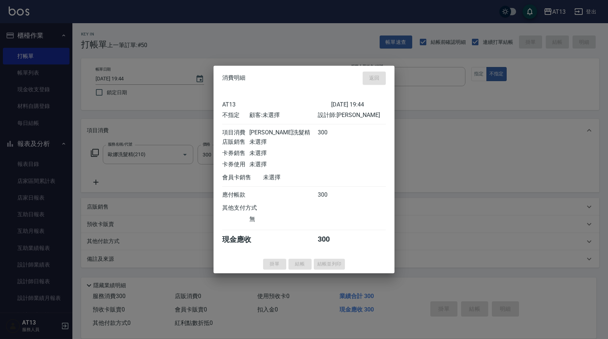
type input "[DATE] 19:45"
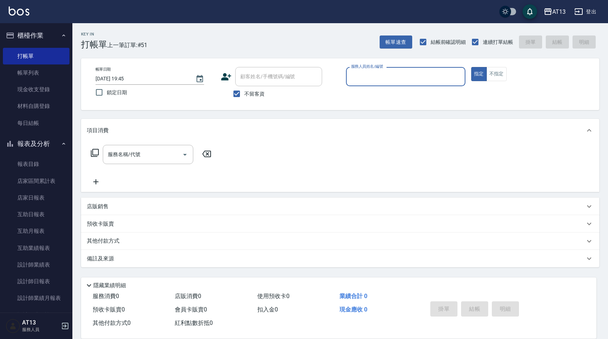
click at [302, 266] on div "備註及來源" at bounding box center [340, 258] width 518 height 17
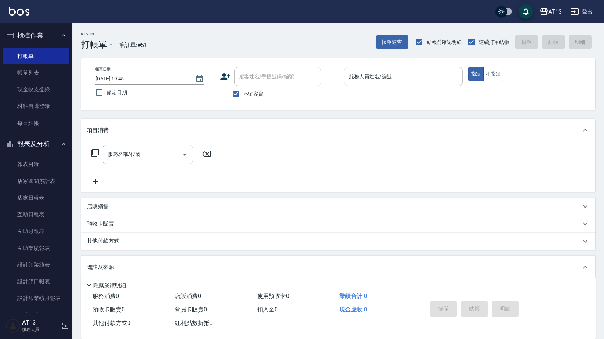
click at [429, 80] on input "服務人員姓名/編號" at bounding box center [403, 76] width 112 height 13
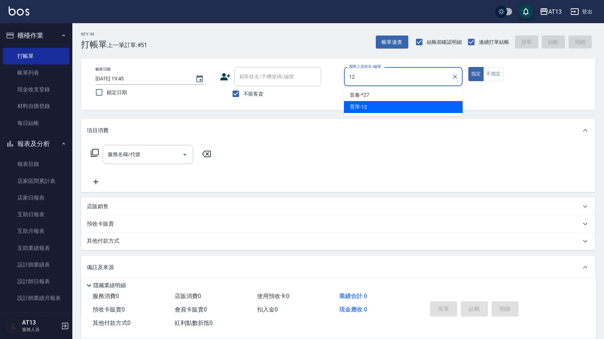
click at [420, 103] on div "育[PERSON_NAME] -12" at bounding box center [403, 107] width 119 height 12
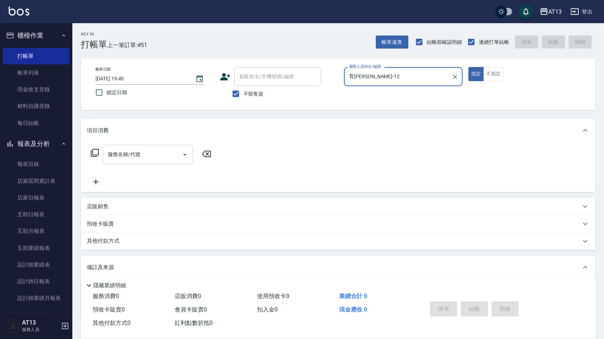
type input "育[PERSON_NAME]-12"
click at [158, 156] on input "服務名稱/代號" at bounding box center [142, 154] width 73 height 13
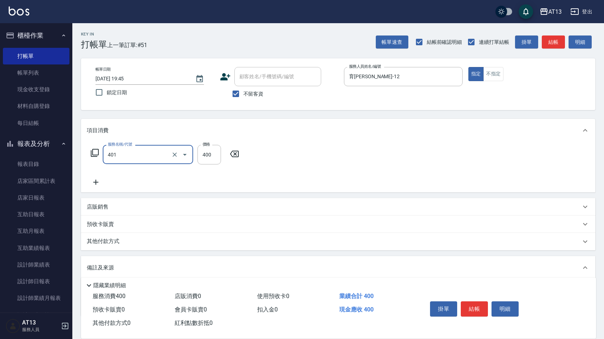
type input "剪髮(401)"
type input "500"
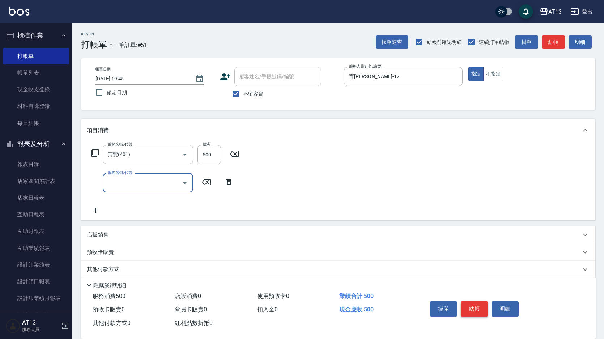
click at [470, 304] on button "結帳" at bounding box center [474, 308] width 27 height 15
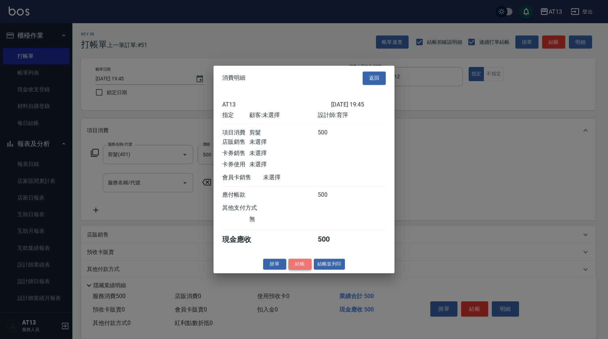
click at [303, 269] on button "結帳" at bounding box center [299, 263] width 23 height 11
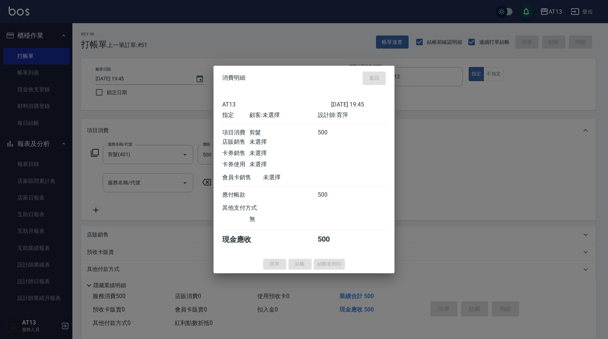
type input "[DATE] 19:49"
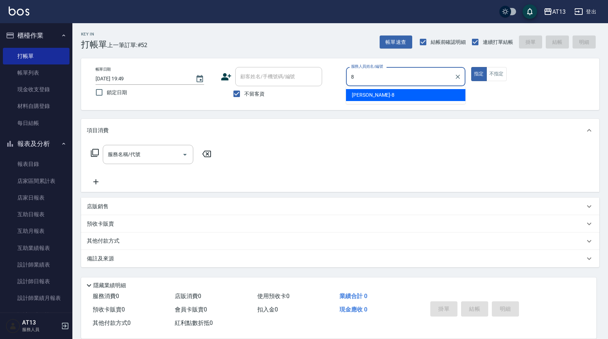
click at [363, 91] on div "[PERSON_NAME] -8" at bounding box center [405, 95] width 119 height 12
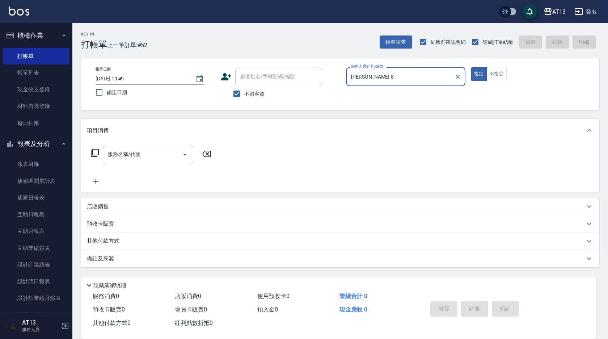
type input "[PERSON_NAME]-8"
click at [145, 152] on input "服務名稱/代號" at bounding box center [142, 154] width 73 height 13
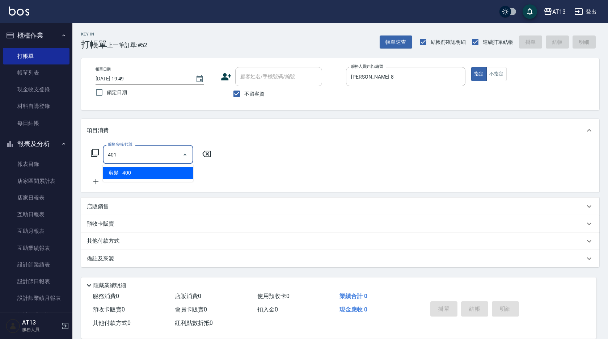
type input "剪髮(401)"
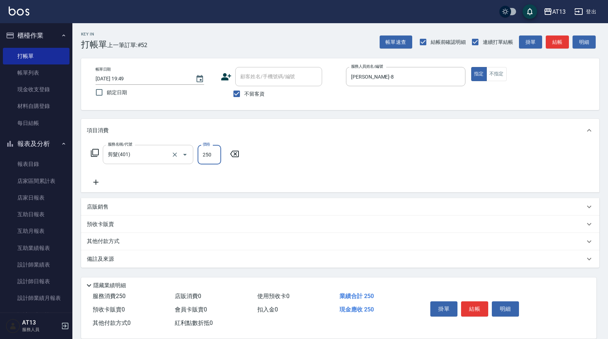
type input "250"
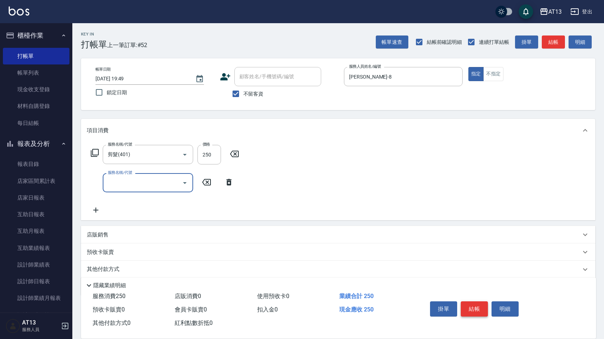
click at [481, 306] on button "結帳" at bounding box center [474, 308] width 27 height 15
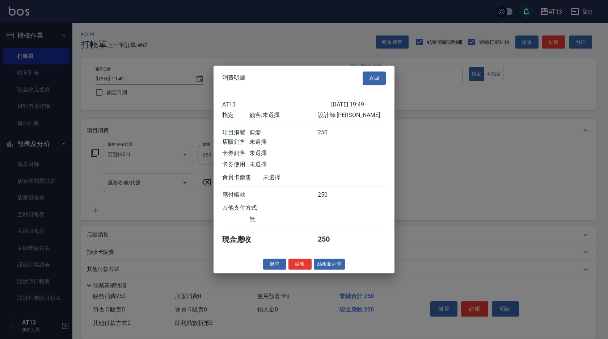
drag, startPoint x: 304, startPoint y: 267, endPoint x: 300, endPoint y: 265, distance: 4.1
click at [304, 267] on button "結帳" at bounding box center [299, 263] width 23 height 11
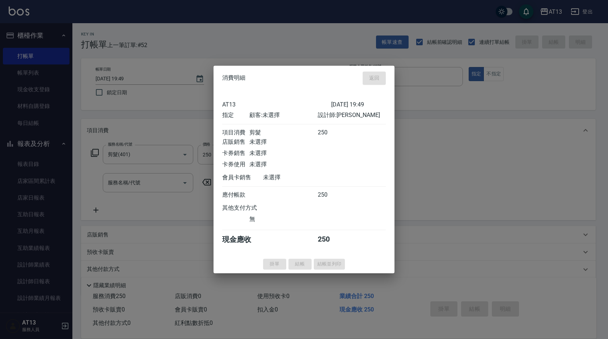
type input "[DATE] 20:02"
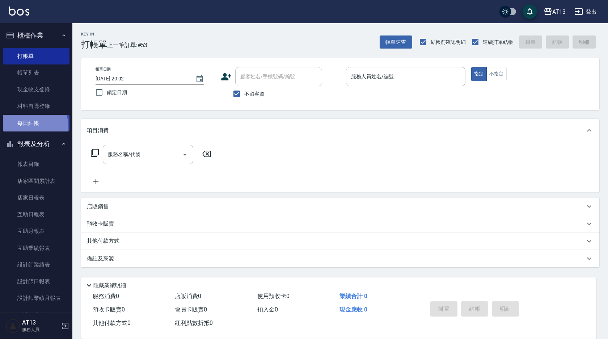
click at [27, 127] on link "每日結帳" at bounding box center [36, 123] width 67 height 17
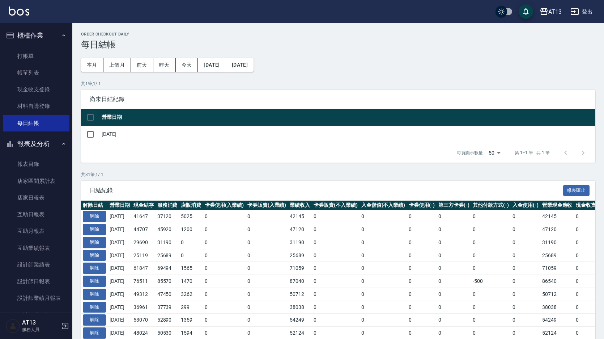
click at [87, 118] on input "checkbox" at bounding box center [90, 117] width 15 height 15
checkbox input "true"
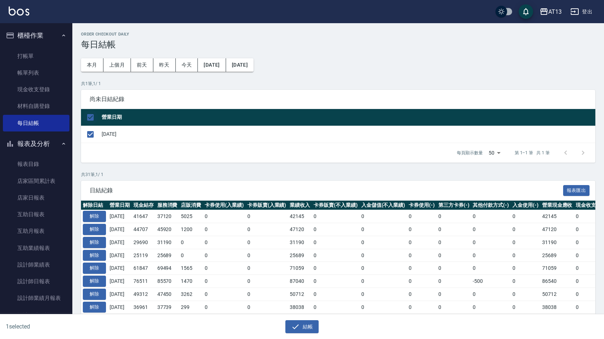
checkbox input "true"
click at [302, 323] on button "結帳" at bounding box center [302, 326] width 34 height 13
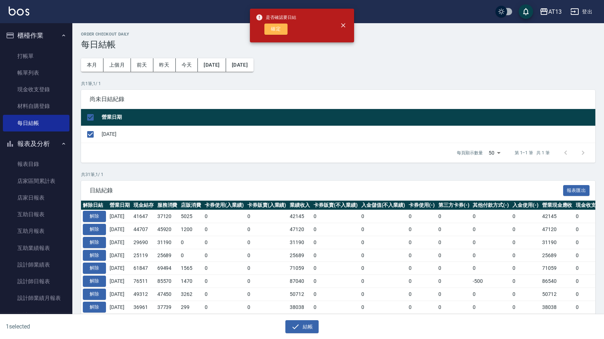
click at [280, 29] on button "確定" at bounding box center [275, 29] width 23 height 11
checkbox input "false"
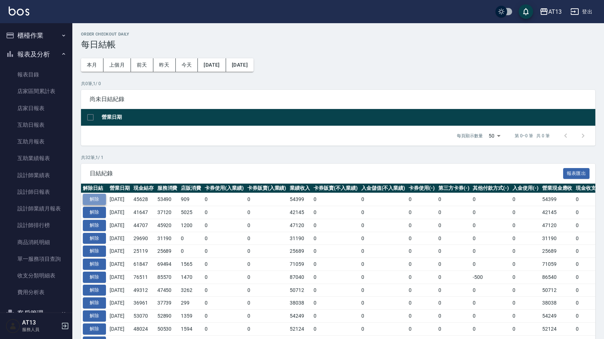
click at [101, 197] on button "解除" at bounding box center [94, 199] width 23 height 11
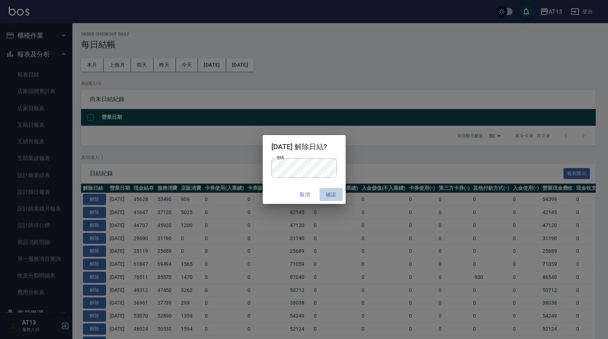
click at [336, 195] on button "確認" at bounding box center [330, 194] width 23 height 13
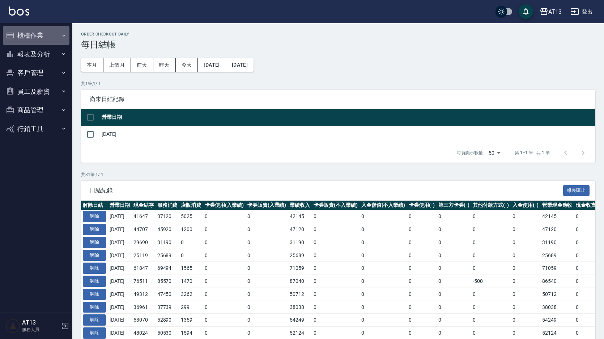
click at [20, 38] on button "櫃檯作業" at bounding box center [36, 35] width 67 height 19
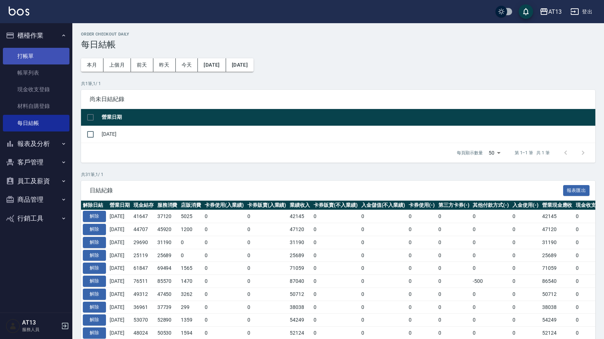
click at [28, 54] on link "打帳單" at bounding box center [36, 56] width 67 height 17
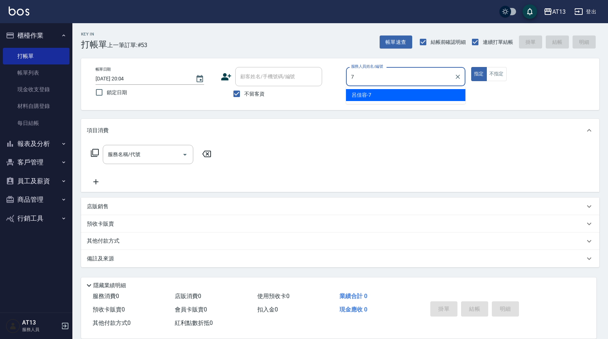
click at [459, 97] on div "呂佳容 -7" at bounding box center [405, 95] width 119 height 12
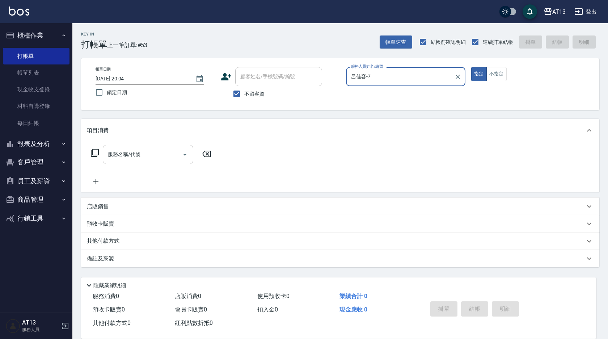
click at [165, 148] on div "服務名稱/代號" at bounding box center [148, 154] width 90 height 19
type input "呂佳容-7"
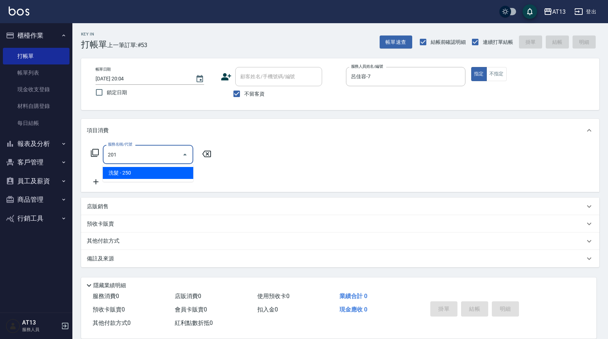
type input "洗髮(201)"
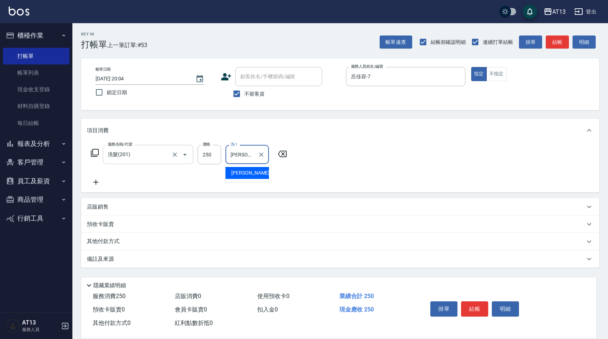
type input "[PERSON_NAME]-29"
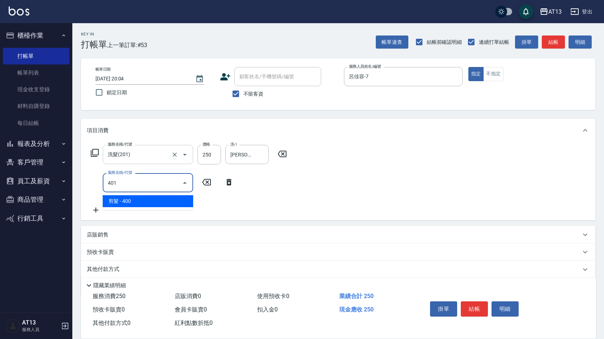
type input "剪髮(401)"
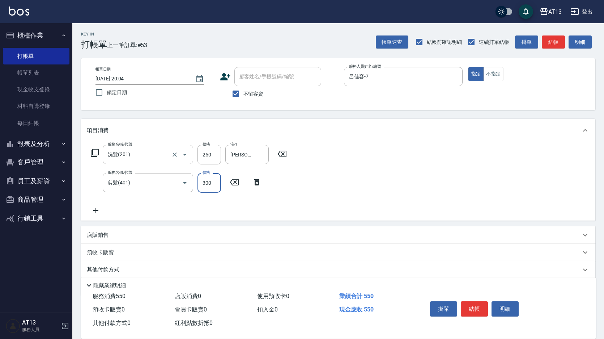
type input "300"
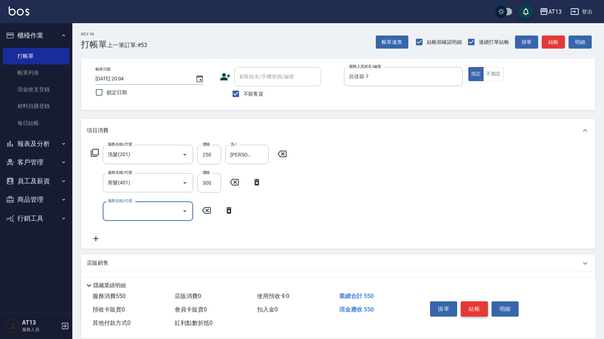
click at [479, 307] on button "結帳" at bounding box center [474, 308] width 27 height 15
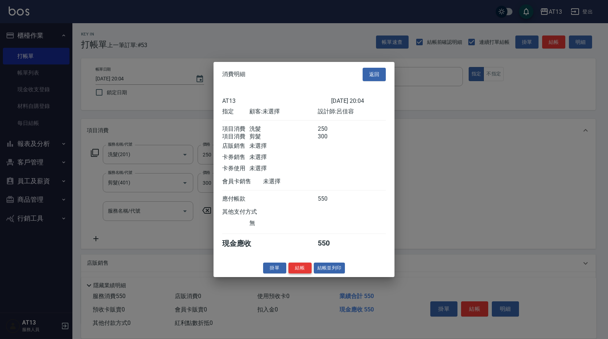
click at [303, 272] on button "結帳" at bounding box center [299, 267] width 23 height 11
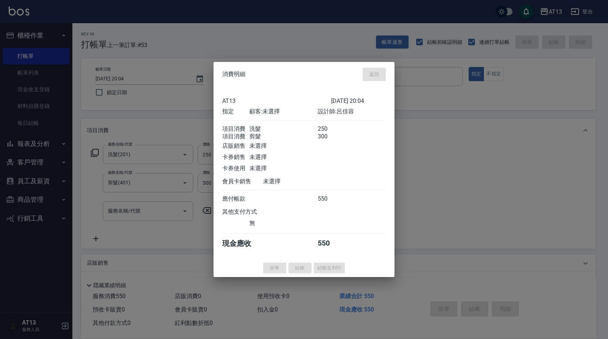
type input "2025/09/26 20:05"
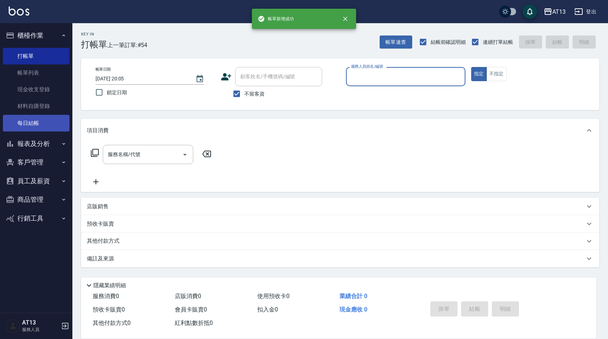
click at [32, 123] on link "每日結帳" at bounding box center [36, 123] width 67 height 17
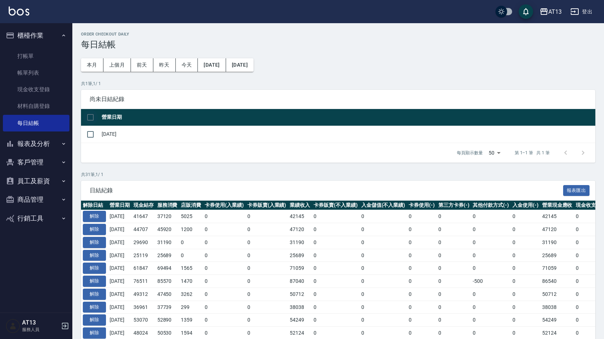
click at [89, 118] on input "checkbox" at bounding box center [90, 117] width 15 height 15
checkbox input "true"
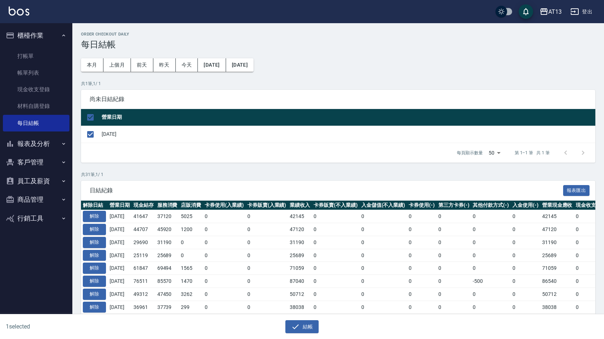
click at [303, 314] on div "結帳" at bounding box center [299, 323] width 299 height 19
click at [303, 324] on button "結帳" at bounding box center [302, 326] width 34 height 13
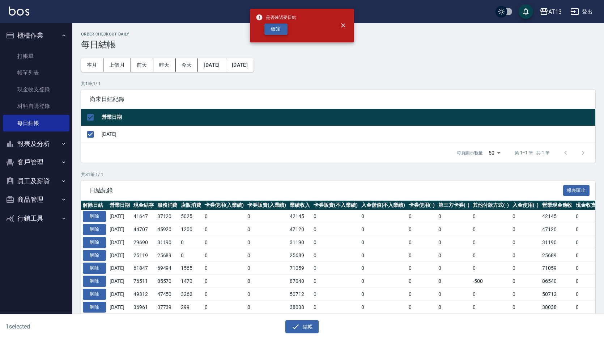
click at [281, 33] on button "確定" at bounding box center [275, 29] width 23 height 11
checkbox input "false"
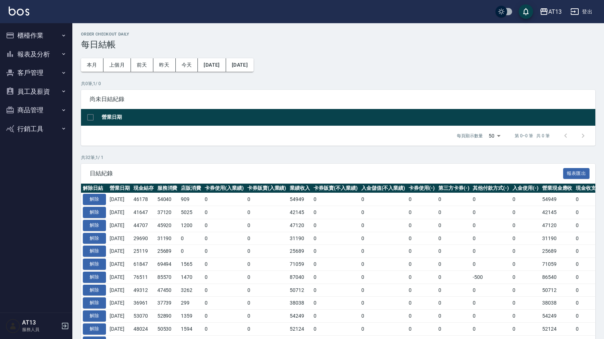
click at [39, 57] on button "報表及分析" at bounding box center [36, 54] width 67 height 19
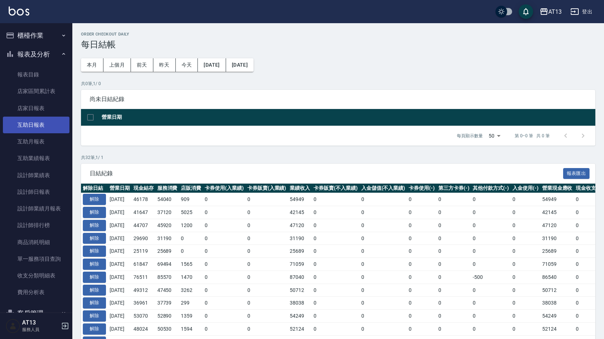
click at [43, 127] on link "互助日報表" at bounding box center [36, 124] width 67 height 17
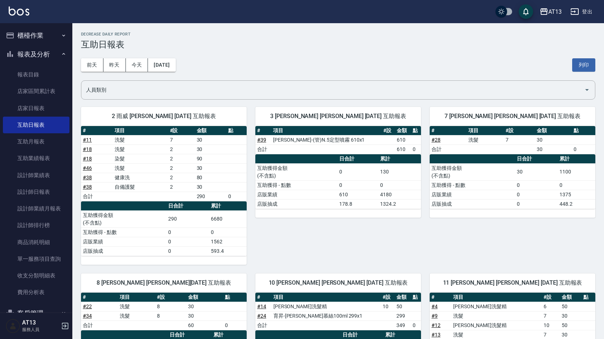
drag, startPoint x: 581, startPoint y: 68, endPoint x: 66, endPoint y: 295, distance: 562.9
click at [582, 68] on button "列印" at bounding box center [583, 64] width 23 height 13
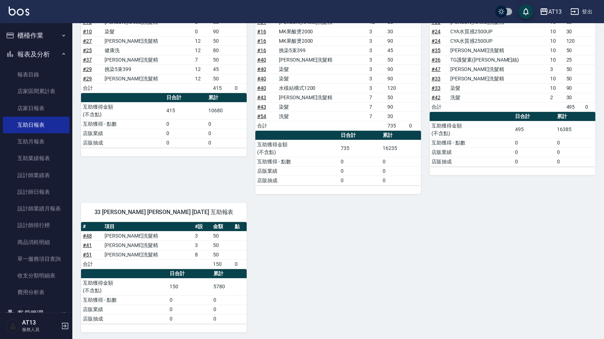
scroll to position [518, 0]
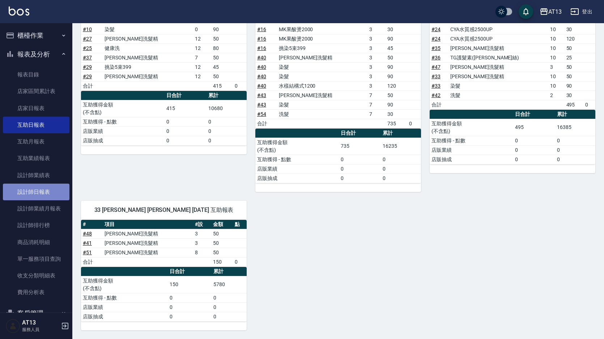
click at [38, 190] on link "設計師日報表" at bounding box center [36, 191] width 67 height 17
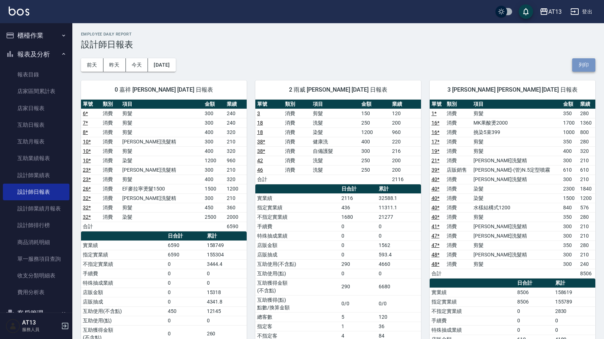
click at [578, 68] on button "列印" at bounding box center [583, 64] width 23 height 13
click at [39, 106] on link "店家日報表" at bounding box center [36, 108] width 67 height 17
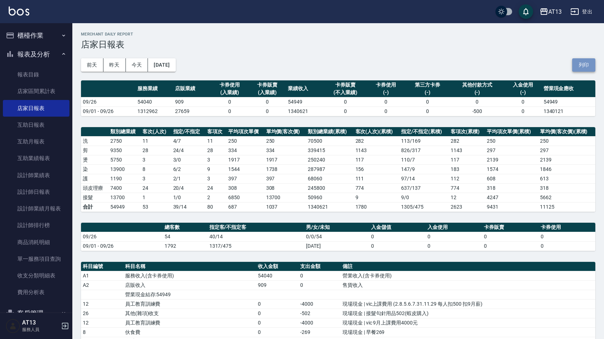
click at [585, 68] on button "列印" at bounding box center [583, 64] width 23 height 13
click at [590, 71] on button "列印" at bounding box center [583, 64] width 23 height 13
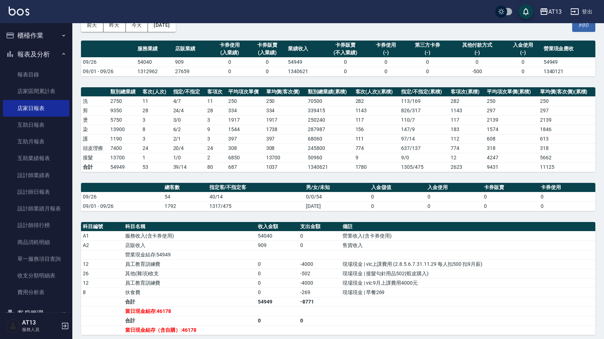
scroll to position [72, 0]
